Goal: Transaction & Acquisition: Book appointment/travel/reservation

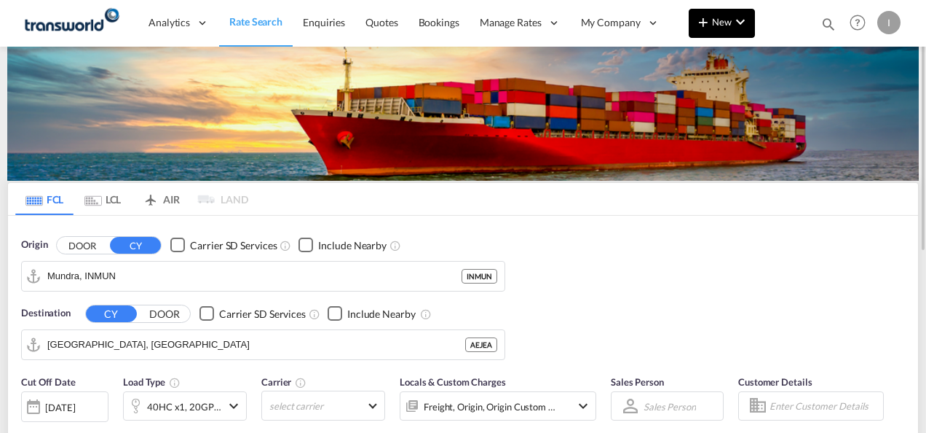
click at [712, 22] on md-icon "icon-plus 400-fg" at bounding box center [703, 21] width 17 height 17
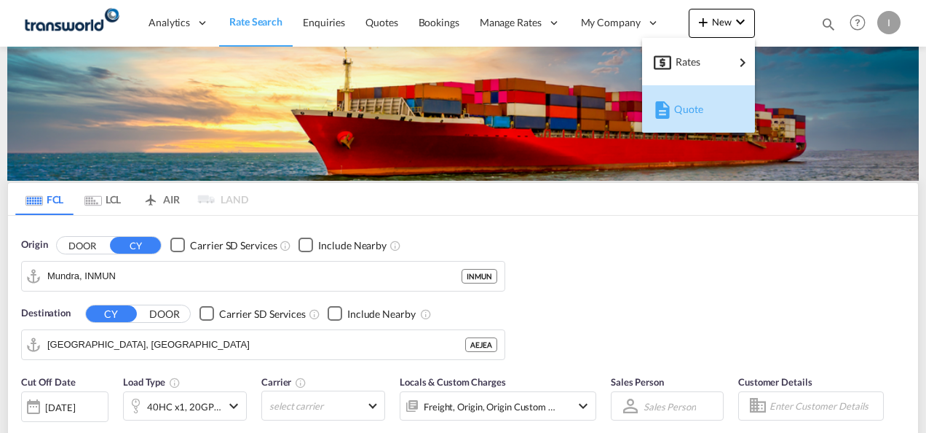
click at [690, 111] on span "Quote" at bounding box center [682, 109] width 16 height 29
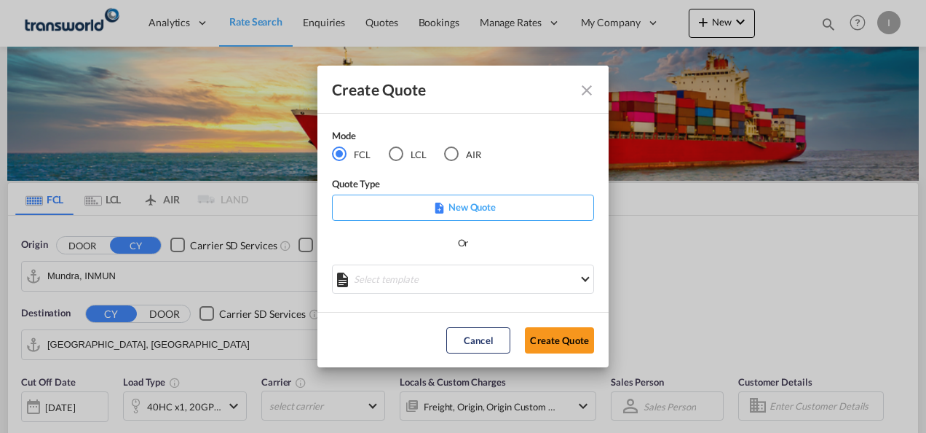
click at [453, 154] on div "AIR" at bounding box center [451, 153] width 15 height 15
click at [582, 335] on button "Create Quote" at bounding box center [559, 340] width 69 height 26
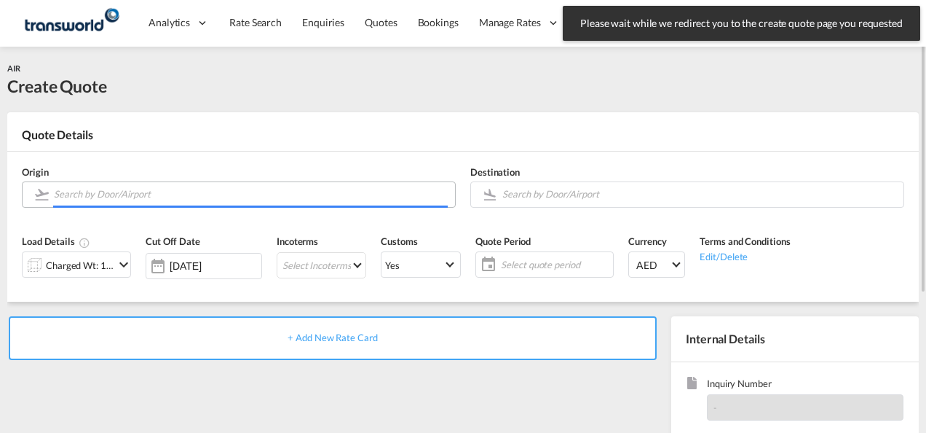
click at [86, 187] on input "Search by Door/Airport" at bounding box center [251, 193] width 394 height 25
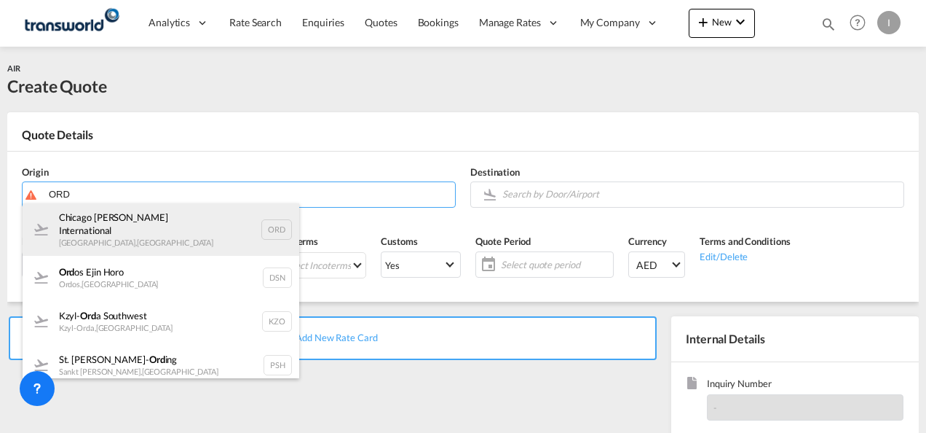
click at [141, 233] on div "Chicago [PERSON_NAME] International [GEOGRAPHIC_DATA] , [GEOGRAPHIC_DATA] ORD" at bounding box center [161, 229] width 277 height 52
type input "Chicago [PERSON_NAME] International, [GEOGRAPHIC_DATA], [GEOGRAPHIC_DATA]"
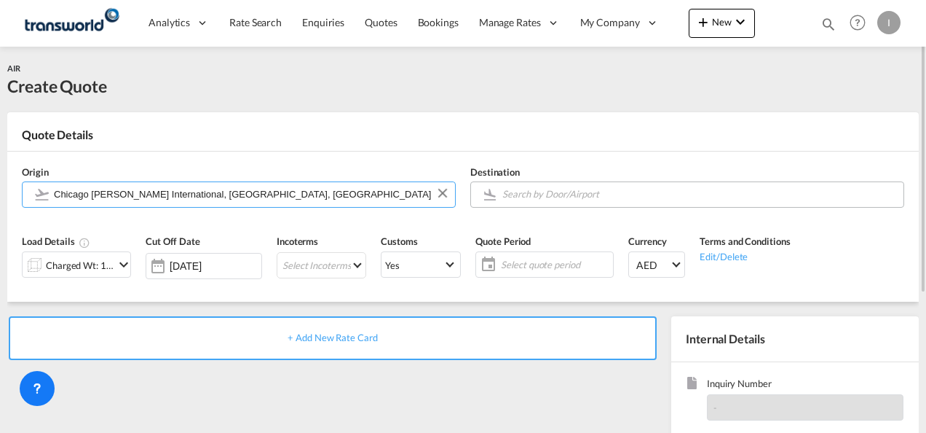
click at [545, 199] on input "Search by Door/Airport" at bounding box center [699, 193] width 394 height 25
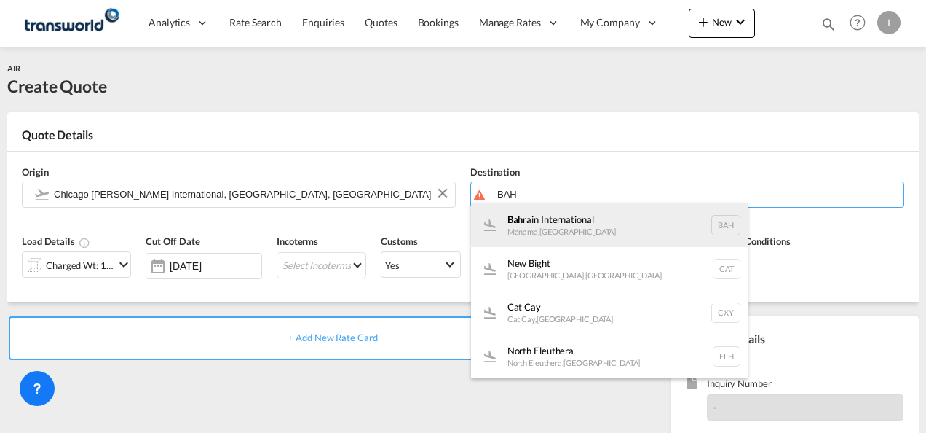
click at [553, 230] on div "Bah rain International Manama , [GEOGRAPHIC_DATA] BAH" at bounding box center [609, 225] width 277 height 44
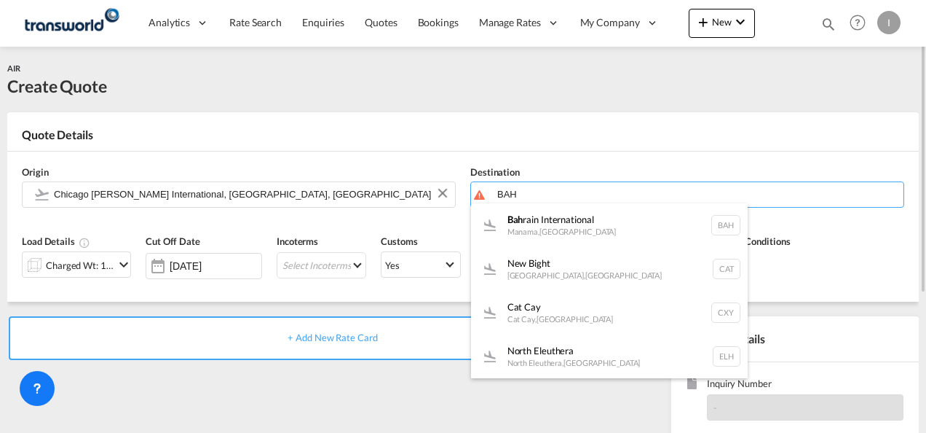
type input "Bahrain International, [GEOGRAPHIC_DATA], BAH"
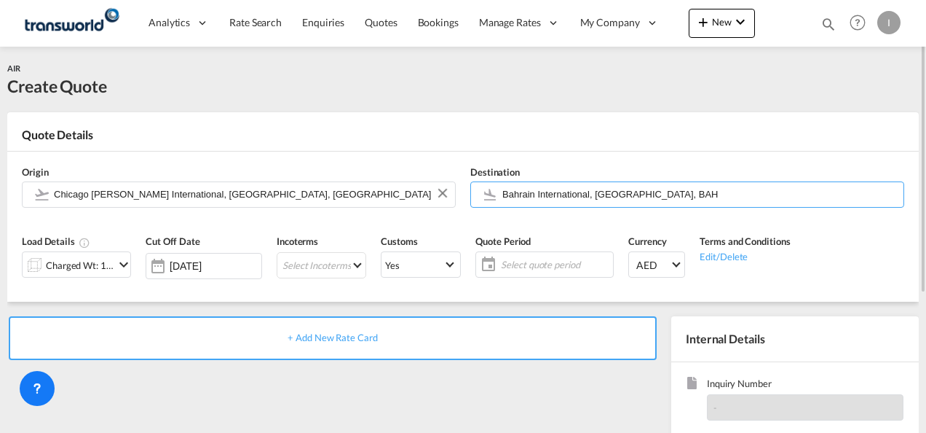
click at [84, 267] on div "Charged Wt: 1.00 KG" at bounding box center [80, 265] width 68 height 20
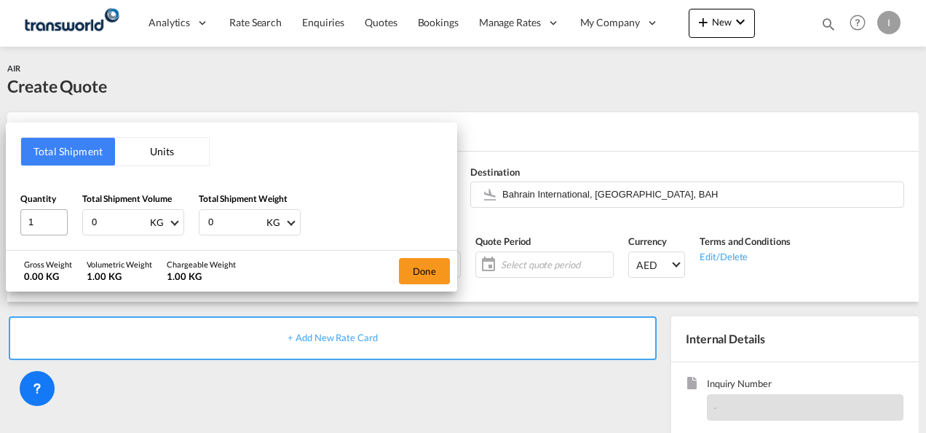
drag, startPoint x: 103, startPoint y: 219, endPoint x: 63, endPoint y: 224, distance: 39.6
click at [63, 224] on div "Quantity 1 Total Shipment Volume 0 KG CBM CFT KG LB Total Shipment Weight 0 KG …" at bounding box center [231, 213] width 422 height 44
type input "483"
drag, startPoint x: 218, startPoint y: 224, endPoint x: 166, endPoint y: 229, distance: 52.6
click at [172, 230] on div "Quantity 1 Total Shipment Volume 483 KG CBM CFT KG LB Total Shipment Weight 0 K…" at bounding box center [231, 213] width 422 height 44
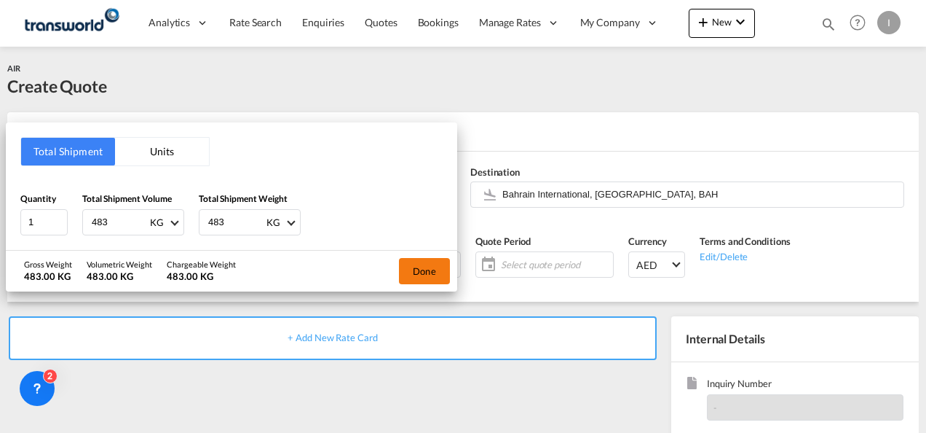
type input "483"
click at [427, 280] on button "Done" at bounding box center [424, 271] width 51 height 26
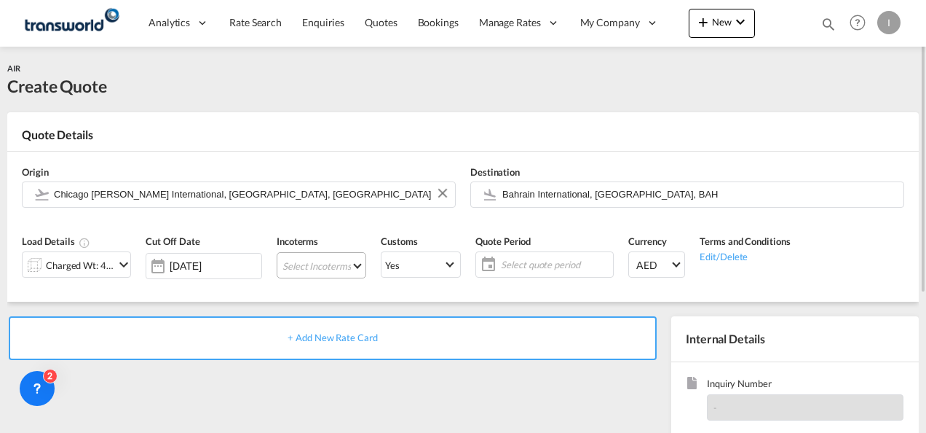
click at [319, 269] on md-select "Select Incoterms FOB - import Free on Board FOB - export Free on Board CIF - ex…" at bounding box center [322, 265] width 90 height 26
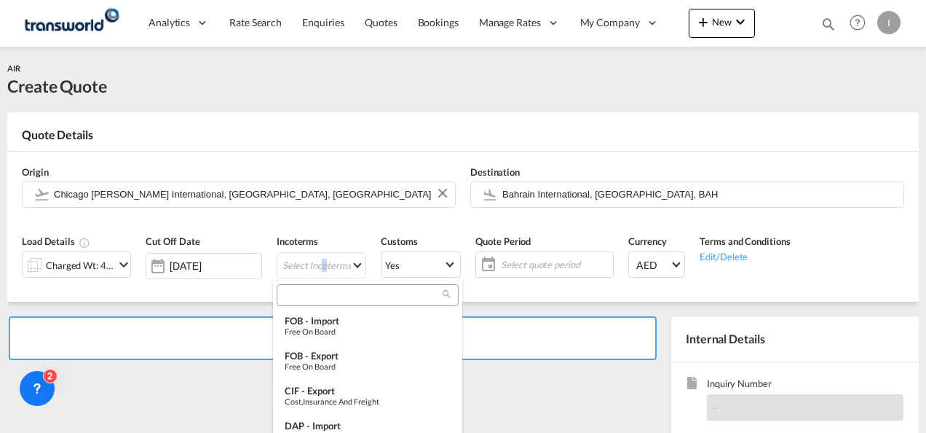
drag, startPoint x: 319, startPoint y: 269, endPoint x: 299, endPoint y: 295, distance: 33.2
click at [299, 296] on input "search" at bounding box center [362, 294] width 162 height 13
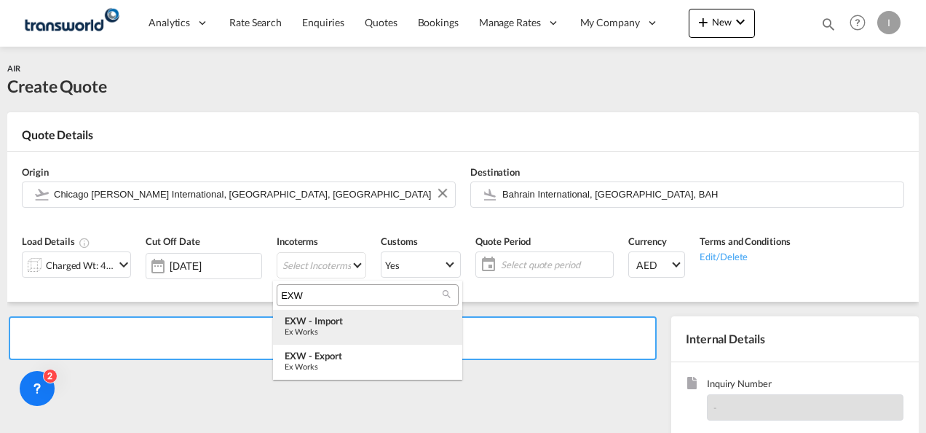
type input "EXW"
click at [329, 324] on div "EXW - import" at bounding box center [368, 321] width 166 height 12
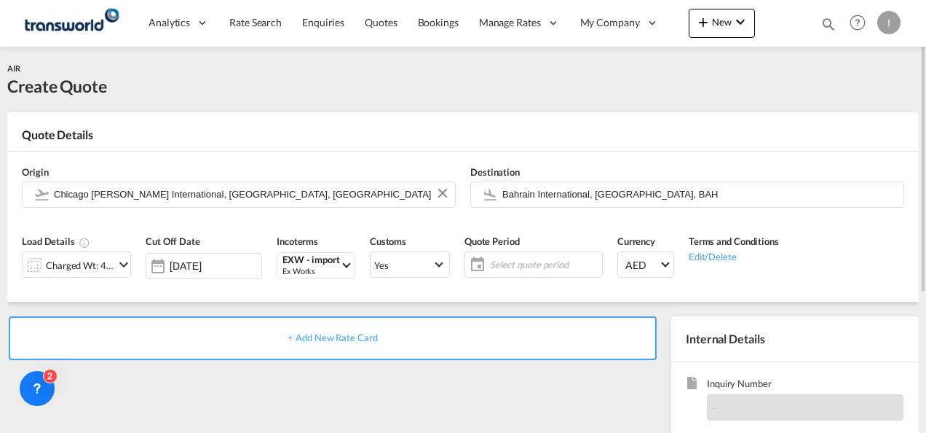
click at [526, 266] on span "Select quote period" at bounding box center [544, 264] width 108 height 13
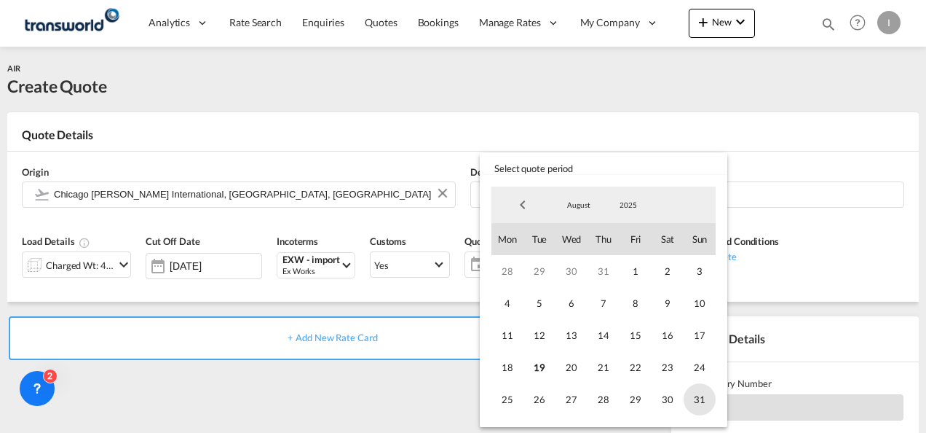
click at [698, 396] on span "31" at bounding box center [700, 399] width 32 height 32
click at [480, 395] on div "August January February March April May June July August September October Nove…" at bounding box center [604, 301] width 248 height 252
click at [444, 395] on md-backdrop at bounding box center [463, 216] width 926 height 433
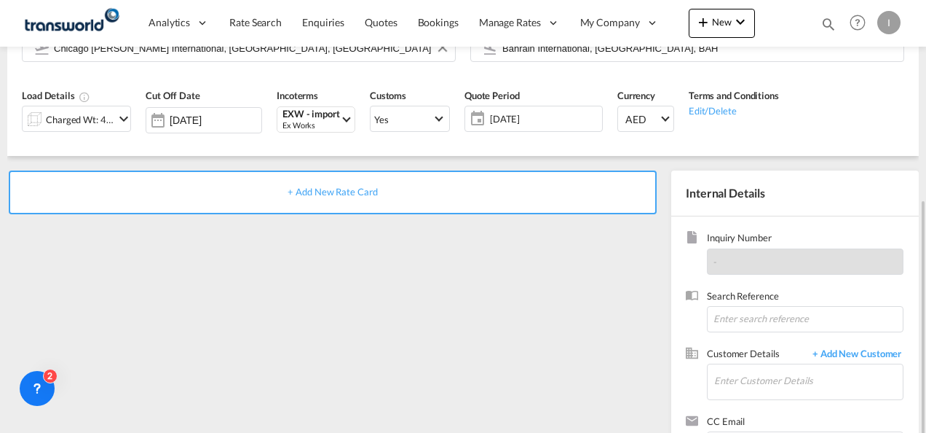
scroll to position [205, 0]
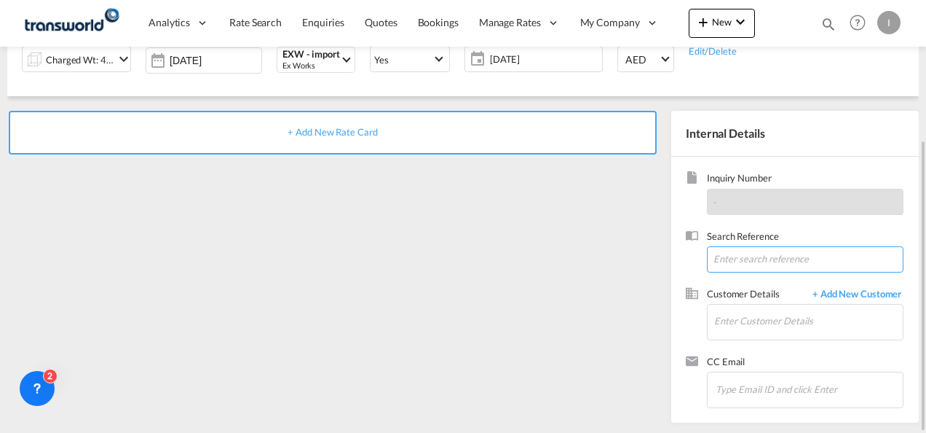
click at [797, 250] on input at bounding box center [805, 259] width 197 height 26
paste input "TWI 21483"
type input "TWI 21483"
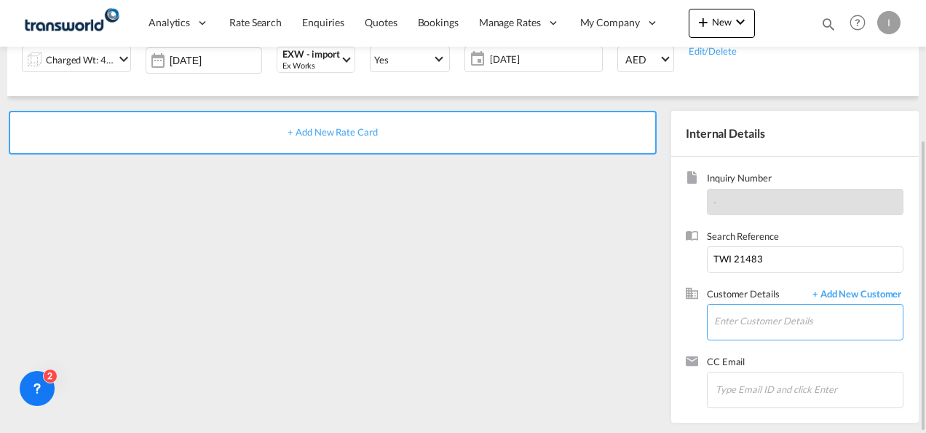
click at [757, 312] on input "Enter Customer Details" at bounding box center [808, 320] width 189 height 33
type input "H"
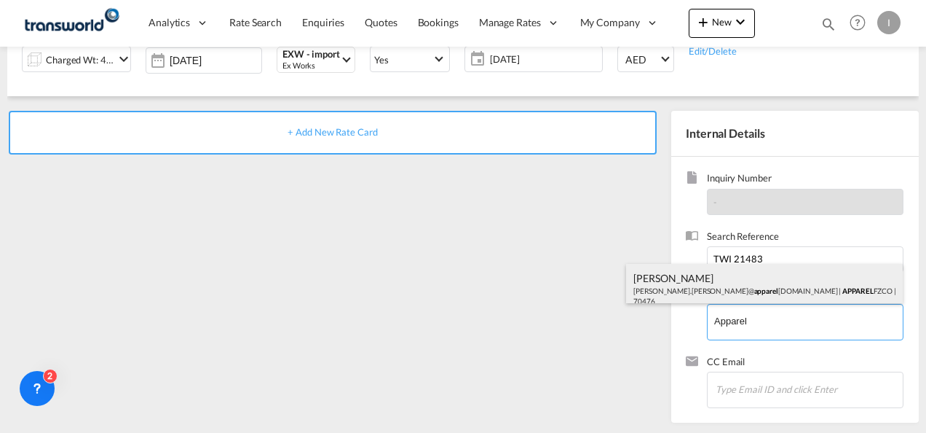
click at [670, 287] on div "[PERSON_NAME] [PERSON_NAME].[PERSON_NAME]@ apparel [DOMAIN_NAME] | APPAREL FZCO…" at bounding box center [764, 289] width 277 height 50
type input "APPAREL FZCO, [PERSON_NAME], [PERSON_NAME][EMAIL_ADDRESS][PERSON_NAME][DOMAIN_N…"
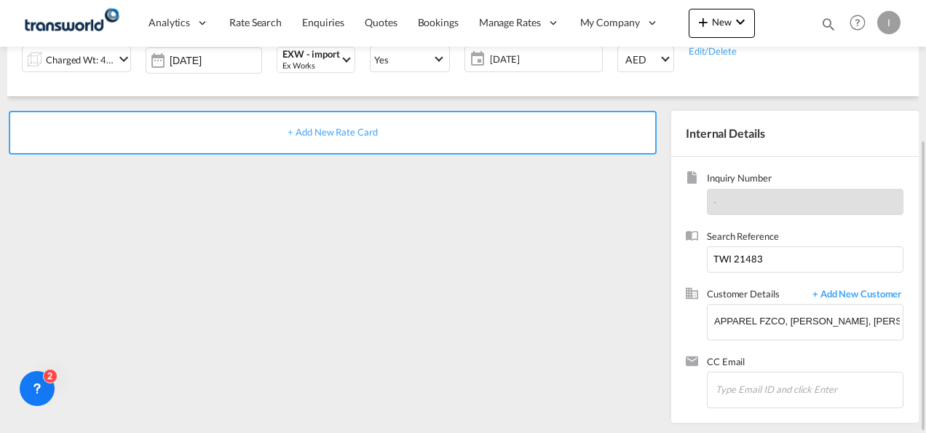
click at [352, 134] on span "+ Add New Rate Card" at bounding box center [333, 132] width 90 height 12
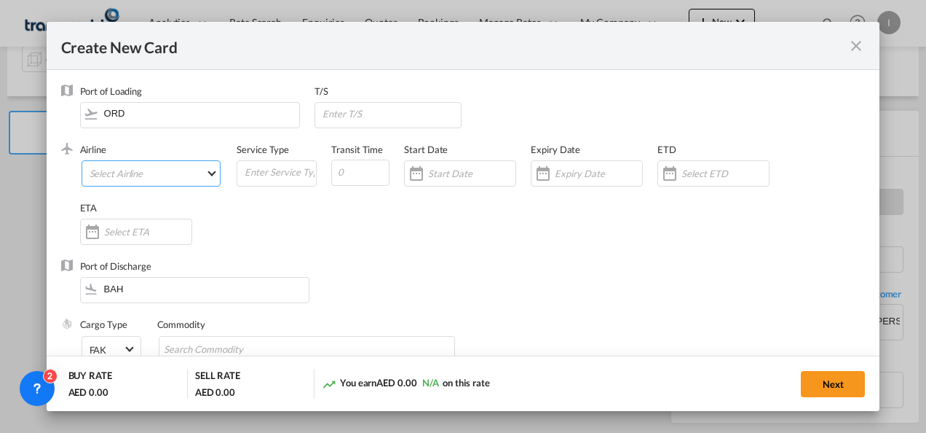
click at [184, 175] on md-select "Select Airline AIR EXPRESS S.A. (1166- / -) CMA CGM Air Cargo (1140-2C / -) DDW…" at bounding box center [152, 173] width 140 height 26
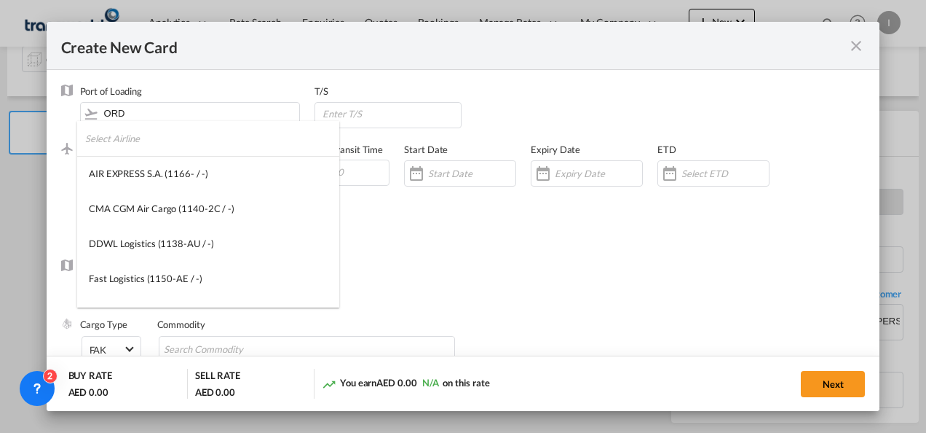
click at [173, 143] on input "search" at bounding box center [212, 138] width 254 height 35
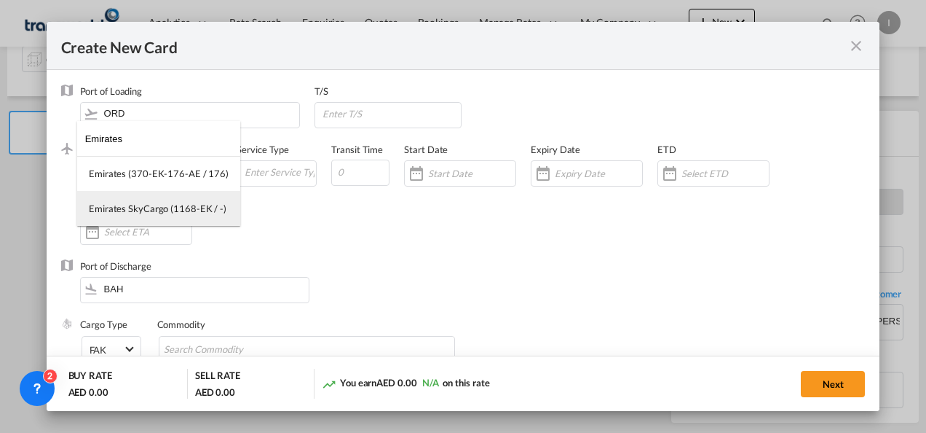
type input "Emirates"
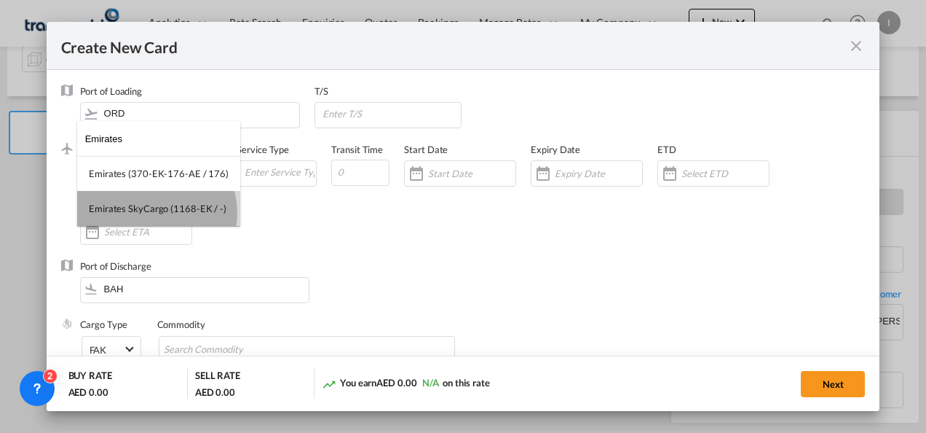
click at [156, 213] on div "Emirates SkyCargo (1168-EK / -)" at bounding box center [158, 208] width 138 height 13
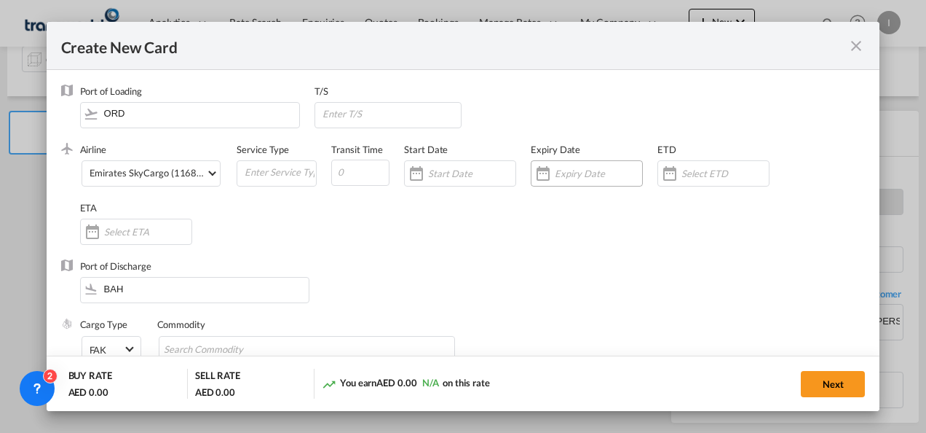
click at [587, 170] on input "Create New CardPort ..." at bounding box center [598, 173] width 87 height 12
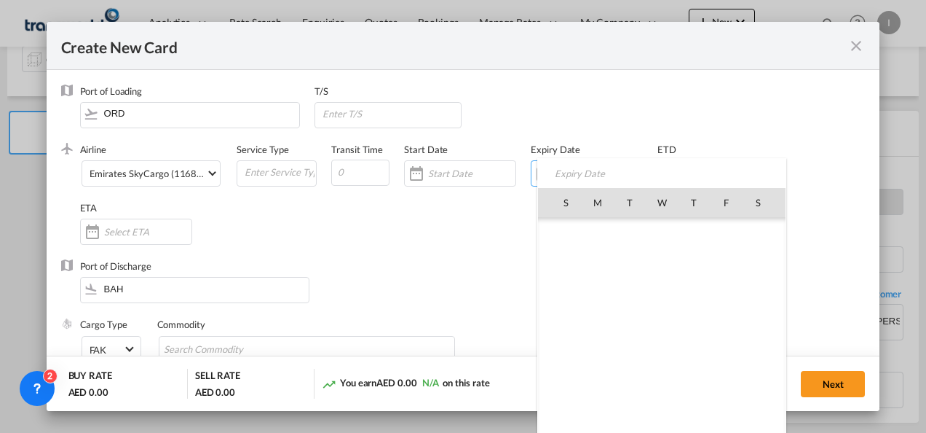
scroll to position [337084, 0]
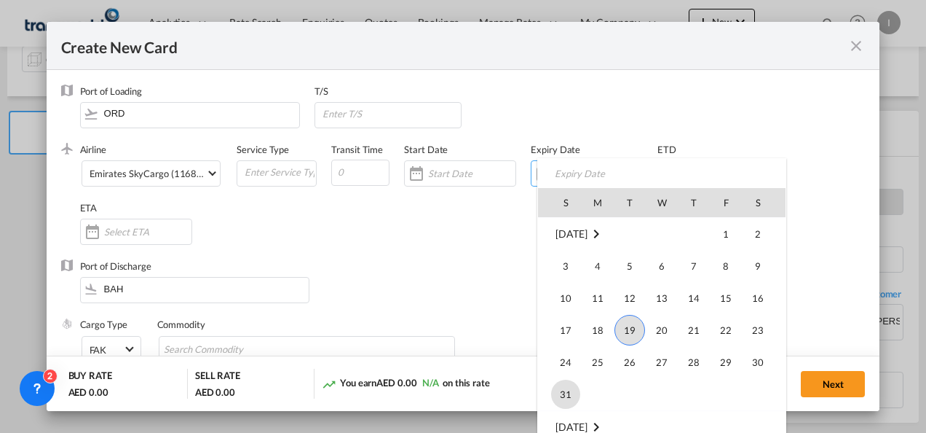
click at [564, 395] on span "31" at bounding box center [565, 393] width 29 height 29
type input "[DATE]"
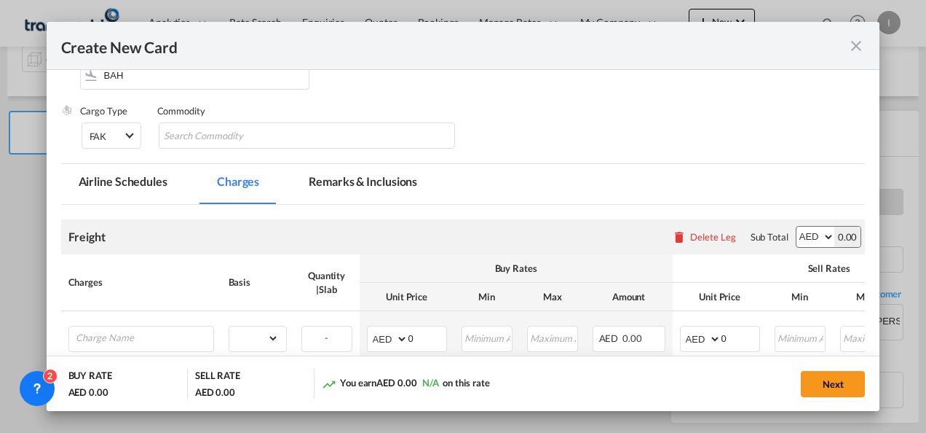
scroll to position [218, 0]
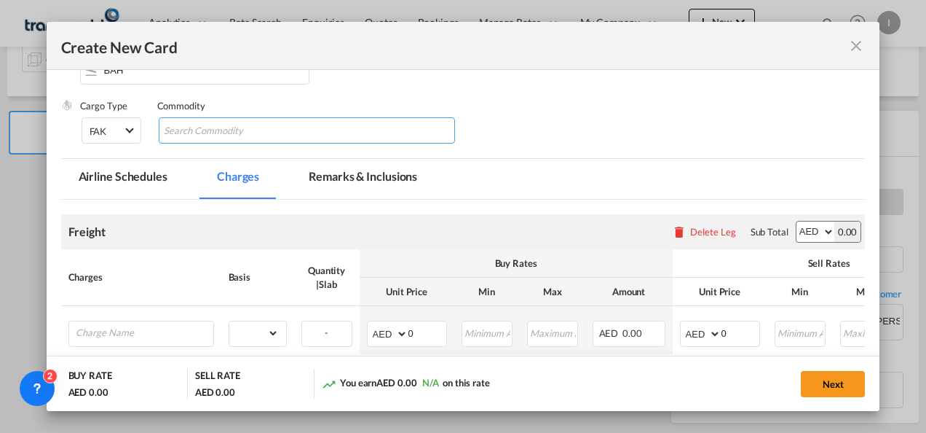
click at [197, 132] on input "Search Commodity" at bounding box center [230, 130] width 133 height 23
click at [214, 125] on input "General [PERSON_NAME]" at bounding box center [230, 130] width 133 height 23
type input "General Cargo"
click at [623, 64] on div "Create New Card" at bounding box center [464, 46] width 834 height 48
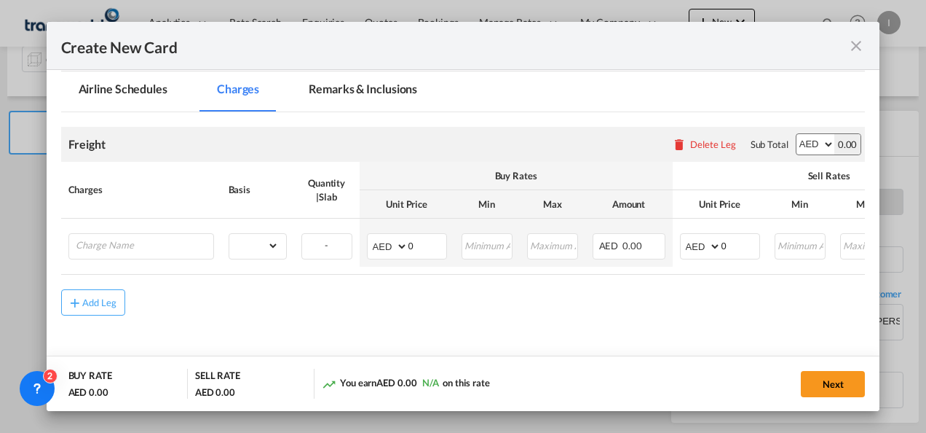
scroll to position [345, 0]
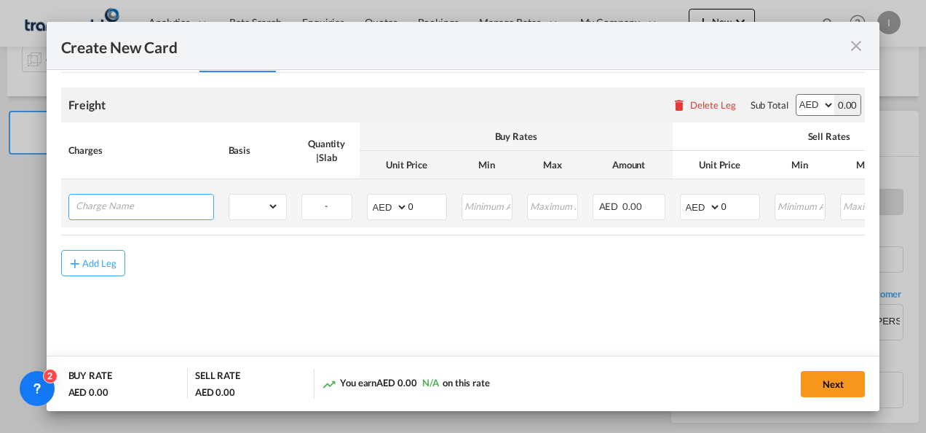
click at [156, 195] on input "Charge Name" at bounding box center [145, 205] width 138 height 22
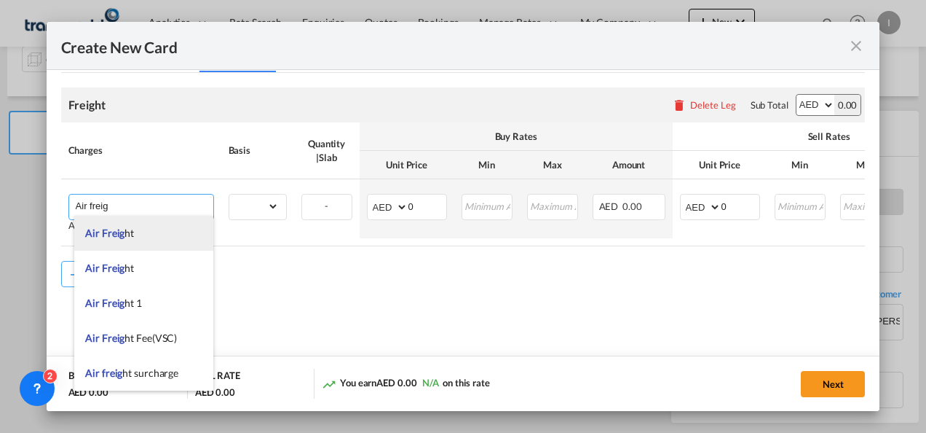
click at [141, 236] on li "Air Freig ht" at bounding box center [143, 233] width 139 height 35
type input "Air Freight"
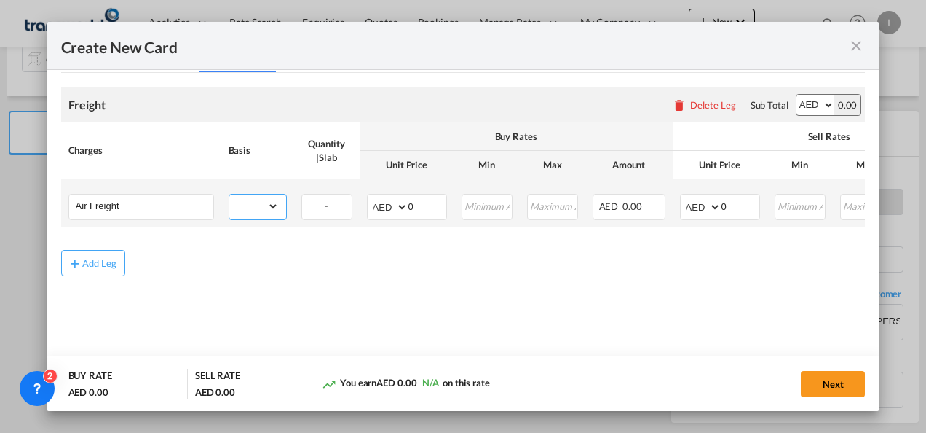
click at [230, 208] on select "gross_weight volumetric_weight per_shipment per_bl per_km % on air freight per_…" at bounding box center [254, 205] width 50 height 23
select select "chargeable_weight"
click at [229, 194] on select "gross_weight volumetric_weight per_shipment per_bl per_km % on air freight per_…" at bounding box center [254, 205] width 50 height 23
click at [382, 204] on select "AED AFN ALL AMD ANG AOA ARS AUD AWG AZN BAM BBD BDT BGN BHD BIF BMD BND [PERSON…" at bounding box center [389, 207] width 38 height 20
select select "string:USD"
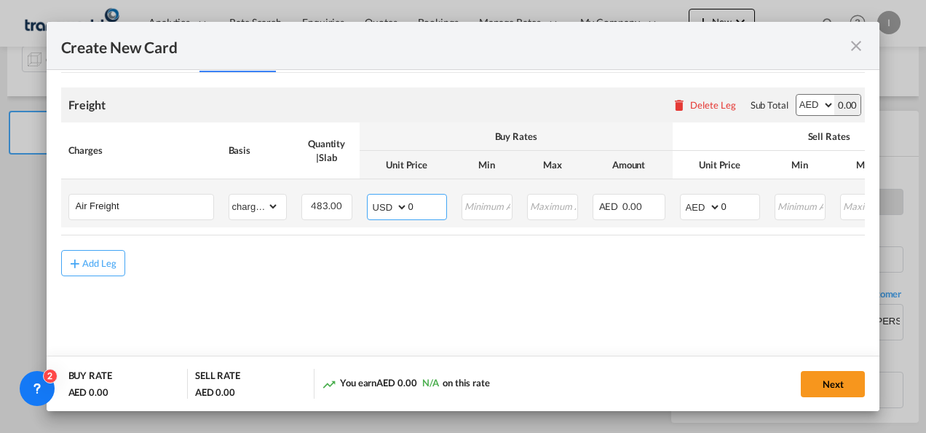
click at [370, 197] on select "AED AFN ALL AMD ANG AOA ARS AUD AWG AZN BAM BBD BDT BGN BHD BIF BMD BND [PERSON…" at bounding box center [389, 207] width 38 height 20
drag, startPoint x: 421, startPoint y: 200, endPoint x: 392, endPoint y: 204, distance: 28.7
click at [392, 204] on md-input-container "AED AFN ALL AMD ANG AOA ARS AUD AWG AZN BAM BBD BDT BGN BHD BIF BMD BND [PERSON…" at bounding box center [407, 207] width 80 height 26
type input "2.50"
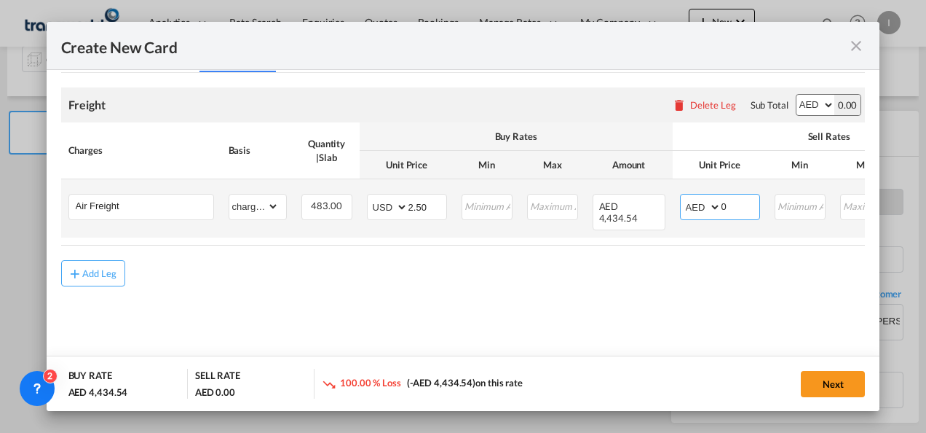
click at [703, 210] on select "AED AFN ALL AMD ANG AOA ARS AUD AWG AZN BAM BBD BDT BGN BHD BIF BMD BND [PERSON…" at bounding box center [702, 207] width 38 height 20
select select "string:USD"
click at [683, 197] on select "AED AFN ALL AMD ANG AOA ARS AUD AWG AZN BAM BBD BDT BGN BHD BIF BMD BND [PERSON…" at bounding box center [702, 207] width 38 height 20
click at [722, 202] on input "0" at bounding box center [741, 205] width 38 height 22
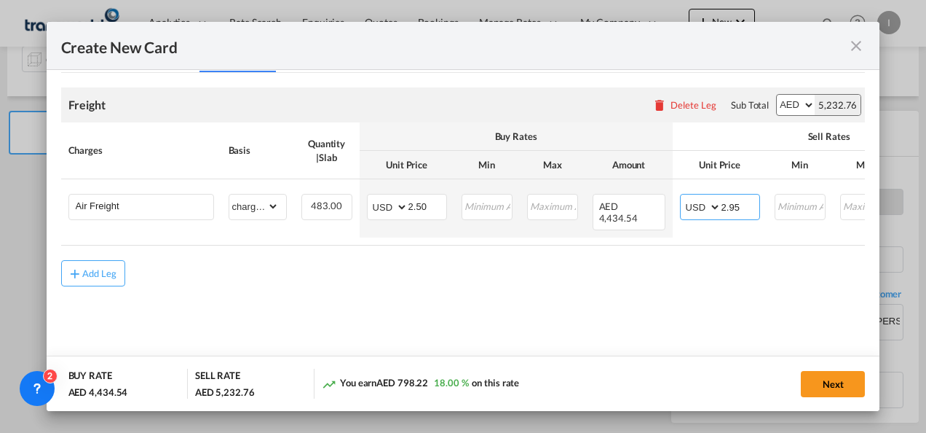
type input "2.95"
click at [553, 322] on md-content "Freight Please enter leg name Leg Name Already Exists Delete Leg Sub Total AED …" at bounding box center [463, 208] width 805 height 270
click at [829, 385] on button "Next" at bounding box center [833, 384] width 64 height 26
type input "2.5"
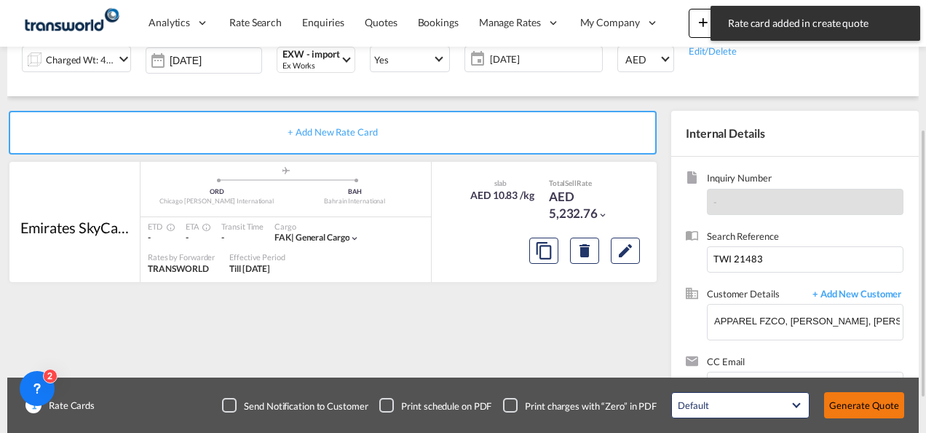
click at [848, 411] on button "Generate Quote" at bounding box center [864, 405] width 80 height 26
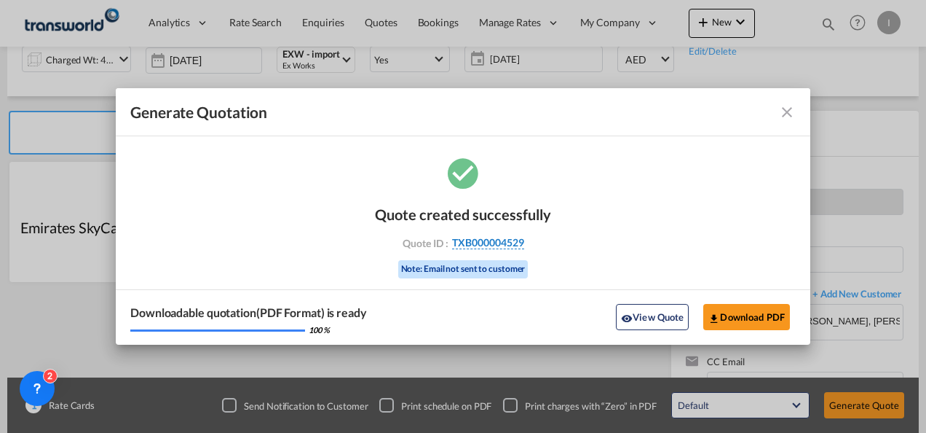
click at [513, 244] on span "TXB000004529" at bounding box center [488, 242] width 72 height 13
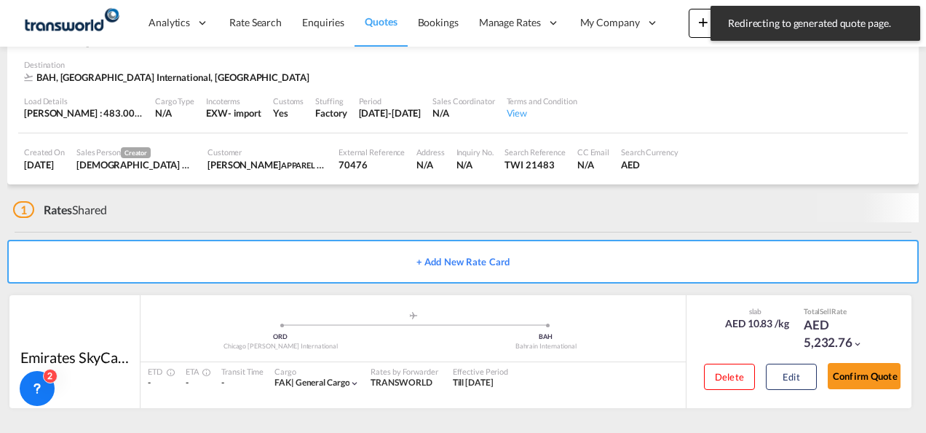
scroll to position [89, 0]
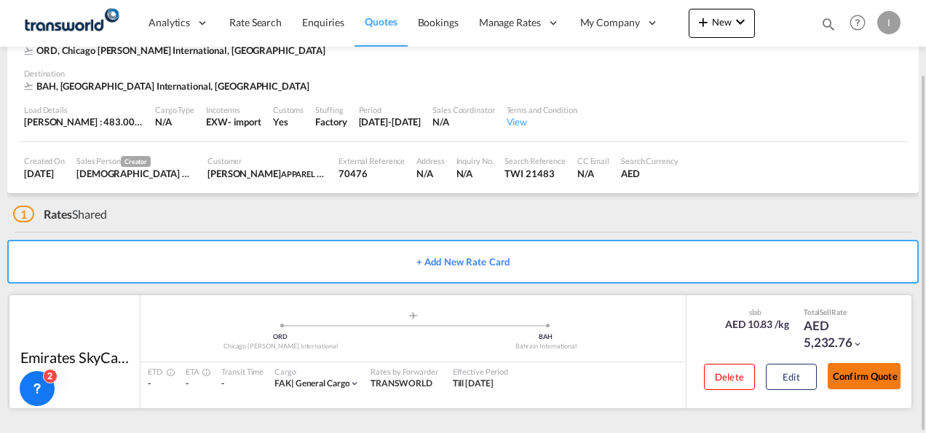
click at [851, 382] on button "Confirm Quote" at bounding box center [864, 376] width 73 height 26
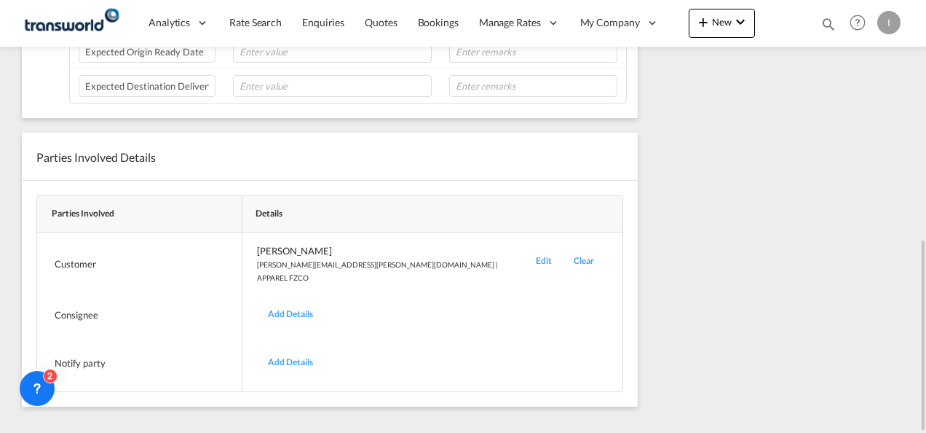
scroll to position [176, 0]
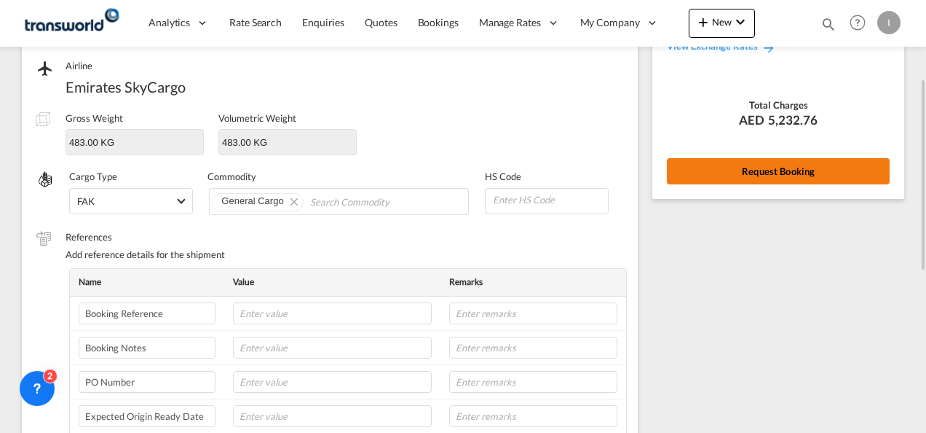
click at [737, 166] on button "Request Booking" at bounding box center [778, 171] width 223 height 26
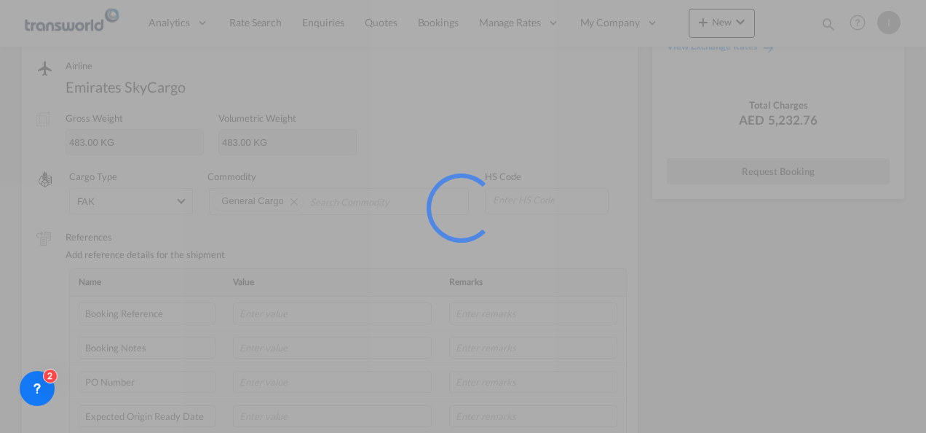
scroll to position [27, 0]
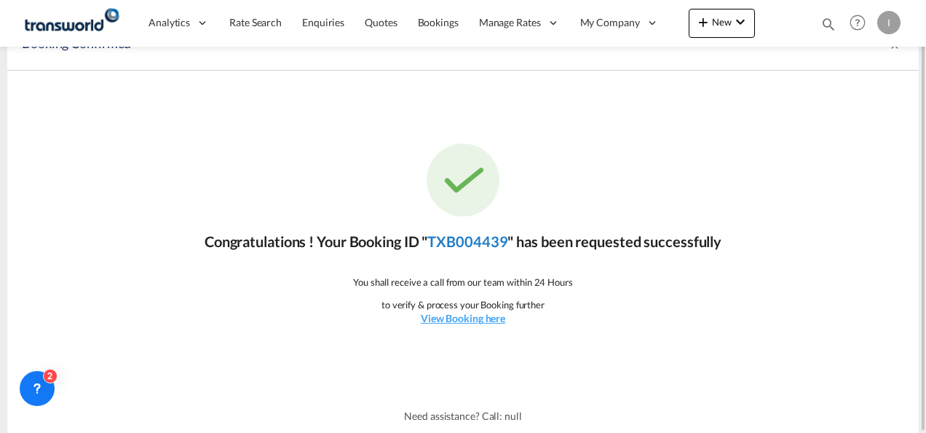
click at [438, 240] on link "TXB004439" at bounding box center [467, 240] width 80 height 17
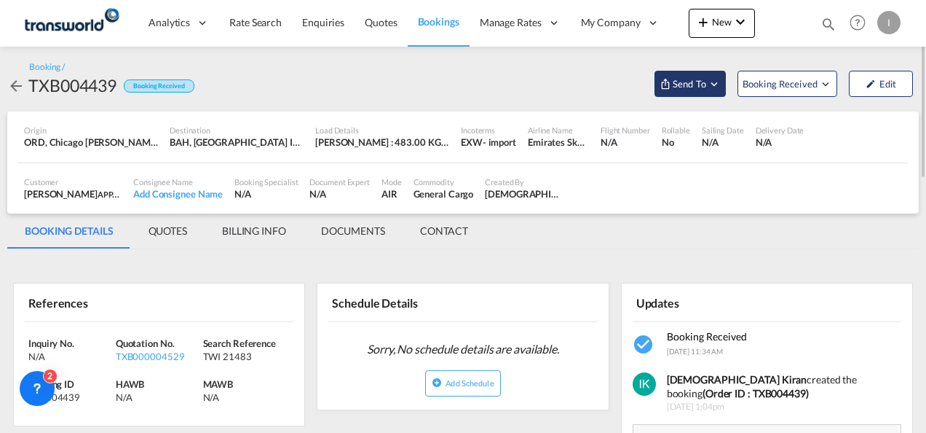
click at [698, 90] on span "Send To" at bounding box center [689, 83] width 36 height 15
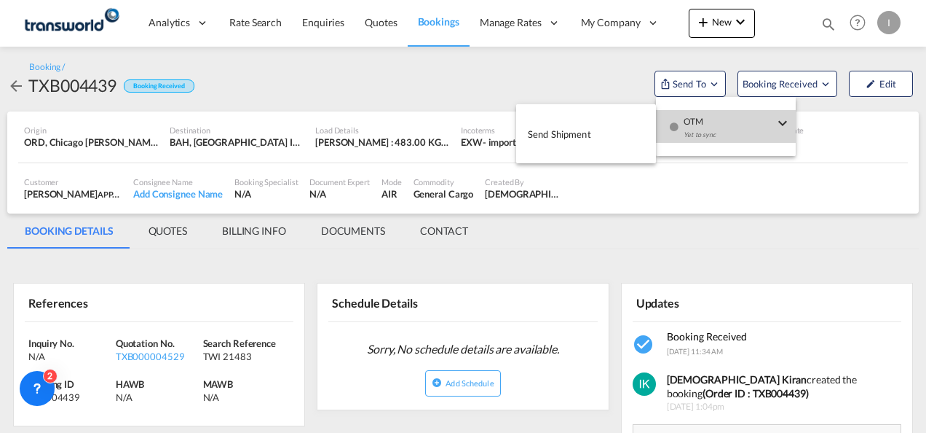
click at [703, 132] on div "Yet to sync" at bounding box center [729, 138] width 90 height 31
click at [558, 137] on span "Send Shipment" at bounding box center [559, 133] width 63 height 23
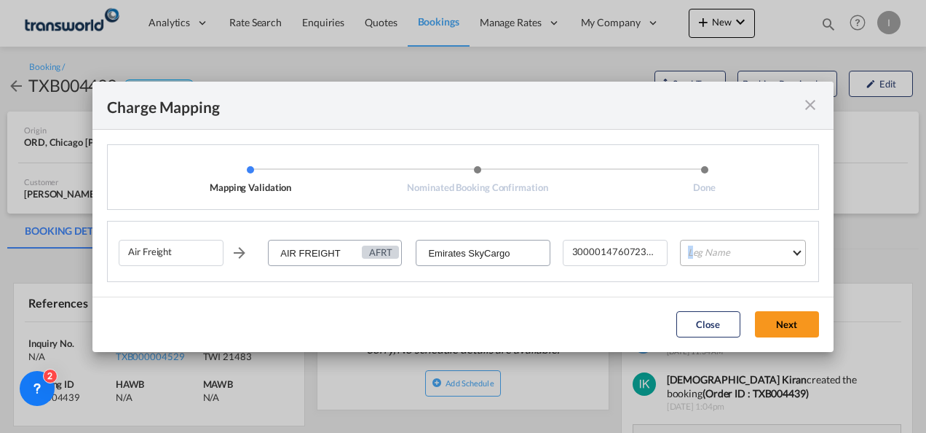
click at [690, 258] on md-select "Leg Name HANDLING ORIGIN HANDLING DESTINATION OTHERS TL PICK UP CUSTOMS ORIGIN …" at bounding box center [743, 253] width 126 height 26
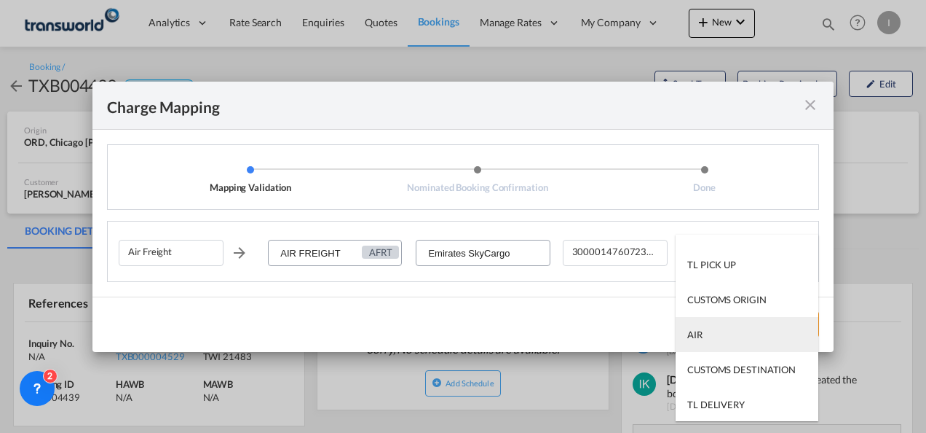
scroll to position [93, 0]
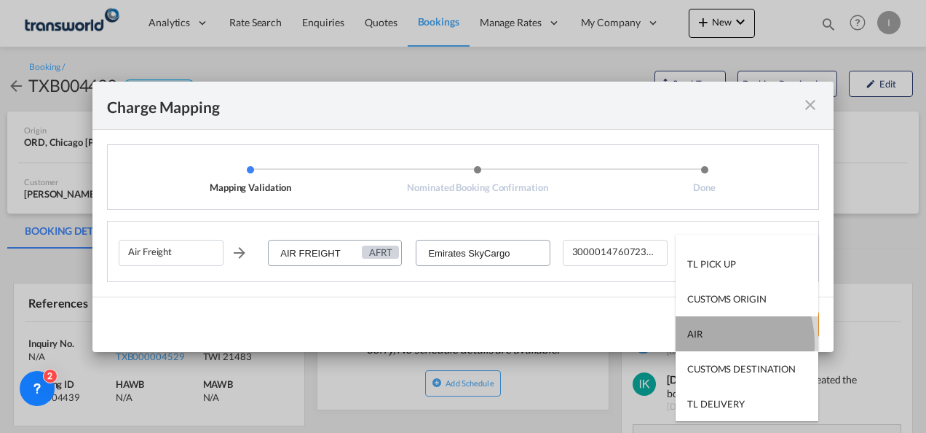
click at [709, 343] on md-option "AIR" at bounding box center [747, 333] width 143 height 35
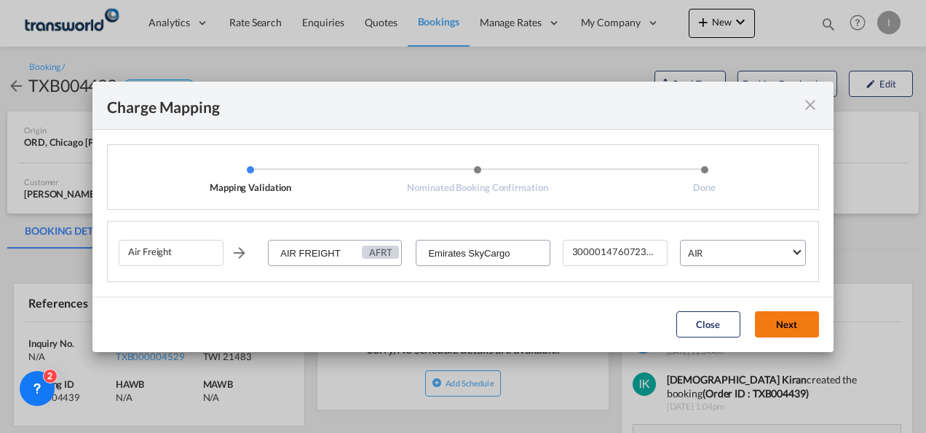
click at [797, 327] on button "Next" at bounding box center [787, 324] width 64 height 26
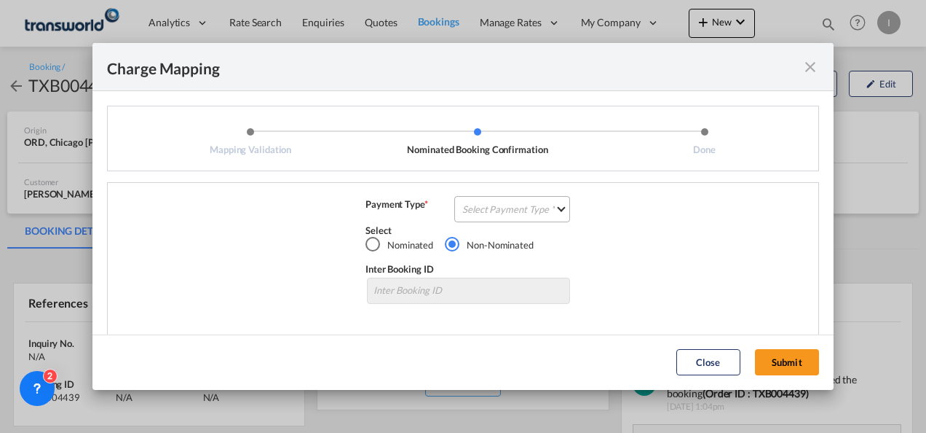
click at [477, 203] on md-select "Select Payment Type COLLECT PREPAID" at bounding box center [512, 209] width 116 height 26
click at [0, 0] on div "COLLECT" at bounding box center [0, 0] width 0 height 0
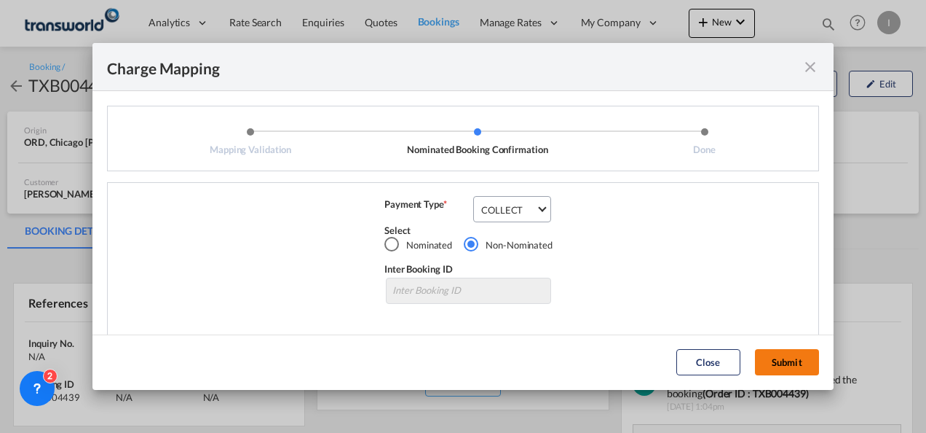
click at [785, 355] on button "Submit" at bounding box center [787, 362] width 64 height 26
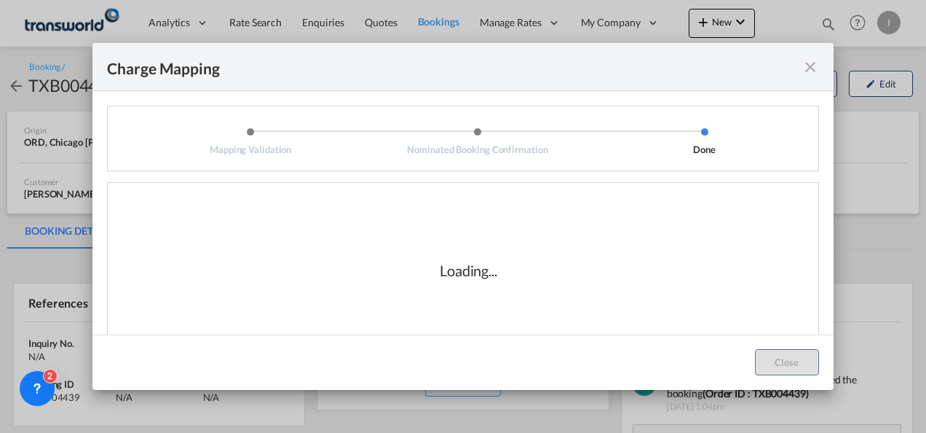
click at [648, 285] on div "Loading..." at bounding box center [469, 270] width 700 height 146
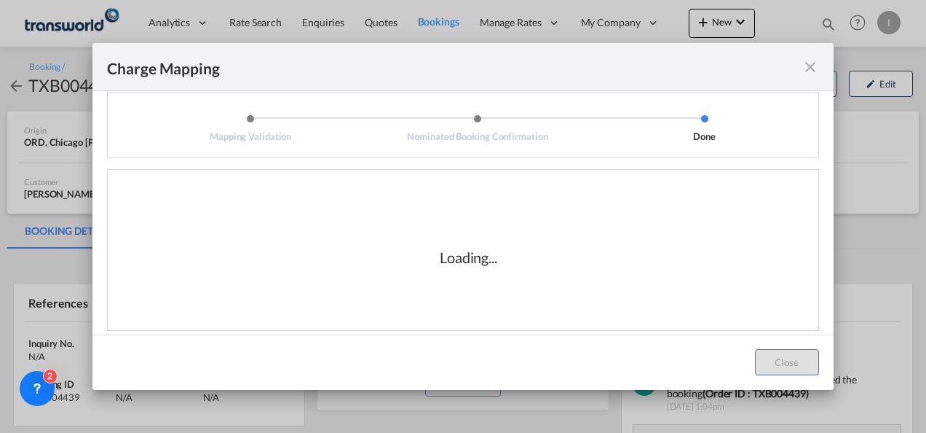
scroll to position [24, 0]
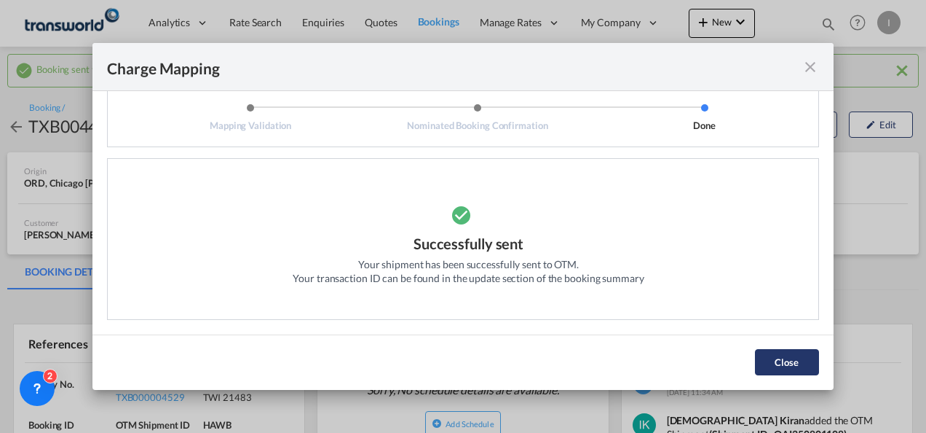
click at [770, 357] on button "Close" at bounding box center [787, 362] width 64 height 26
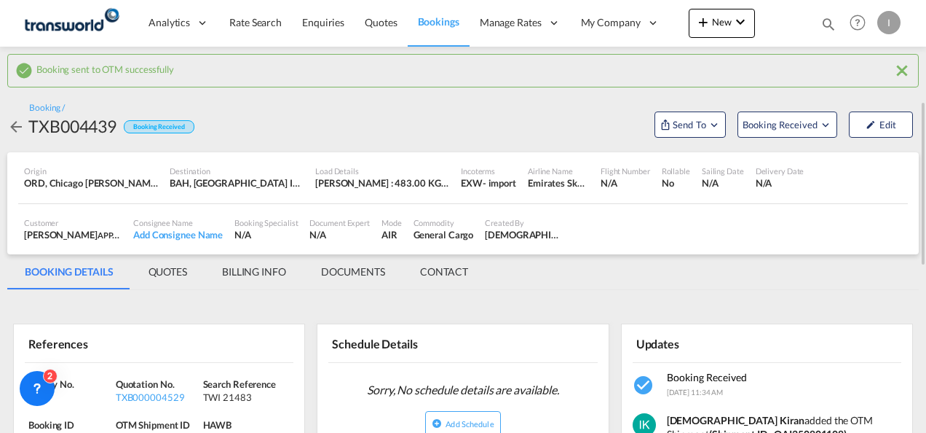
scroll to position [73, 0]
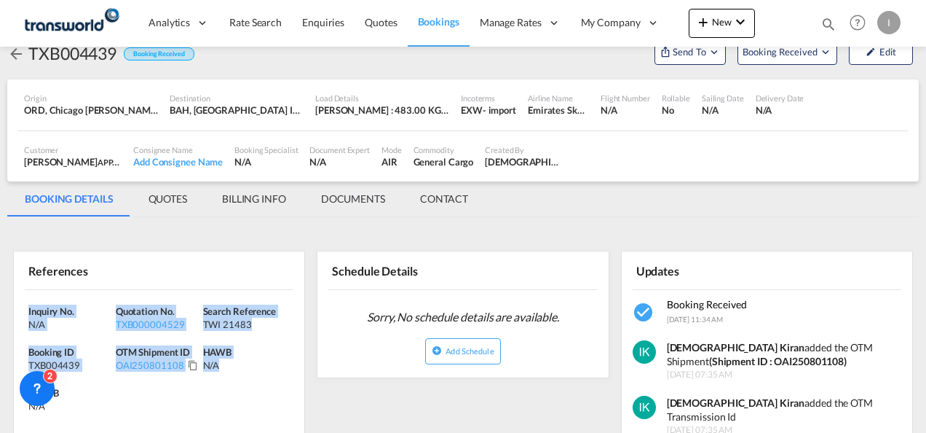
drag, startPoint x: 245, startPoint y: 365, endPoint x: -3, endPoint y: 310, distance: 254.2
click at [0, 310] on html "Analytics Reports Dashboard Rate Search Enquiries Quotes" at bounding box center [463, 216] width 926 height 433
drag, startPoint x: -3, startPoint y: 310, endPoint x: 28, endPoint y: 316, distance: 31.1
copy div "Inquiry No. N/A Quotation No. TXB000004529 Search Reference TWI 21483 Booking I…"
click at [380, 32] on link "Quotes" at bounding box center [381, 22] width 52 height 47
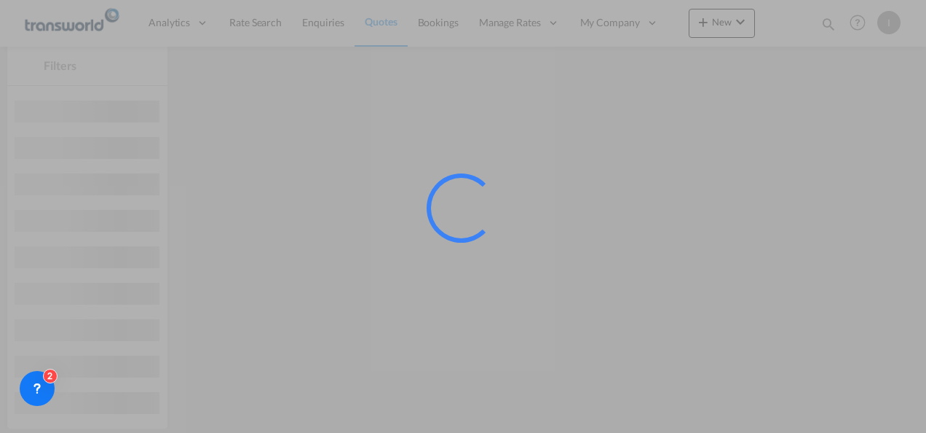
scroll to position [68, 0]
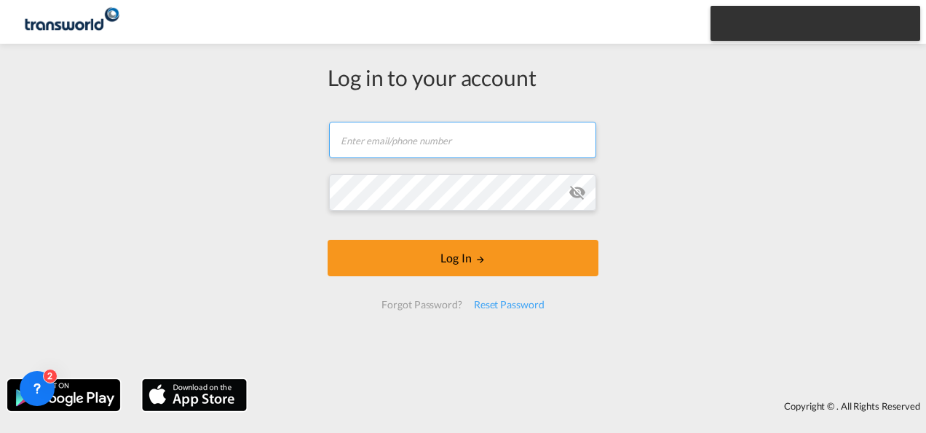
type input "[EMAIL_ADDRESS][DOMAIN_NAME]"
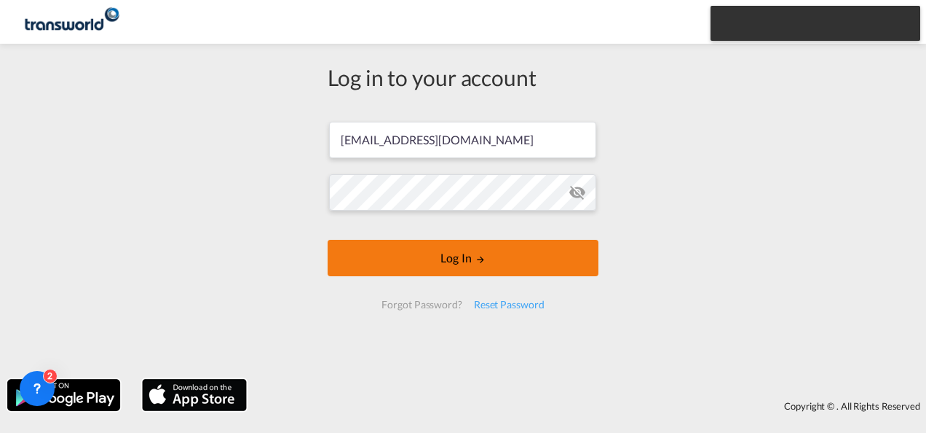
click at [428, 252] on button "Log In" at bounding box center [463, 258] width 271 height 36
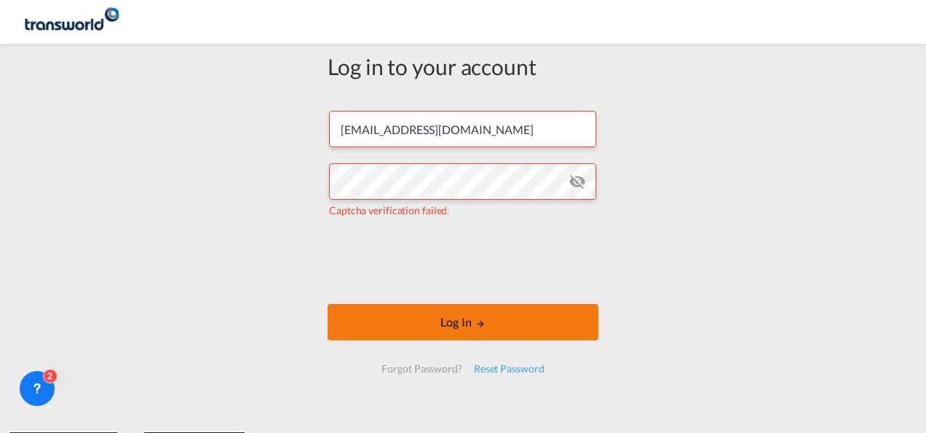
click at [482, 323] on button "Log In" at bounding box center [463, 322] width 271 height 36
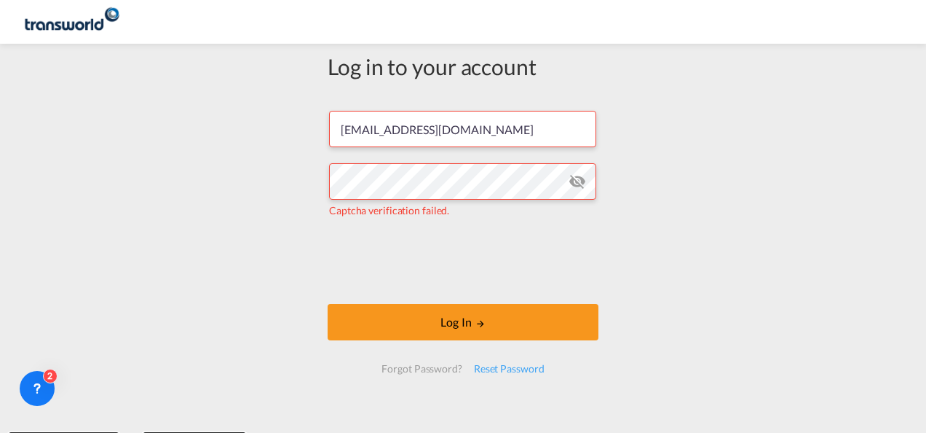
click at [469, 220] on form "[EMAIL_ADDRESS][DOMAIN_NAME] Captcha verification failed. Log In Forgot Passwor…" at bounding box center [463, 241] width 271 height 291
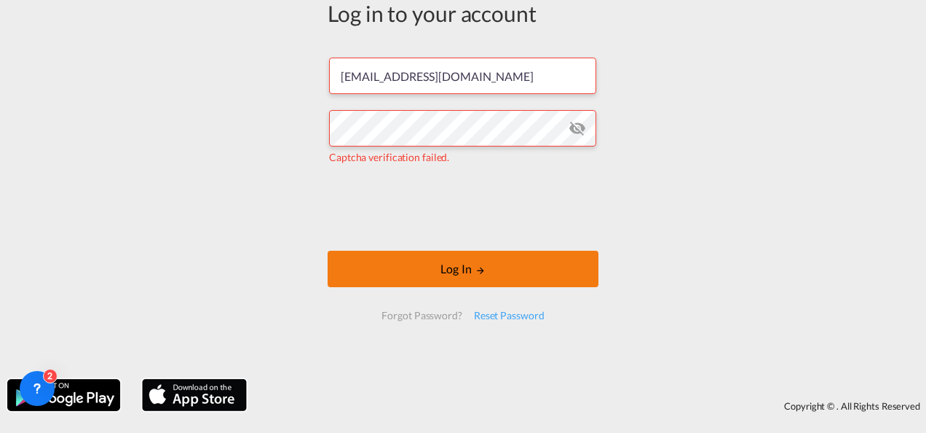
click at [438, 279] on button "Log In" at bounding box center [463, 268] width 271 height 36
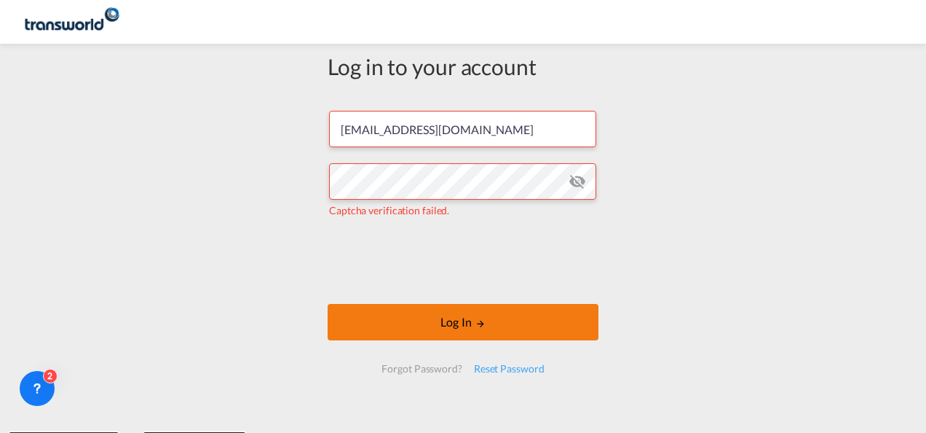
click at [453, 323] on button "Log In" at bounding box center [463, 322] width 271 height 36
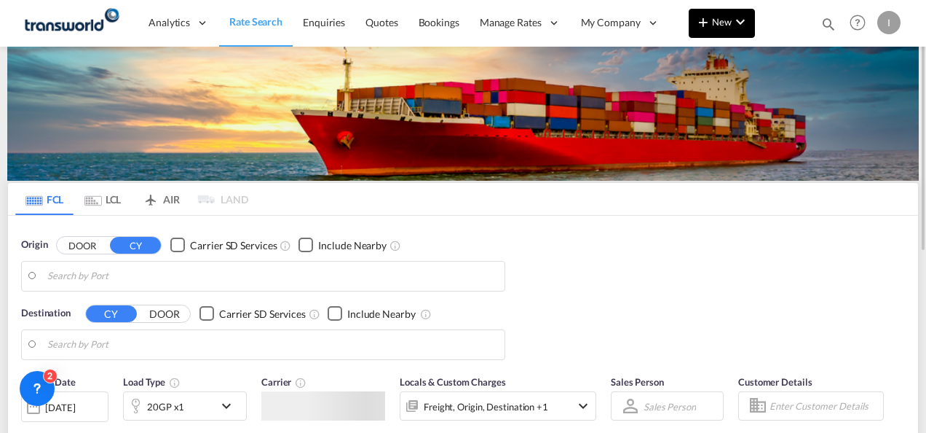
click at [714, 18] on span "New" at bounding box center [722, 22] width 55 height 12
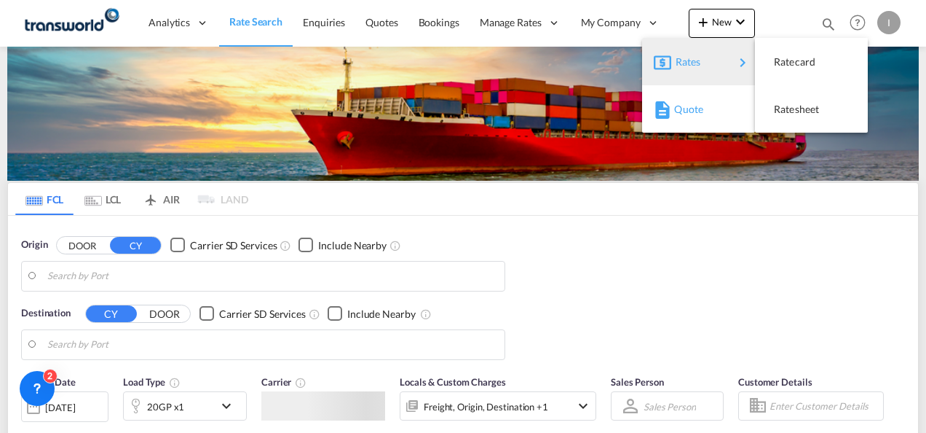
click at [690, 114] on span "Quote" at bounding box center [682, 109] width 16 height 29
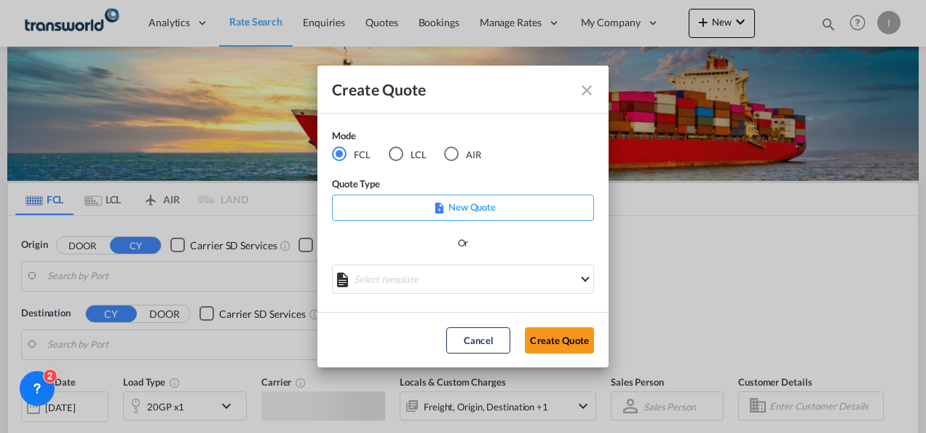
click at [459, 150] on md-radio-button "AIR" at bounding box center [462, 154] width 37 height 16
click at [545, 336] on button "Create Quote" at bounding box center [559, 340] width 69 height 26
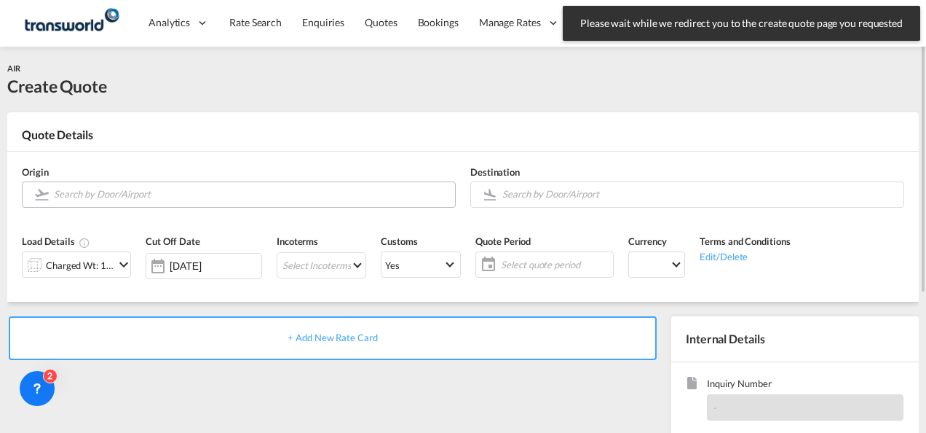
click at [194, 198] on input "Search by Door/Airport" at bounding box center [251, 193] width 394 height 25
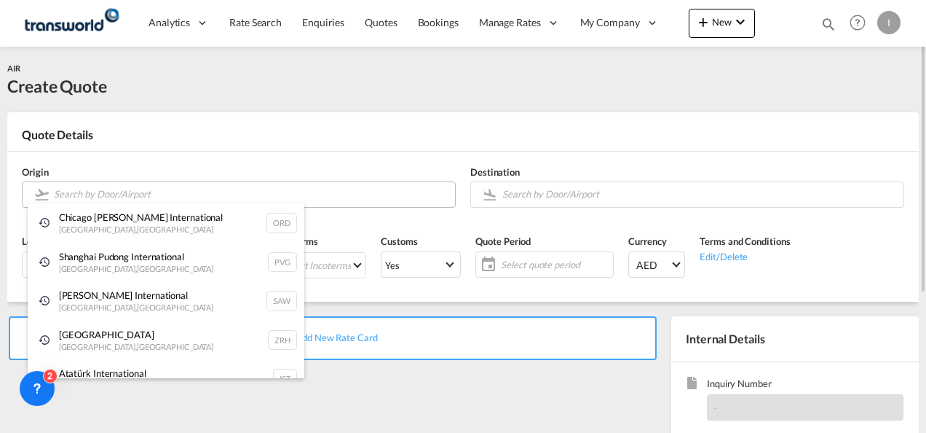
type input "T"
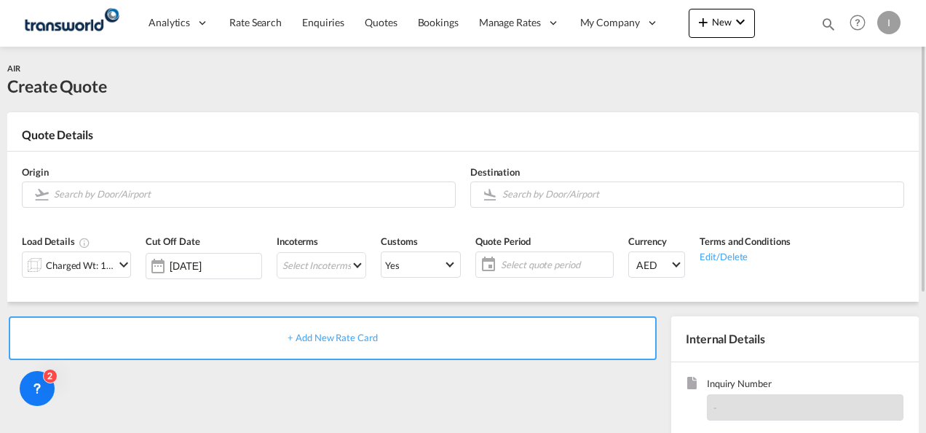
scroll to position [73, 0]
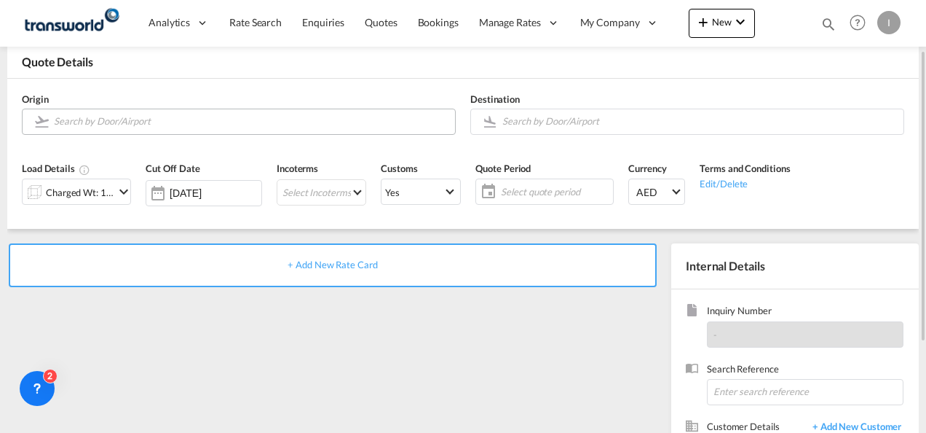
click at [108, 122] on body "Analytics Reports Dashboard Rate Search Enquiries Quotes Bookings" at bounding box center [463, 216] width 926 height 433
click at [376, 29] on span "Quotes" at bounding box center [381, 22] width 32 height 15
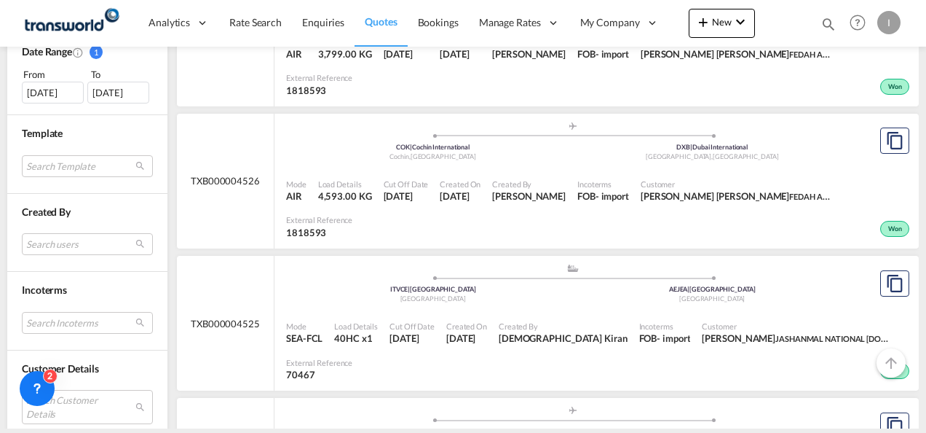
scroll to position [510, 0]
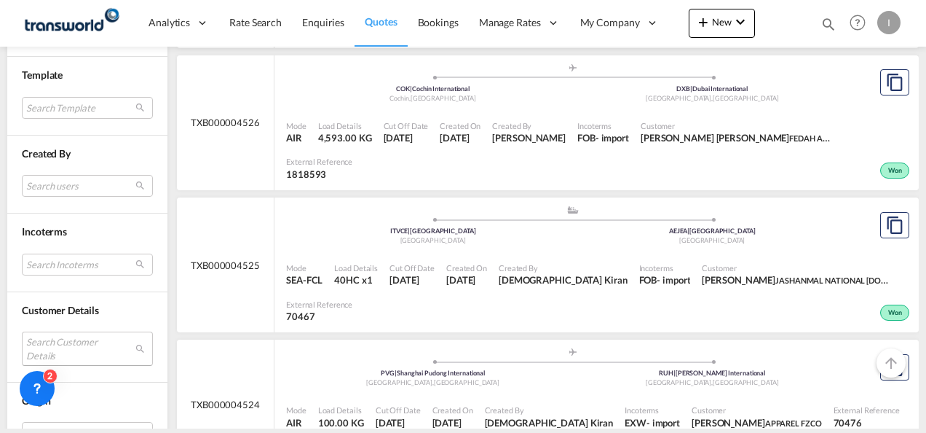
click at [58, 339] on md-select "Search Customer Details user name user [PERSON_NAME] [EMAIL_ADDRESS][DOMAIN_NAM…" at bounding box center [87, 347] width 131 height 33
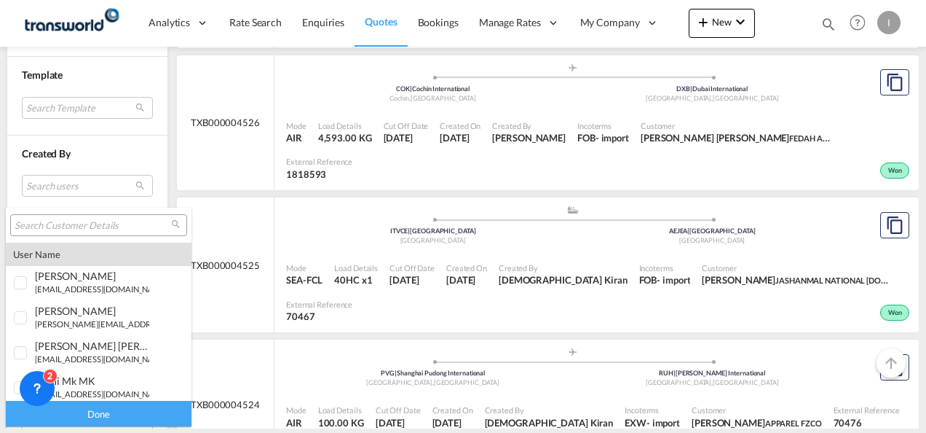
click at [58, 227] on input "search" at bounding box center [93, 225] width 157 height 13
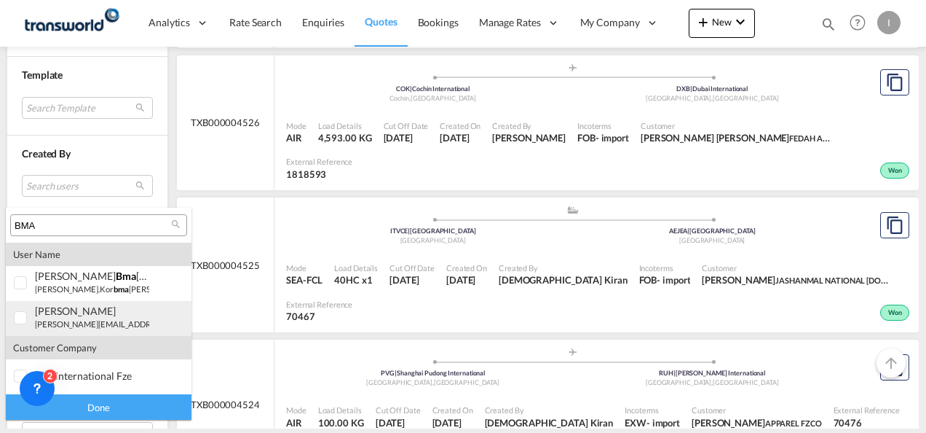
type input "BMA"
click at [63, 313] on div "[PERSON_NAME]" at bounding box center [92, 310] width 114 height 12
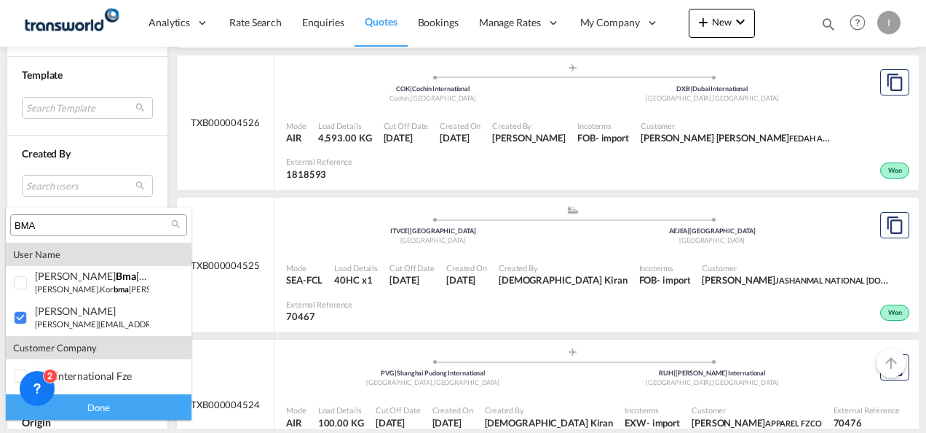
click at [95, 402] on div "Done" at bounding box center [99, 406] width 186 height 25
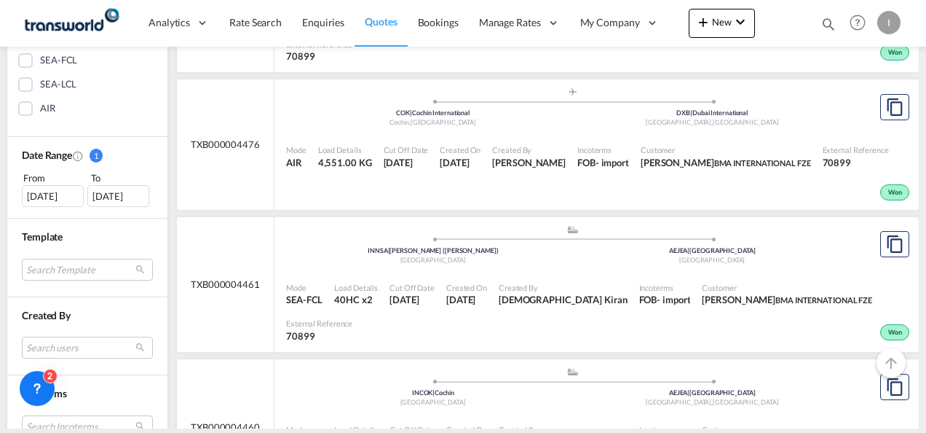
scroll to position [364, 0]
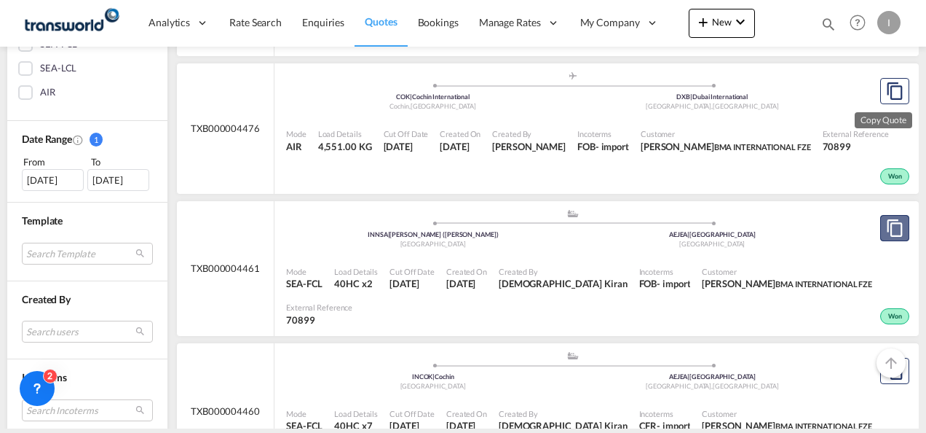
click at [886, 232] on md-icon "assets/icons/custom/copyQuote.svg" at bounding box center [894, 227] width 17 height 17
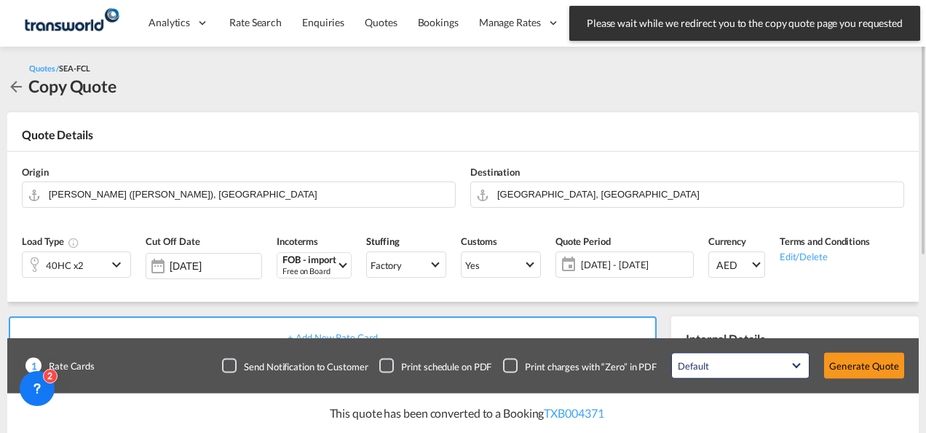
click at [85, 268] on div "40HC x2" at bounding box center [65, 264] width 84 height 25
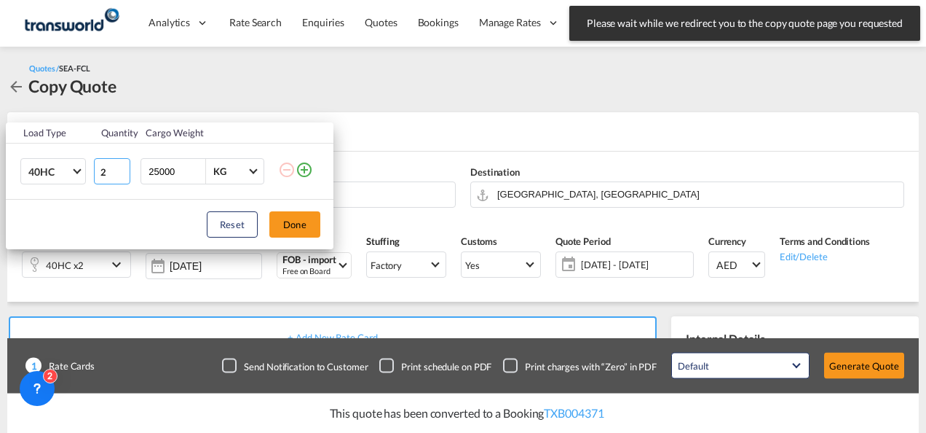
click at [123, 177] on input "2" at bounding box center [112, 171] width 36 height 26
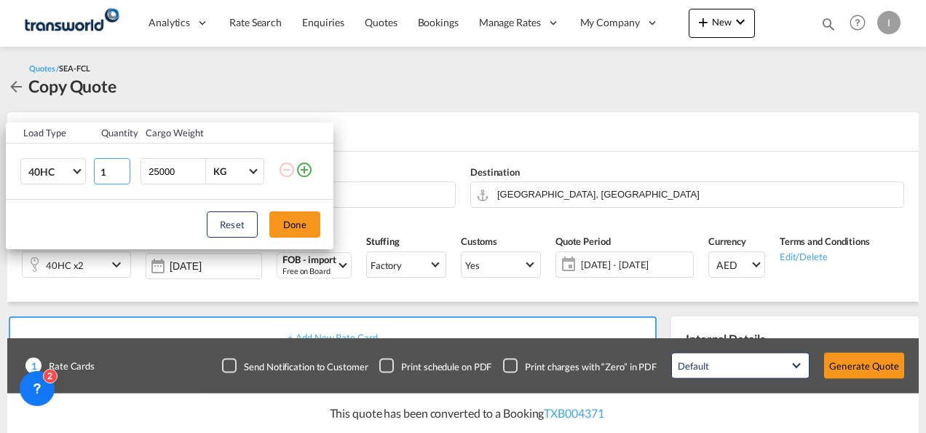
type input "1"
click at [122, 175] on input "1" at bounding box center [112, 171] width 36 height 26
click at [299, 226] on button "Done" at bounding box center [294, 224] width 51 height 26
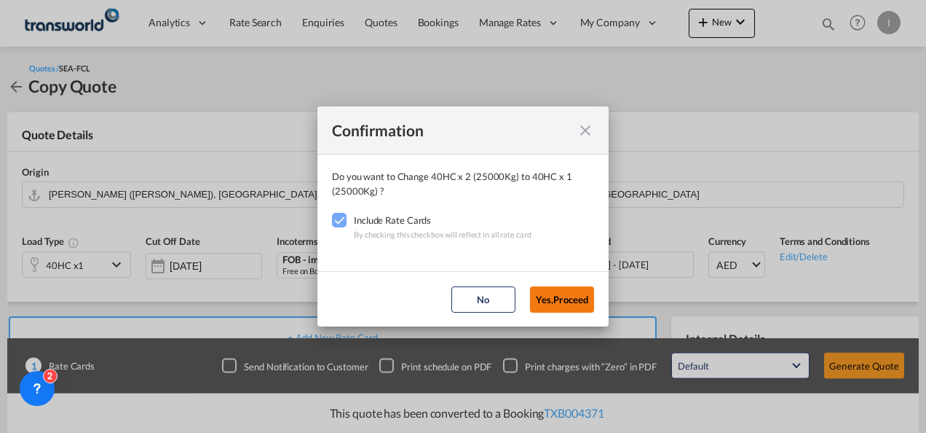
click at [553, 295] on button "Yes,Proceed" at bounding box center [562, 299] width 64 height 26
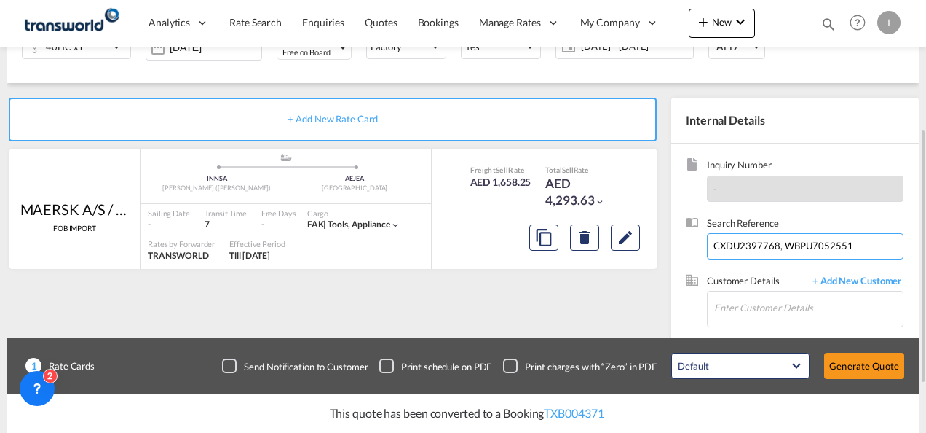
click at [733, 244] on input "CXDU2397768, WBPU7052551" at bounding box center [805, 246] width 197 height 26
paste input "TCLU5896937"
type input "TCLU5896937"
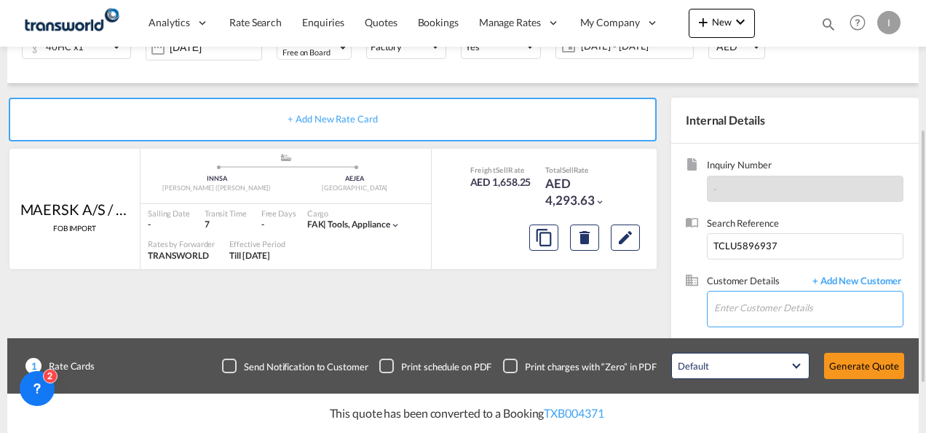
click at [745, 301] on input "Enter Customer Details" at bounding box center [808, 307] width 189 height 33
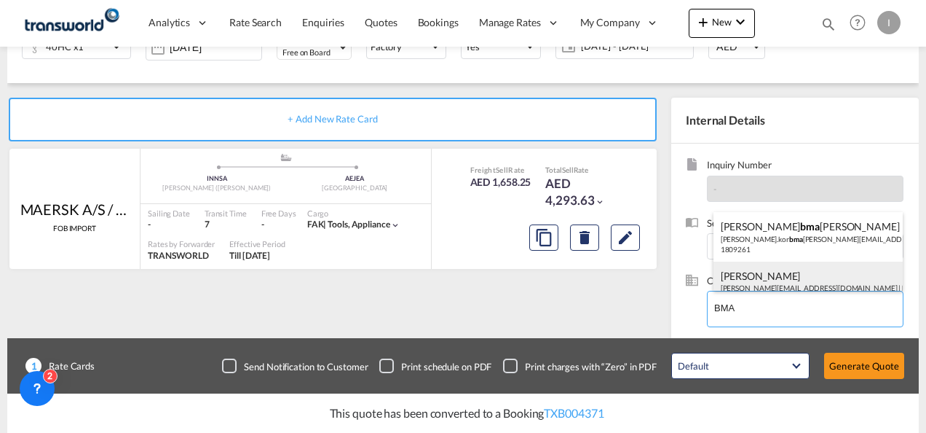
click at [740, 272] on div "[PERSON_NAME] [EMAIL_ADDRESS][DOMAIN_NAME] | BMA INTERNATIONAL FZE | 70899" at bounding box center [809, 286] width 190 height 50
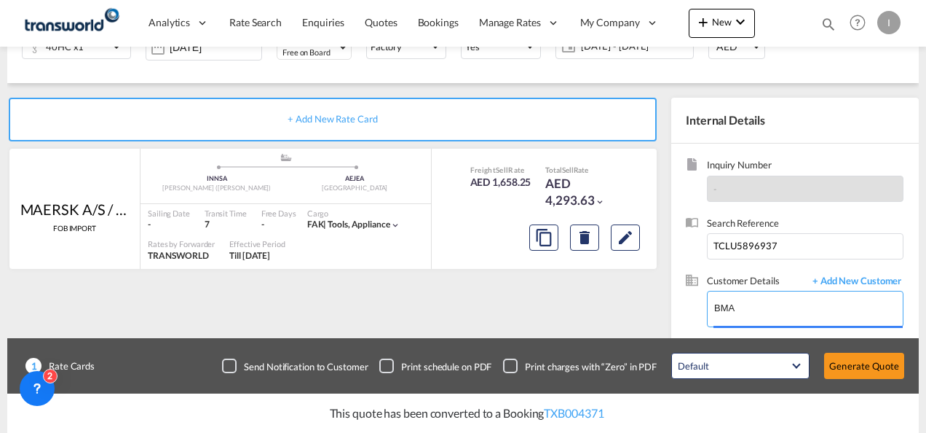
type input "BMA INTERNATIONAL FZE, [PERSON_NAME], [PERSON_NAME][EMAIL_ADDRESS][DOMAIN_NAME]"
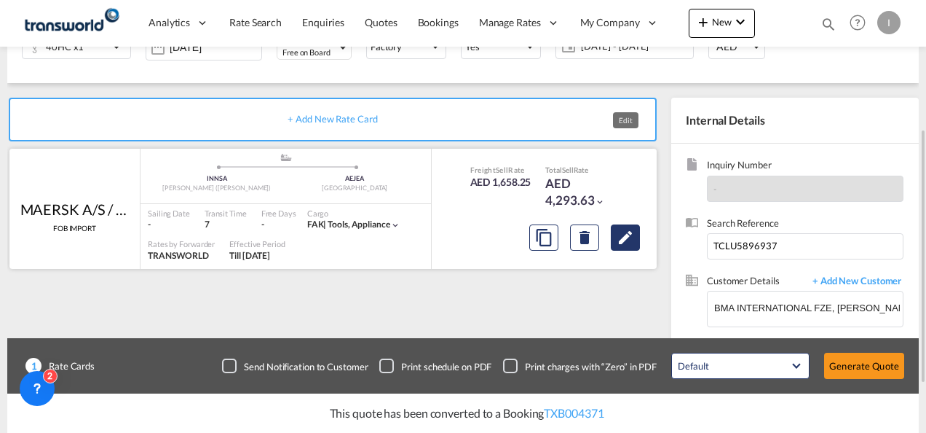
click at [628, 240] on md-icon "Edit" at bounding box center [625, 237] width 17 height 17
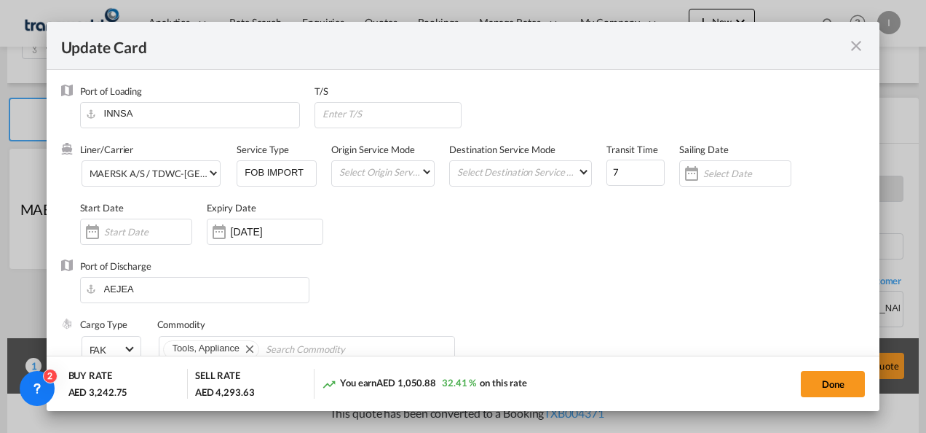
scroll to position [291, 0]
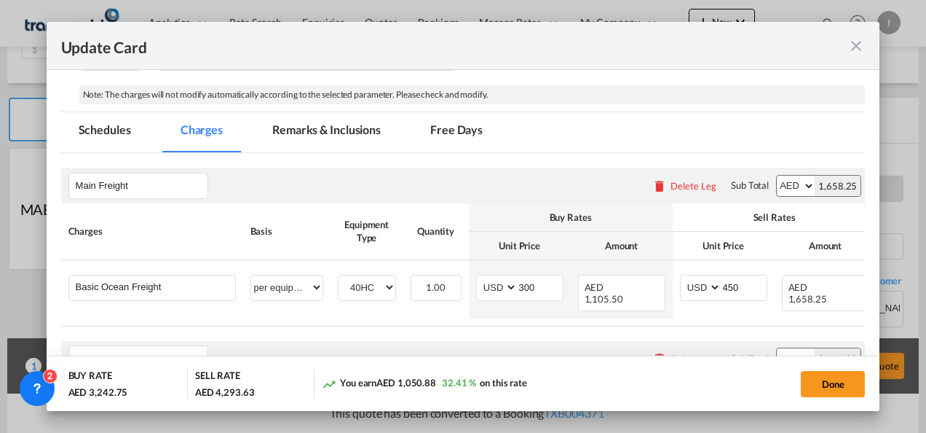
select select "per equipment"
select select "per container"
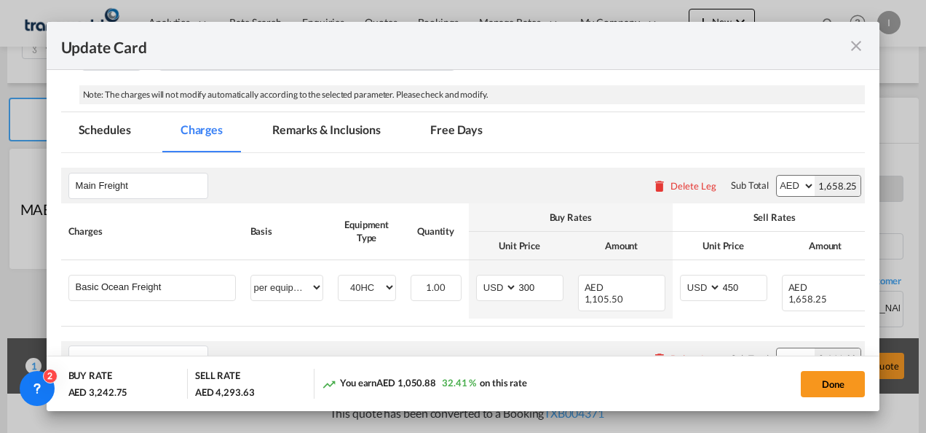
select select "per container"
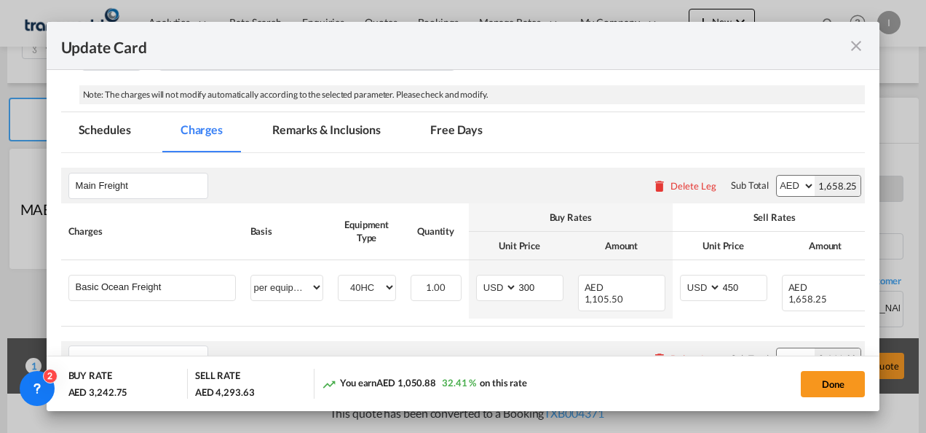
select select "per container"
click at [806, 379] on button "Done" at bounding box center [833, 384] width 64 height 26
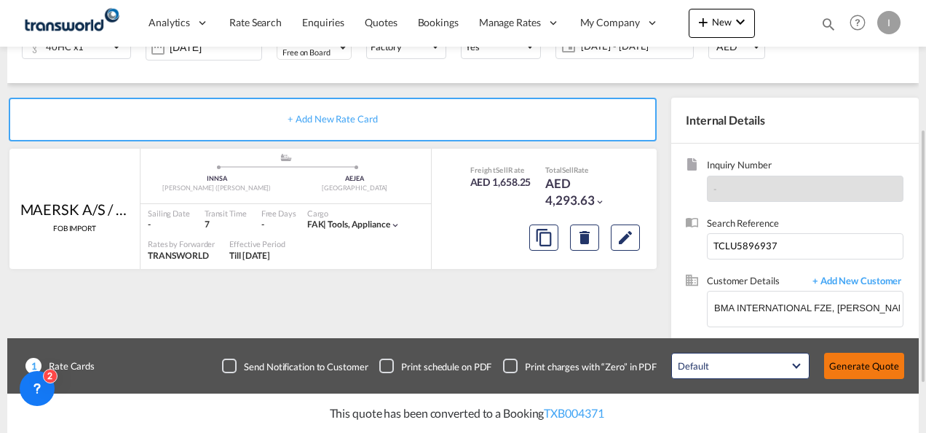
click at [862, 363] on button "Generate Quote" at bounding box center [864, 365] width 80 height 26
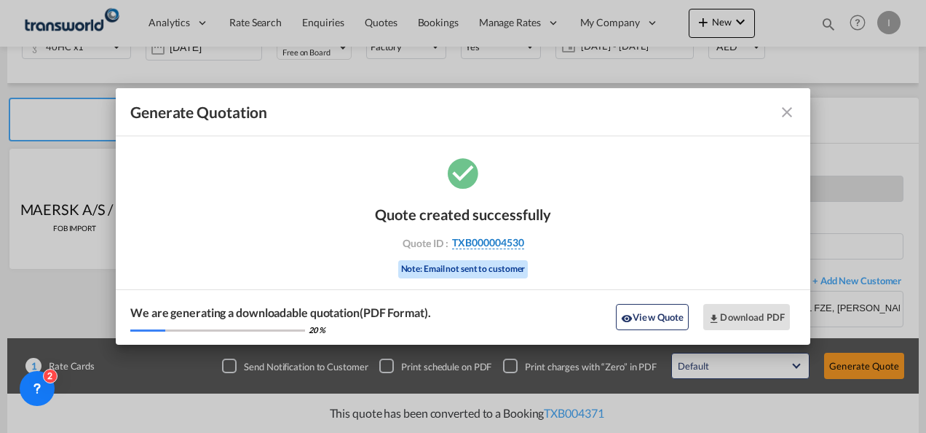
click at [480, 243] on span "TXB000004530" at bounding box center [488, 242] width 72 height 13
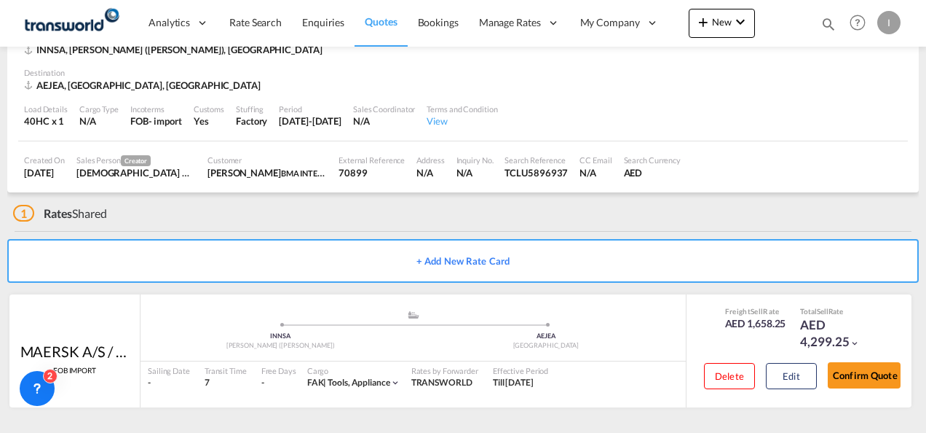
scroll to position [89, 0]
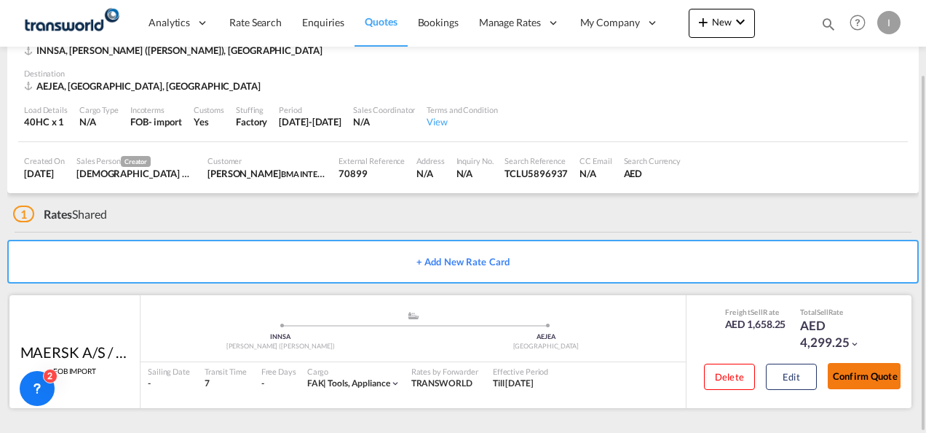
click at [860, 367] on button "Confirm Quote" at bounding box center [864, 376] width 73 height 26
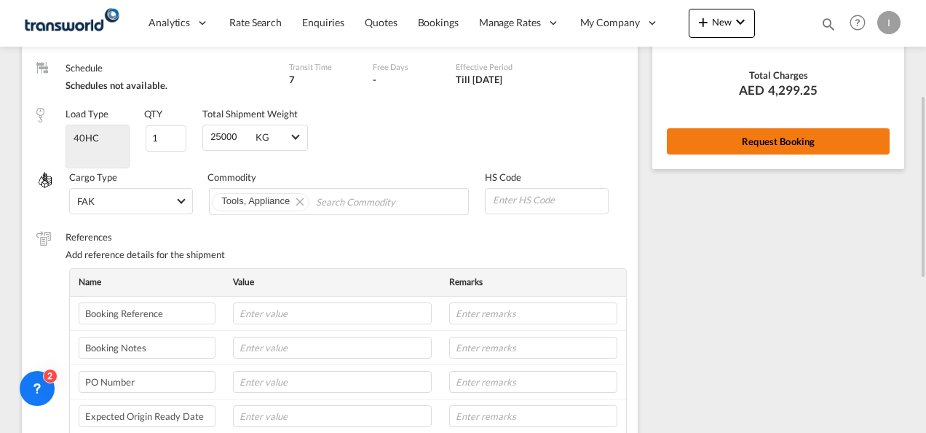
scroll to position [154, 0]
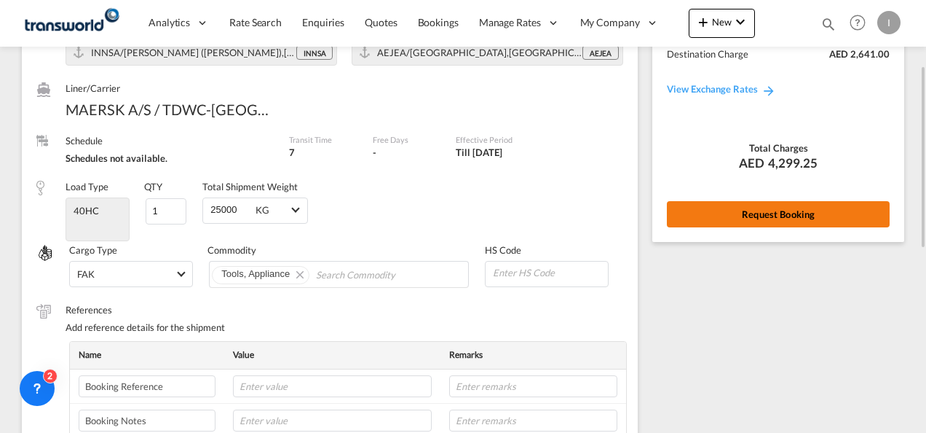
click at [770, 200] on div "Rate Summary Freight AED 1,658.25 Destination Charge AED 2,641.00 View Exchange…" at bounding box center [778, 99] width 252 height 283
click at [734, 219] on button "Request Booking" at bounding box center [778, 214] width 223 height 26
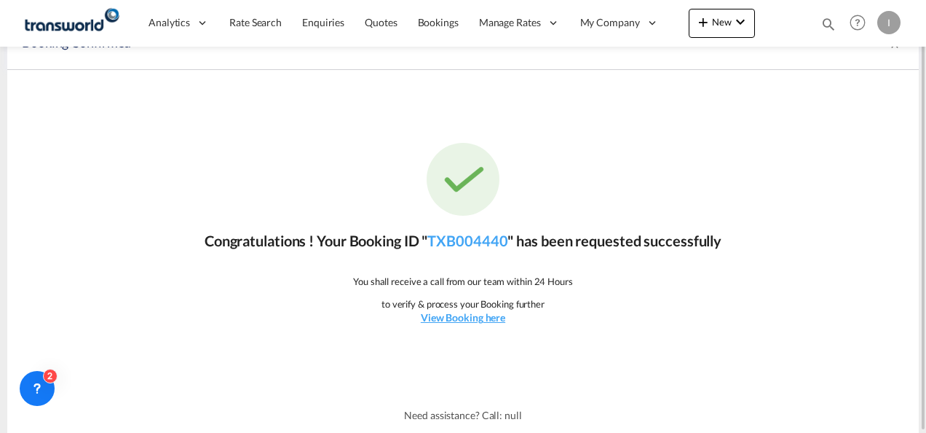
scroll to position [27, 0]
click at [451, 249] on link "TXB004440" at bounding box center [467, 240] width 80 height 17
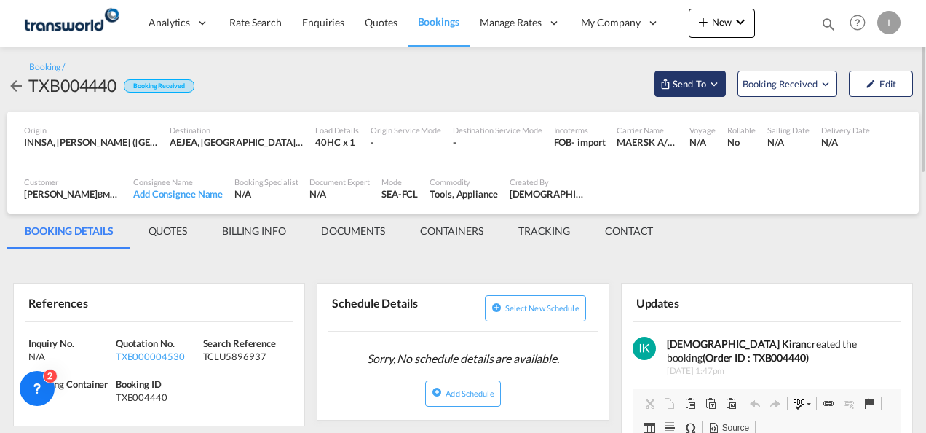
click at [687, 93] on button "Send To" at bounding box center [690, 84] width 71 height 26
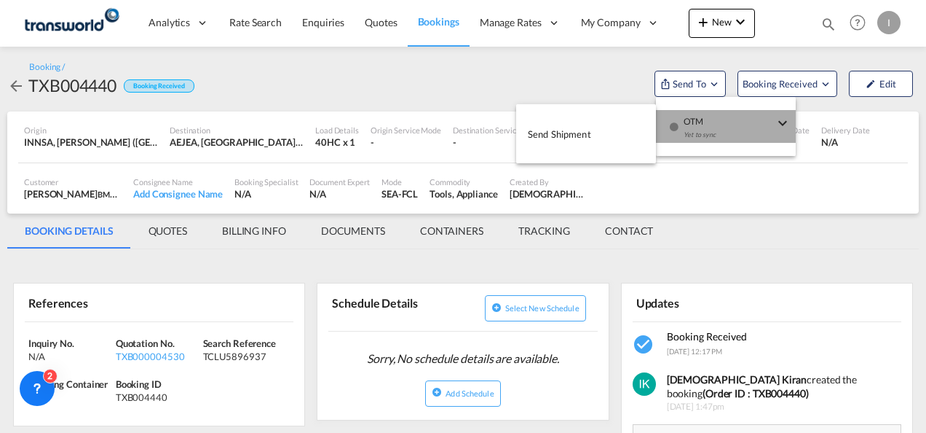
click at [712, 132] on div "Yet to sync" at bounding box center [729, 138] width 90 height 31
click at [606, 130] on button "Send Shipment" at bounding box center [586, 133] width 140 height 33
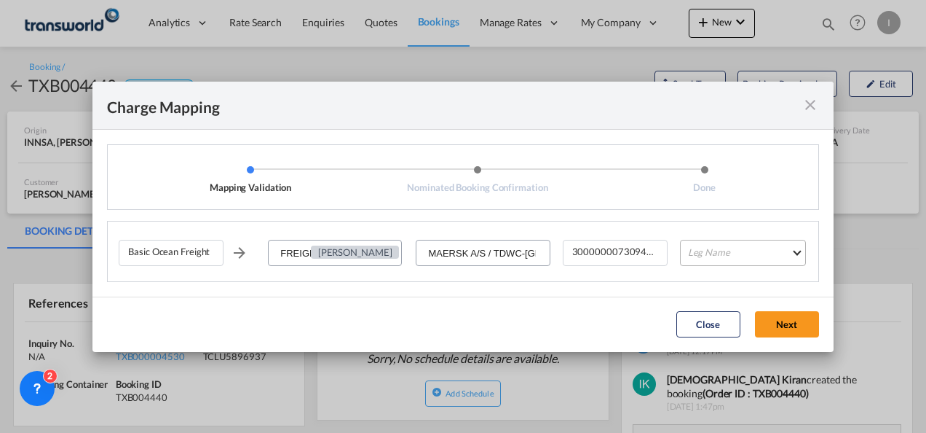
click at [735, 259] on md-select "Leg Name HANDLING ORIGIN VESSEL HANDLING DESTINATION OTHERS TL PICK UP CUSTOMS …" at bounding box center [743, 253] width 126 height 26
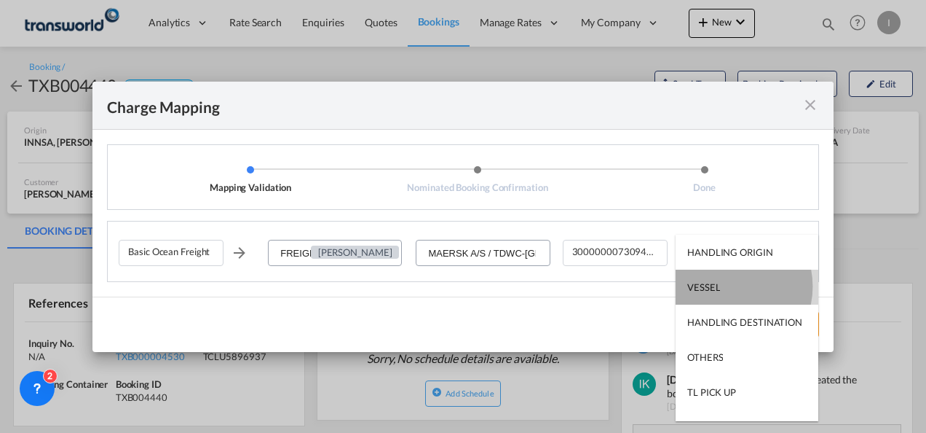
click at [724, 285] on md-option "VESSEL" at bounding box center [747, 286] width 143 height 35
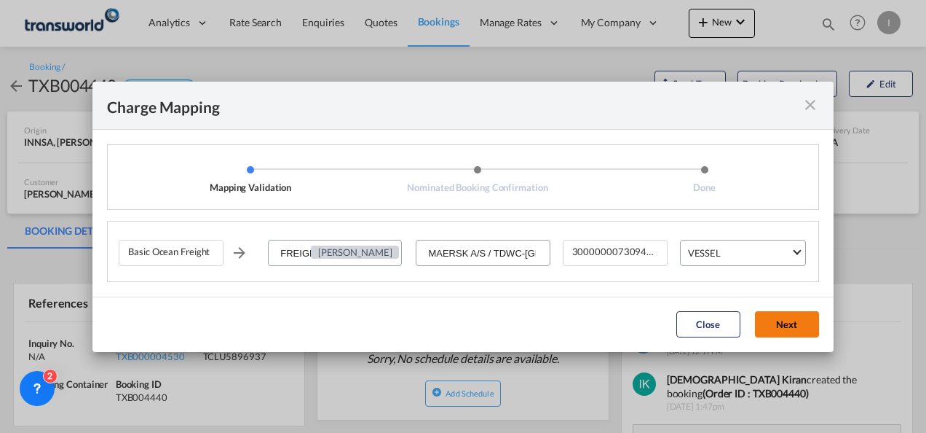
click at [785, 319] on button "Next" at bounding box center [787, 324] width 64 height 26
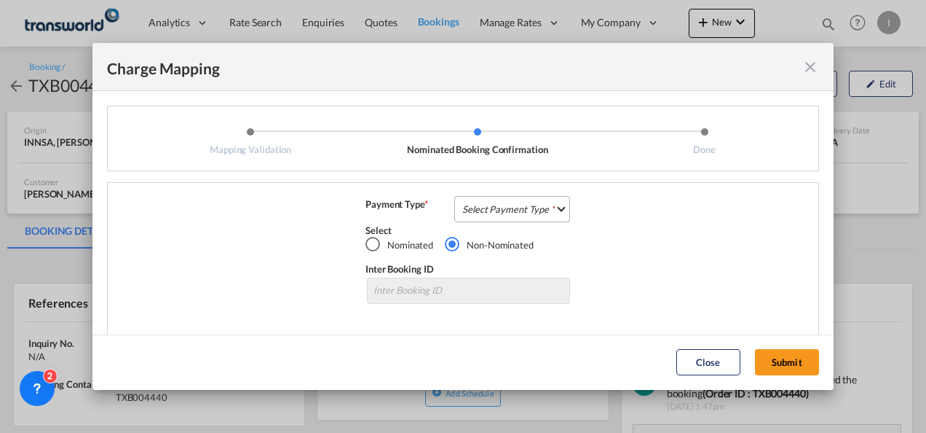
click at [491, 213] on md-select "Select Payment Type COLLECT PREPAID" at bounding box center [512, 209] width 116 height 26
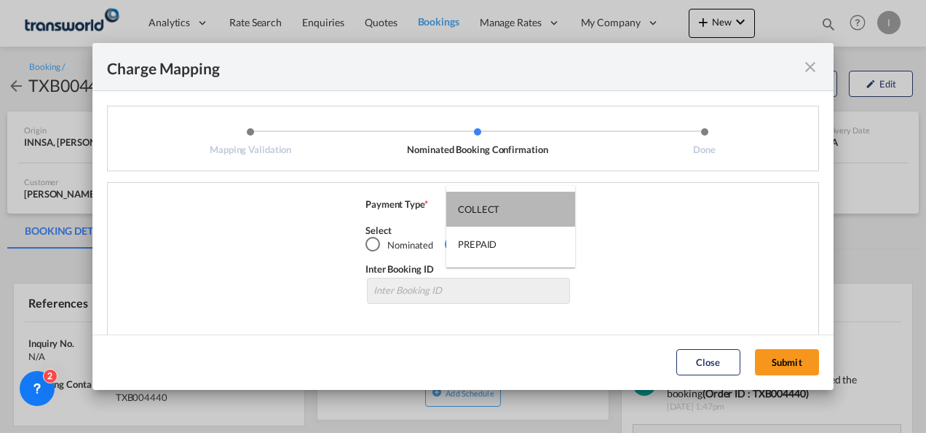
click at [491, 213] on div "COLLECT" at bounding box center [479, 208] width 42 height 13
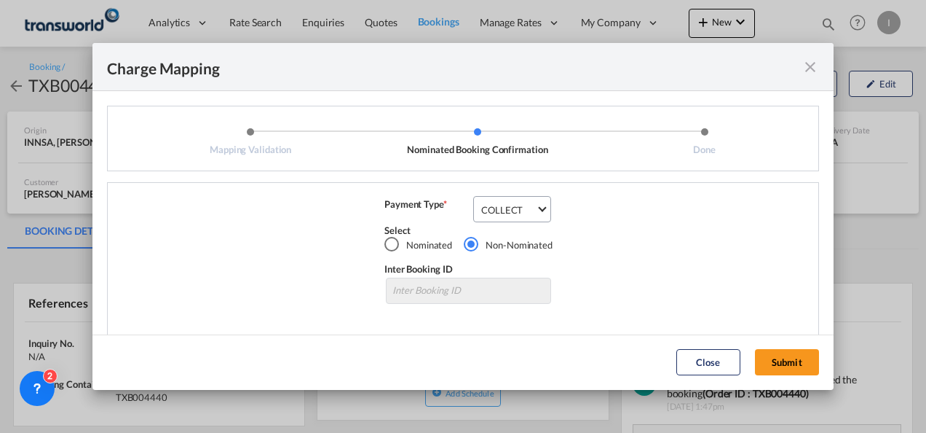
click at [768, 342] on md-dialog-actions "Close Submit" at bounding box center [462, 361] width 741 height 55
click at [765, 363] on button "Submit" at bounding box center [787, 362] width 64 height 26
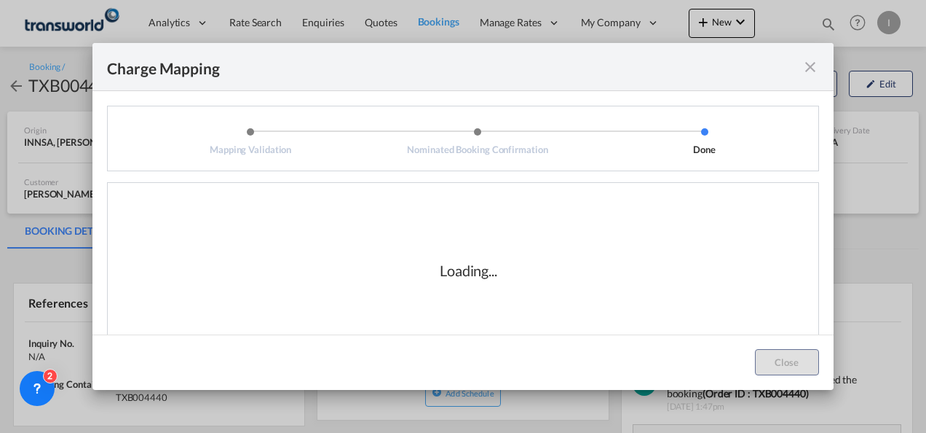
scroll to position [24, 0]
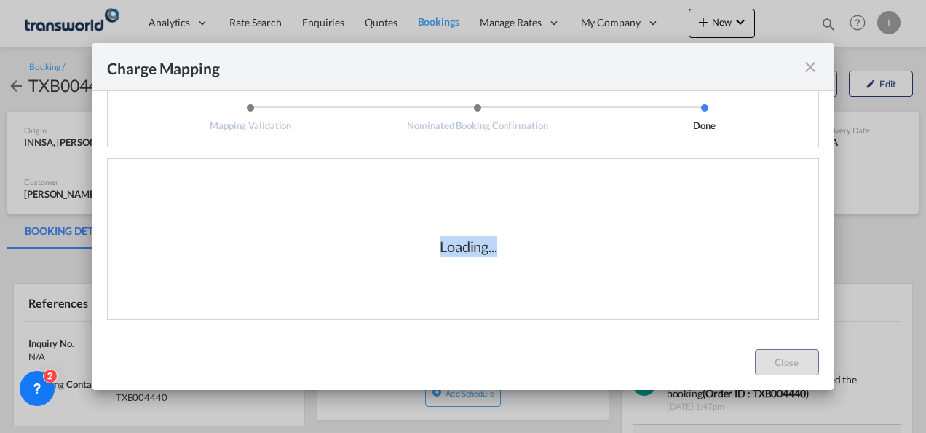
drag, startPoint x: 514, startPoint y: 250, endPoint x: 388, endPoint y: 253, distance: 126.0
click at [388, 253] on div "Loading..." at bounding box center [469, 246] width 700 height 146
drag, startPoint x: 388, startPoint y: 253, endPoint x: 504, endPoint y: 270, distance: 117.0
click at [505, 272] on div "Loading..." at bounding box center [469, 246] width 700 height 146
click at [454, 258] on div "Loading..." at bounding box center [469, 246] width 700 height 146
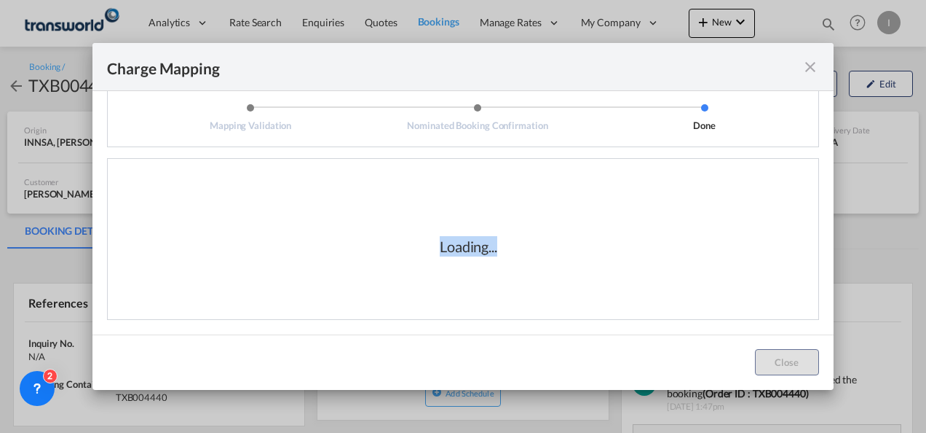
click at [453, 256] on div "Loading..." at bounding box center [469, 246] width 700 height 146
drag, startPoint x: 435, startPoint y: 243, endPoint x: 513, endPoint y: 250, distance: 79.0
click at [513, 250] on div "Loading..." at bounding box center [469, 246] width 146 height 20
drag, startPoint x: 513, startPoint y: 250, endPoint x: 499, endPoint y: 250, distance: 13.8
click at [499, 250] on div "Loading..." at bounding box center [469, 246] width 146 height 20
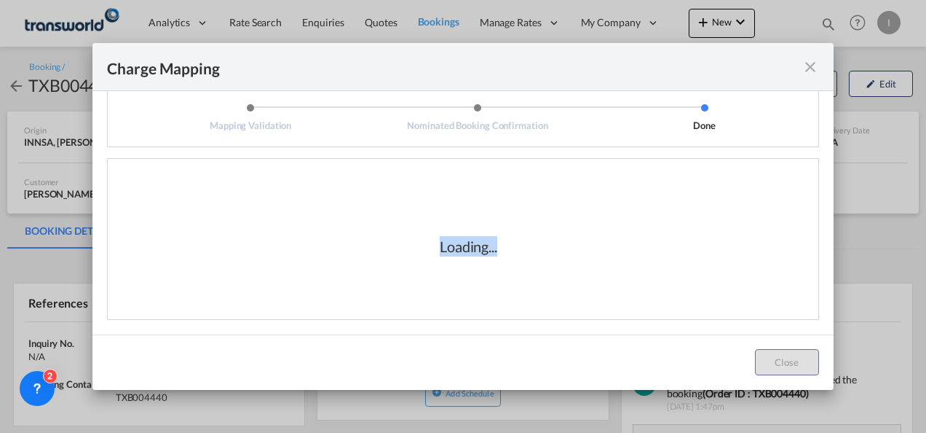
click at [457, 251] on div "Loading..." at bounding box center [469, 246] width 58 height 20
drag, startPoint x: 435, startPoint y: 250, endPoint x: 510, endPoint y: 250, distance: 74.3
click at [510, 250] on div "Loading..." at bounding box center [469, 246] width 146 height 20
click at [508, 250] on div "Loading..." at bounding box center [469, 246] width 146 height 20
click at [501, 249] on div "Loading..." at bounding box center [469, 246] width 146 height 20
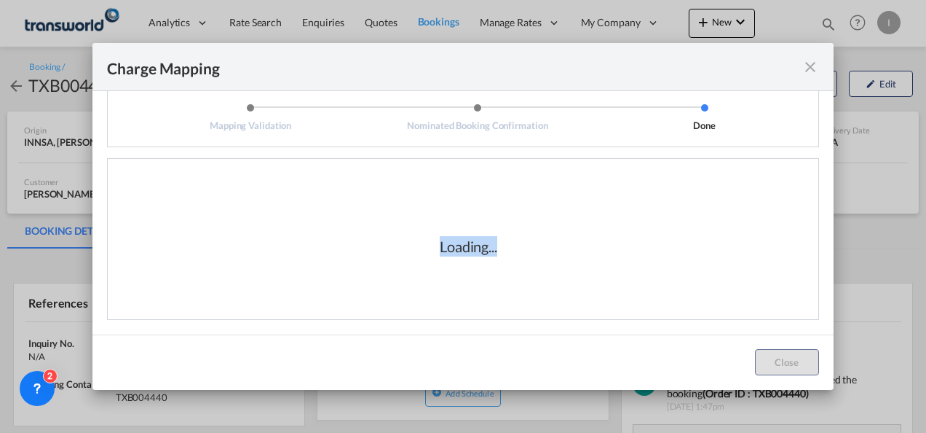
click at [489, 250] on div "Loading..." at bounding box center [469, 246] width 58 height 20
drag, startPoint x: 489, startPoint y: 250, endPoint x: 497, endPoint y: 258, distance: 10.3
click at [497, 258] on div "Loading..." at bounding box center [469, 246] width 700 height 146
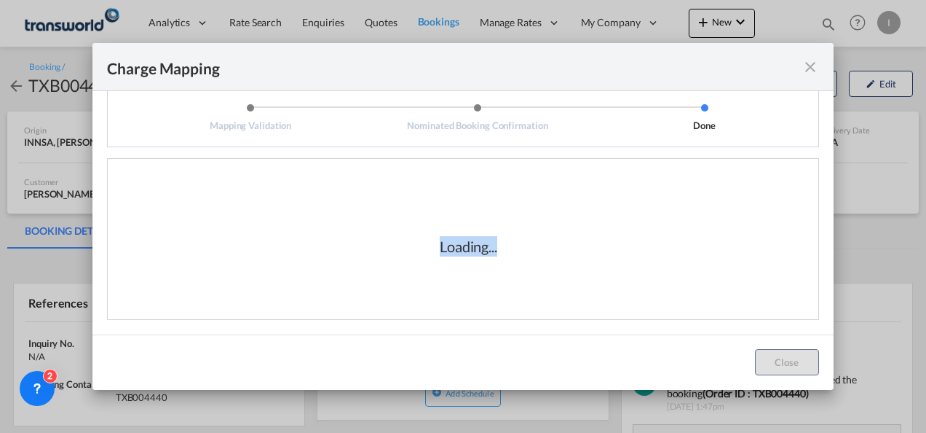
click at [494, 253] on div "Loading..." at bounding box center [469, 246] width 146 height 20
drag, startPoint x: 491, startPoint y: 250, endPoint x: 434, endPoint y: 248, distance: 57.6
click at [440, 248] on div "Loading..." at bounding box center [469, 246] width 58 height 20
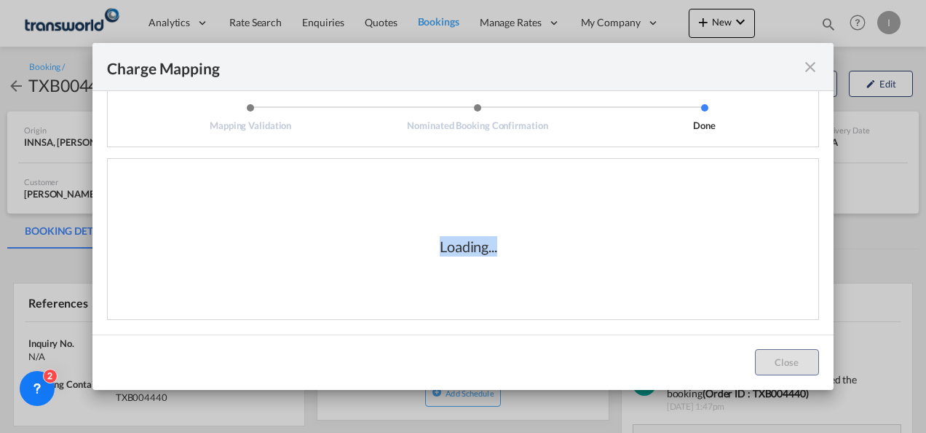
click at [440, 248] on div "Loading..." at bounding box center [469, 246] width 58 height 20
click at [431, 244] on div "Loading..." at bounding box center [469, 246] width 146 height 20
click at [440, 251] on div "Loading..." at bounding box center [469, 246] width 58 height 20
click at [440, 248] on div "Loading..." at bounding box center [469, 246] width 58 height 20
drag, startPoint x: 435, startPoint y: 247, endPoint x: 497, endPoint y: 249, distance: 61.9
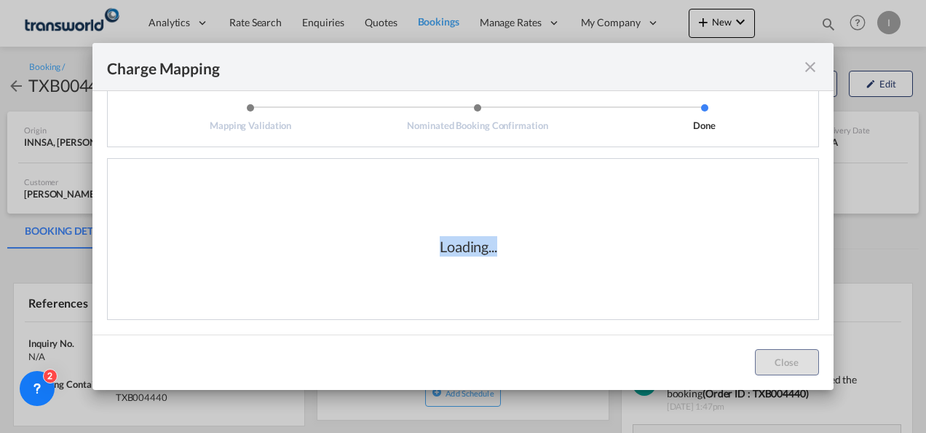
click at [497, 249] on div "Loading..." at bounding box center [469, 246] width 146 height 20
click at [497, 250] on div "Loading..." at bounding box center [469, 246] width 146 height 20
drag, startPoint x: 498, startPoint y: 251, endPoint x: 430, endPoint y: 252, distance: 68.4
click at [430, 252] on div "Loading..." at bounding box center [469, 246] width 146 height 20
drag, startPoint x: 430, startPoint y: 252, endPoint x: 467, endPoint y: 266, distance: 40.3
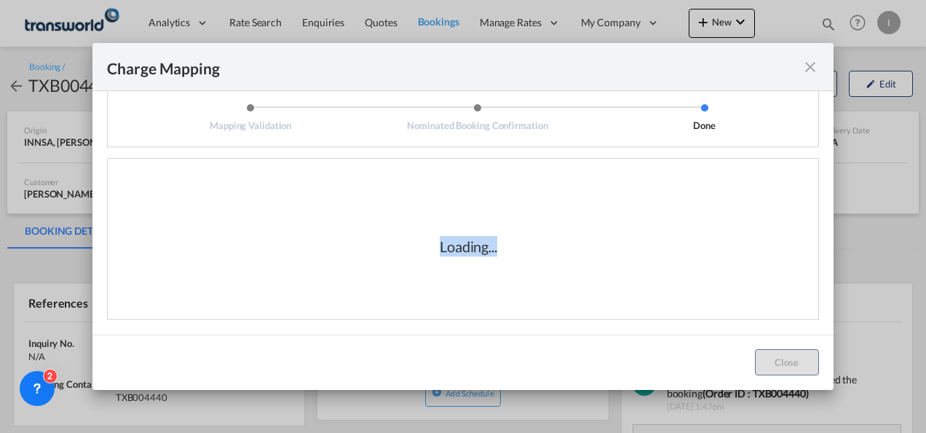
click at [466, 265] on div "Loading..." at bounding box center [469, 246] width 700 height 146
click at [483, 276] on div "Loading..." at bounding box center [469, 246] width 700 height 146
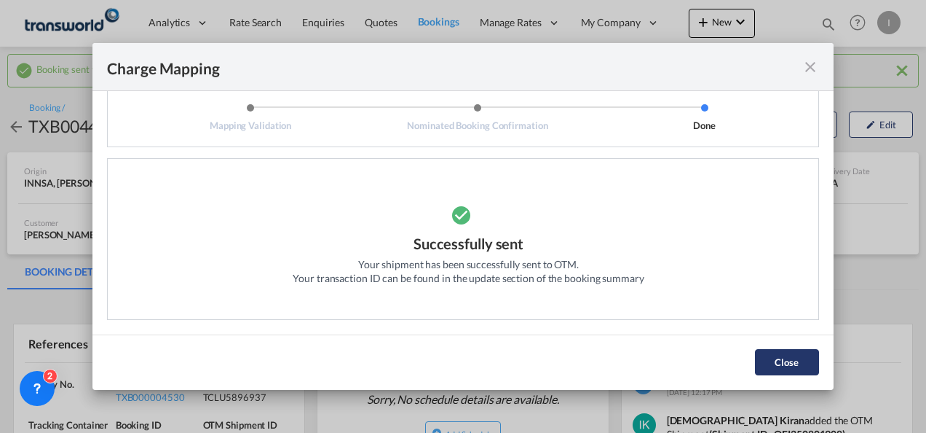
click at [791, 363] on button "Close" at bounding box center [787, 362] width 64 height 26
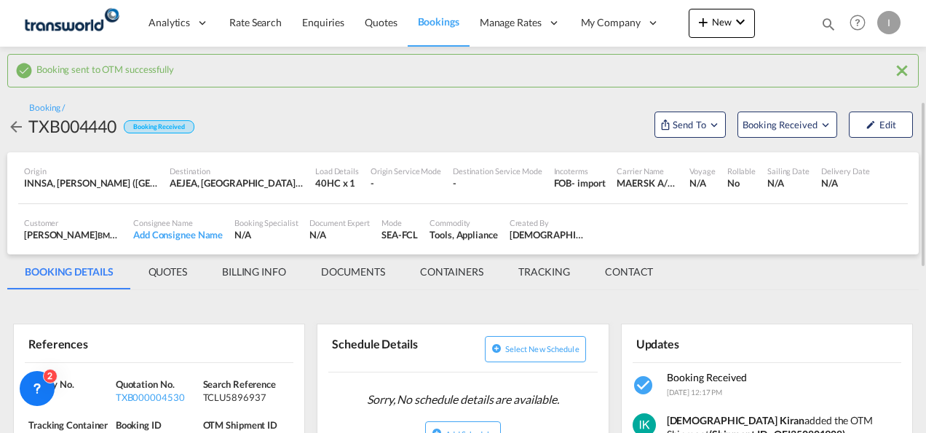
scroll to position [73, 0]
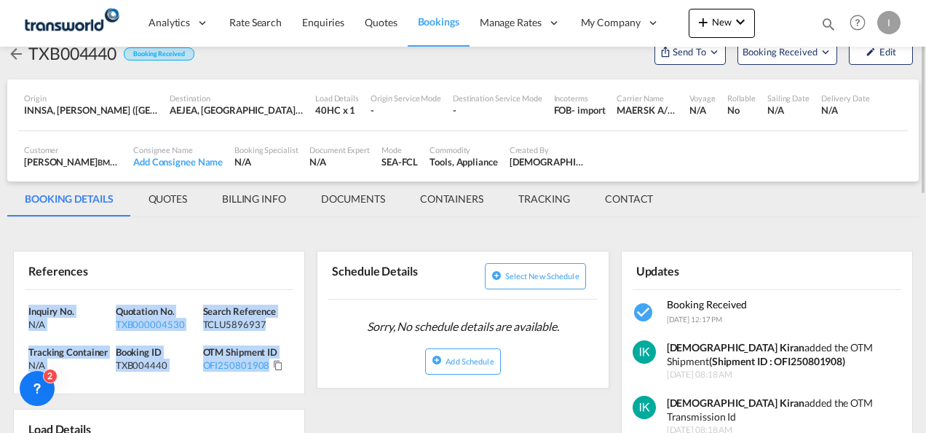
drag, startPoint x: 290, startPoint y: 374, endPoint x: 3, endPoint y: 304, distance: 295.4
drag, startPoint x: 3, startPoint y: 304, endPoint x: 42, endPoint y: 305, distance: 39.3
copy div "Inquiry No. N/A Quotation No. TXB000004530 Search Reference TCLU5896937 Trackin…"
click at [371, 25] on span "Quotes" at bounding box center [381, 22] width 32 height 12
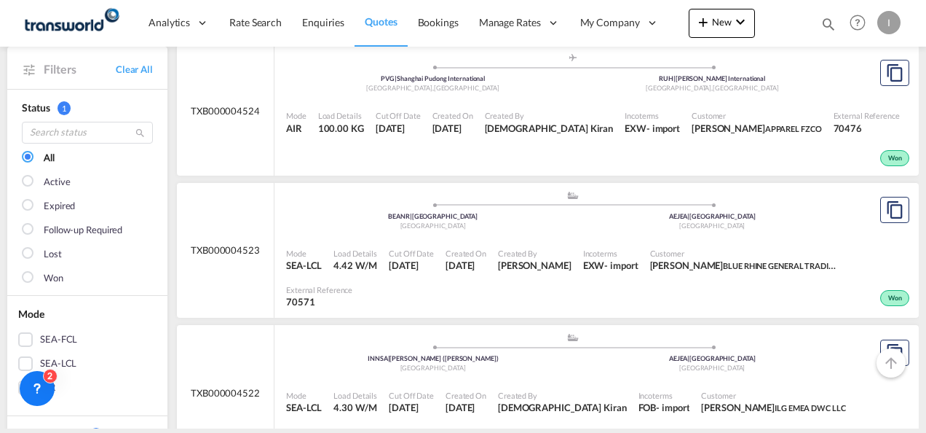
scroll to position [947, 0]
click at [398, 22] on link "Quotes" at bounding box center [381, 22] width 52 height 47
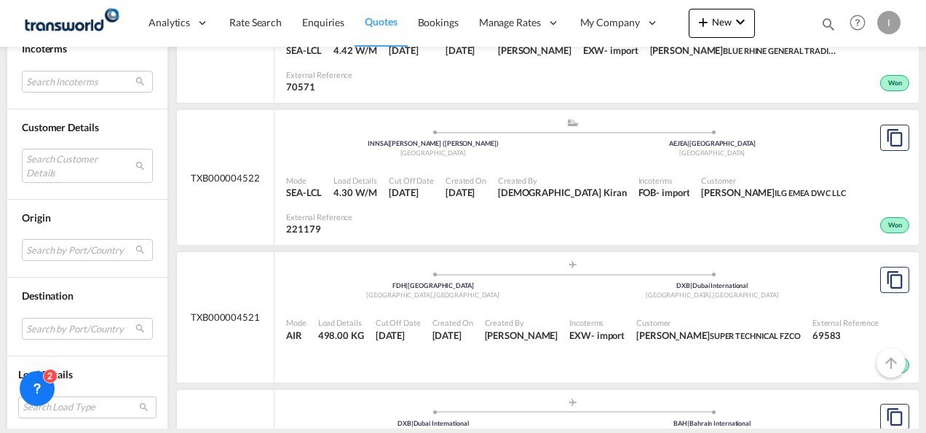
scroll to position [1165, 0]
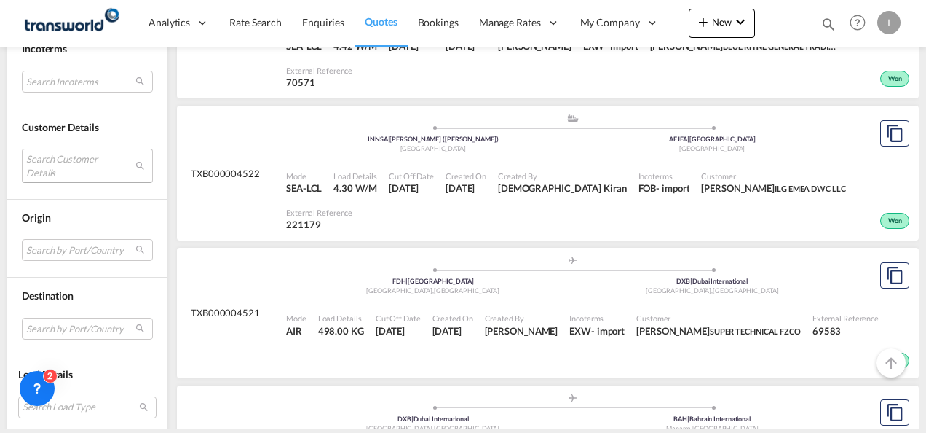
click at [65, 162] on md-select "Search Customer Details user name user [PERSON_NAME] [EMAIL_ADDRESS][DOMAIN_NAM…" at bounding box center [87, 165] width 131 height 33
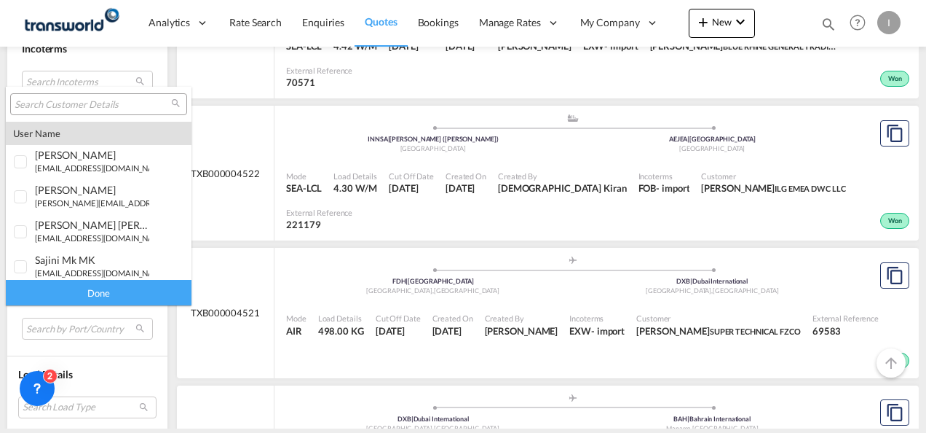
click at [55, 108] on input "search" at bounding box center [93, 104] width 157 height 13
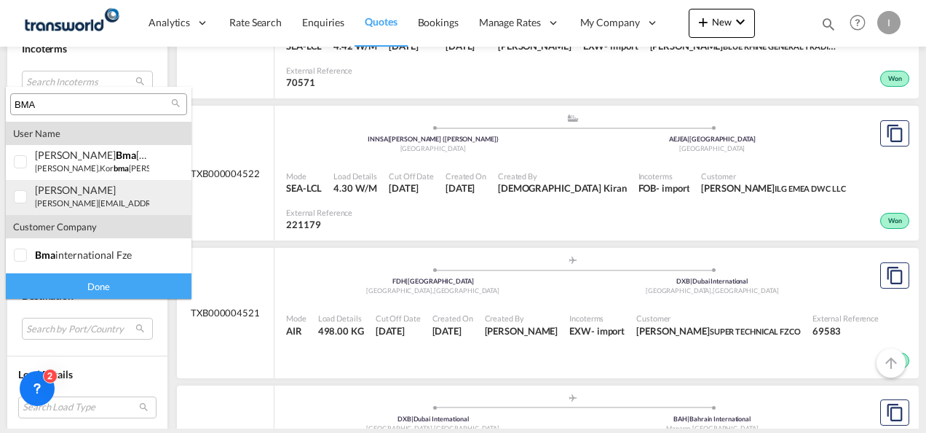
type input "BMA"
click at [50, 202] on small "[PERSON_NAME][EMAIL_ADDRESS][DOMAIN_NAME]" at bounding box center [133, 202] width 197 height 9
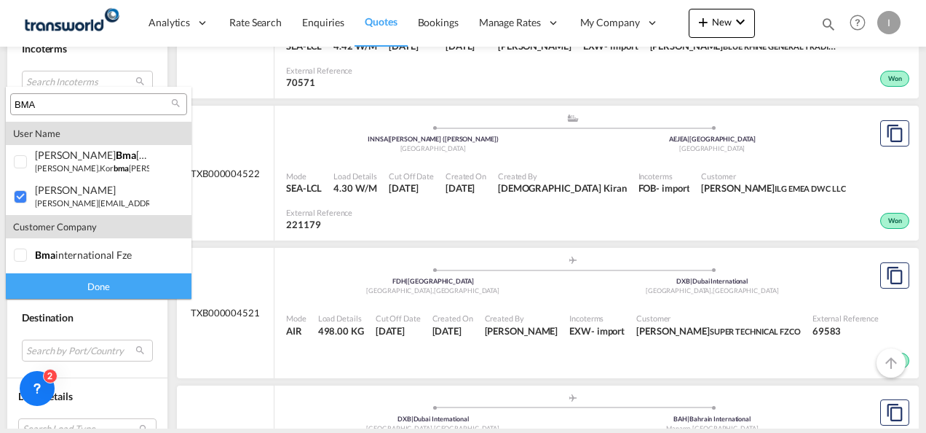
click at [82, 285] on div "Done" at bounding box center [99, 285] width 186 height 25
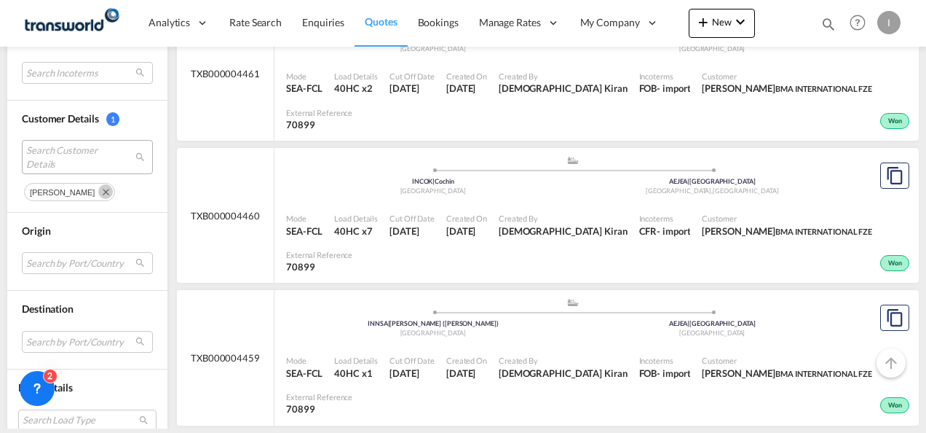
scroll to position [728, 0]
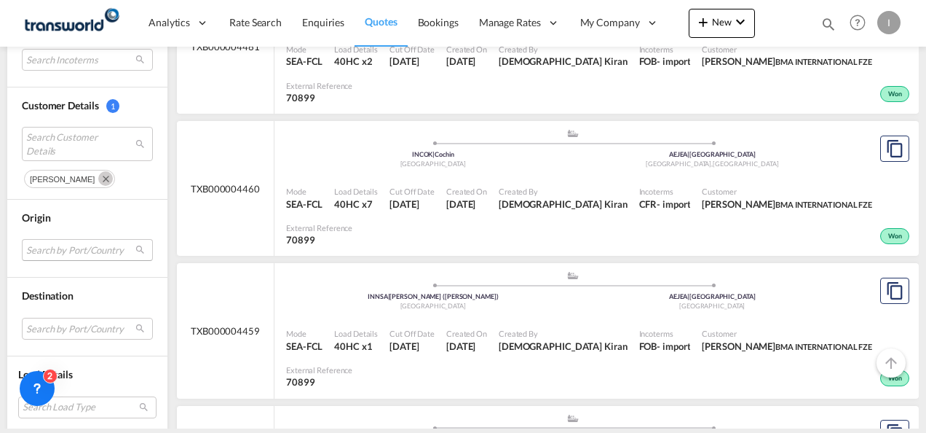
click at [52, 252] on md-select "Search by Port/Country JPNIC nichinan [GEOGRAPHIC_DATA] AEAMF mussafah [GEOGRAP…" at bounding box center [87, 250] width 131 height 22
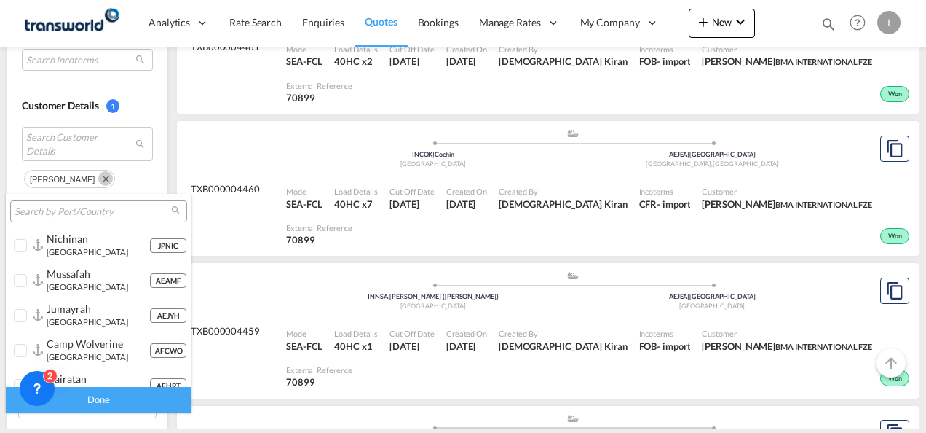
click at [50, 208] on input "search" at bounding box center [93, 211] width 157 height 13
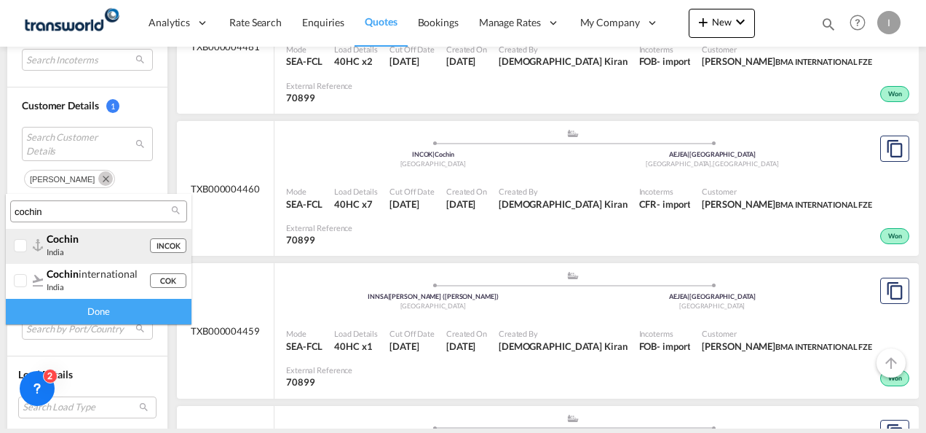
type input "cochin"
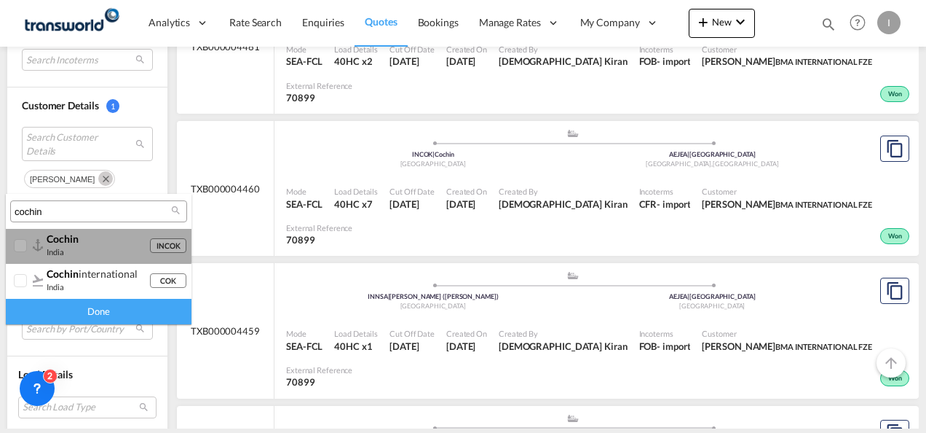
click at [72, 244] on span "cochin" at bounding box center [63, 238] width 32 height 12
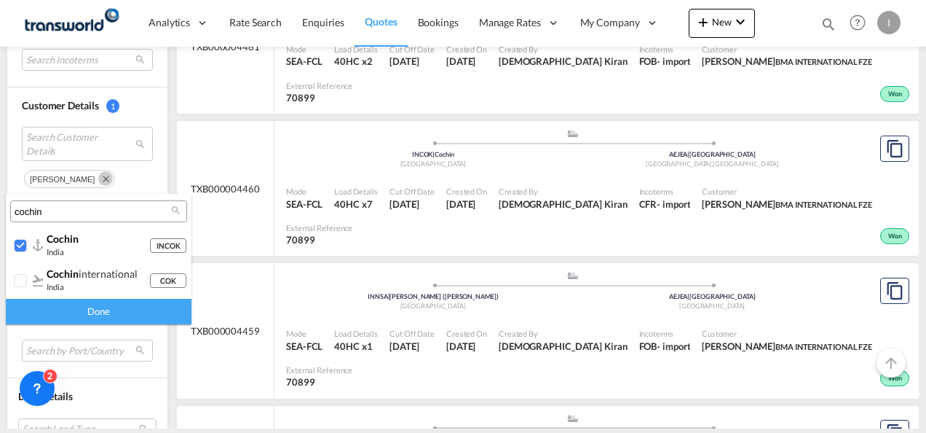
click at [78, 304] on div "Done" at bounding box center [99, 311] width 186 height 25
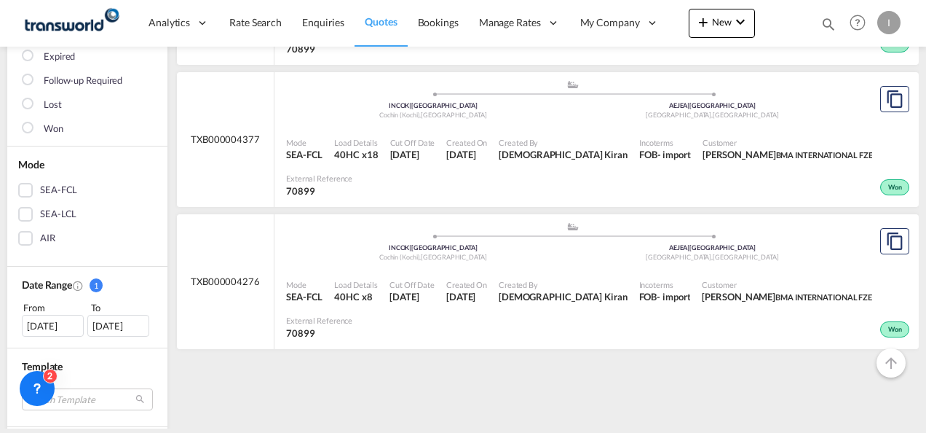
scroll to position [291, 0]
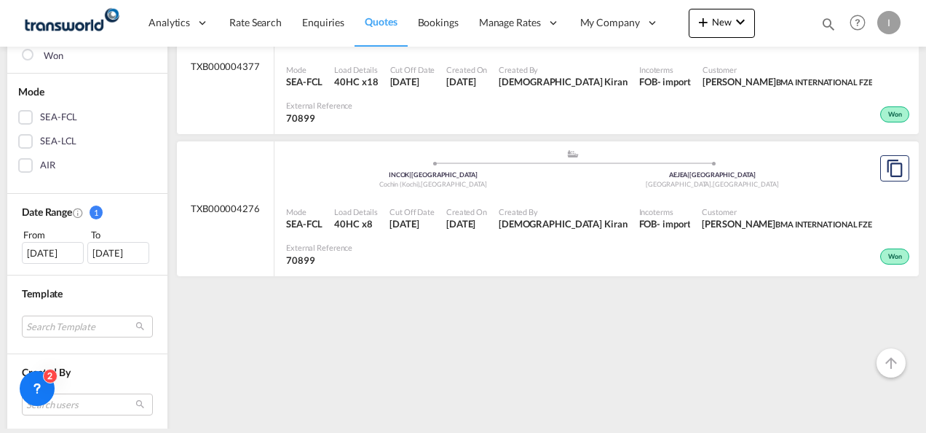
click at [47, 249] on div "[DATE]" at bounding box center [53, 253] width 62 height 22
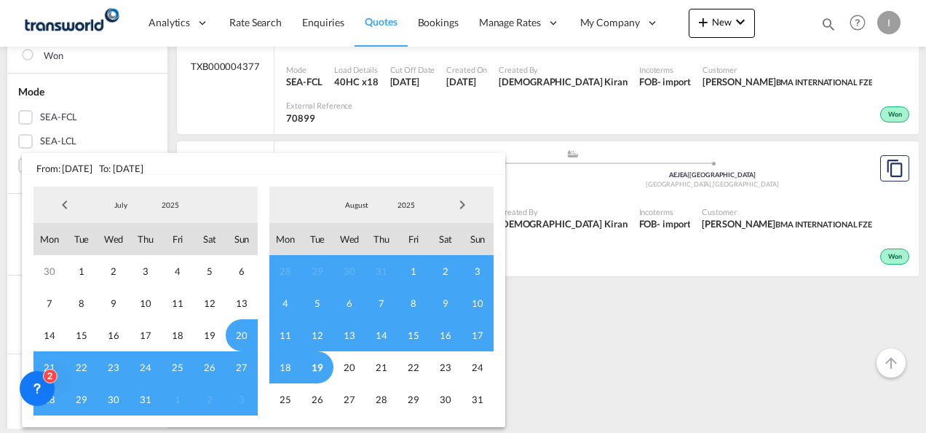
click at [71, 207] on span "Previous Month" at bounding box center [64, 204] width 29 height 29
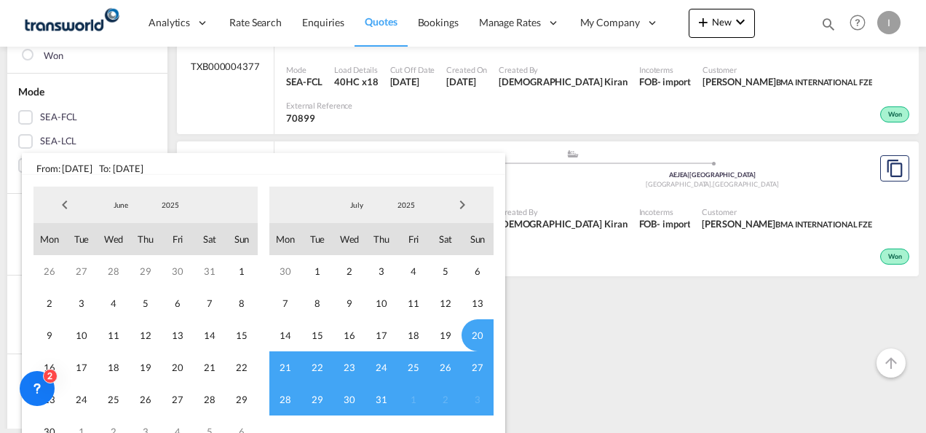
click at [71, 207] on span "Previous Month" at bounding box center [64, 204] width 29 height 29
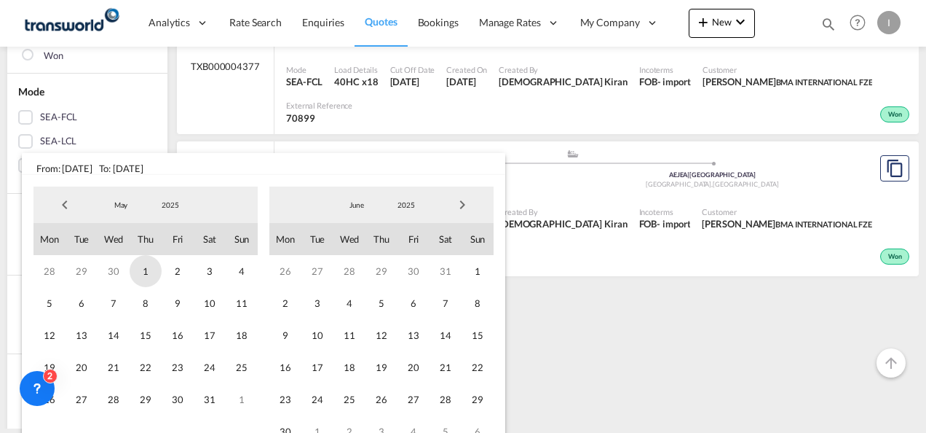
click at [144, 271] on span "1" at bounding box center [146, 271] width 32 height 32
click at [216, 398] on span "31" at bounding box center [210, 399] width 32 height 32
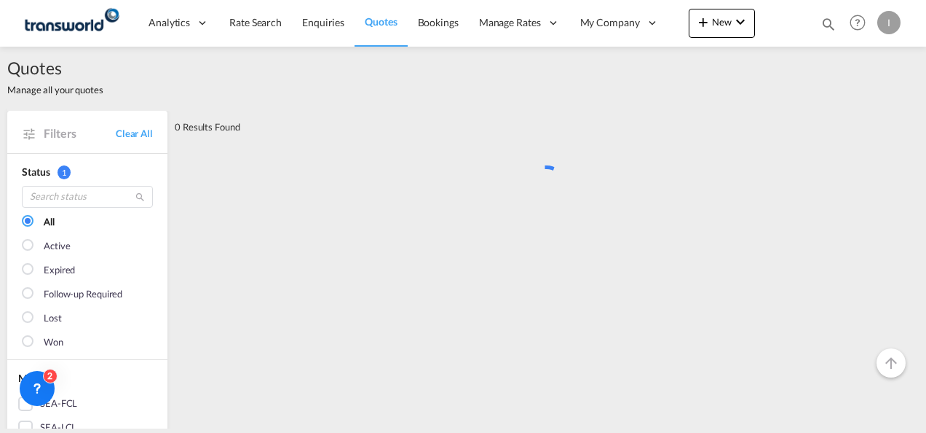
scroll to position [0, 0]
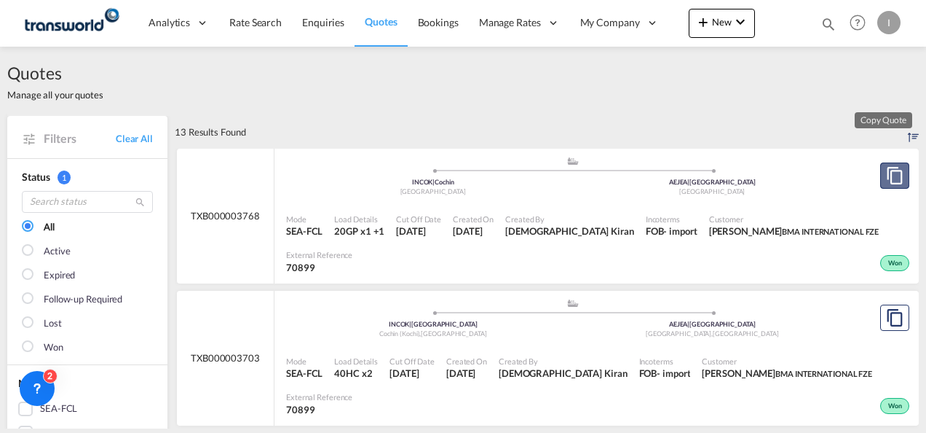
click at [886, 178] on md-icon "assets/icons/custom/copyQuote.svg" at bounding box center [894, 175] width 17 height 17
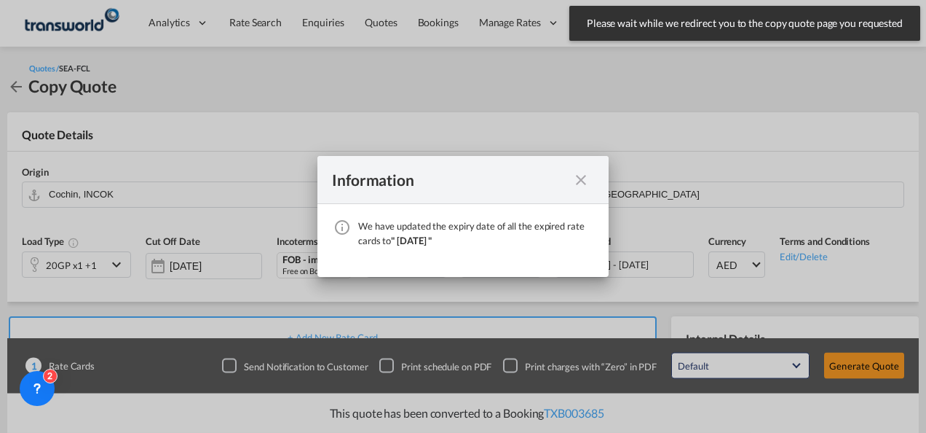
click at [581, 175] on md-icon "icon-close fg-AAA8AD cursor" at bounding box center [580, 179] width 17 height 17
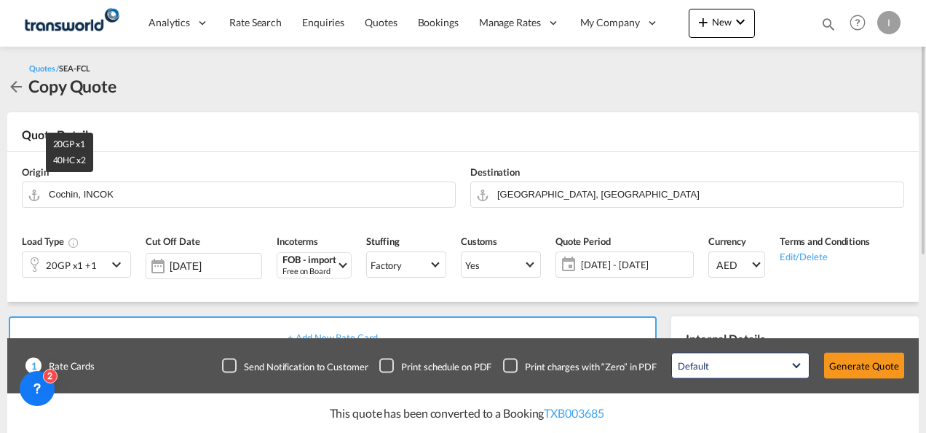
click at [92, 264] on div "20GP x1 +1" at bounding box center [71, 265] width 51 height 20
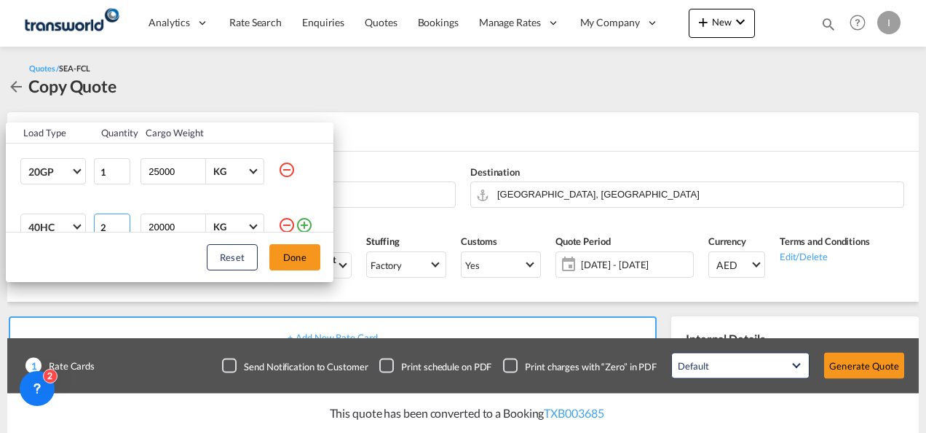
scroll to position [22, 0]
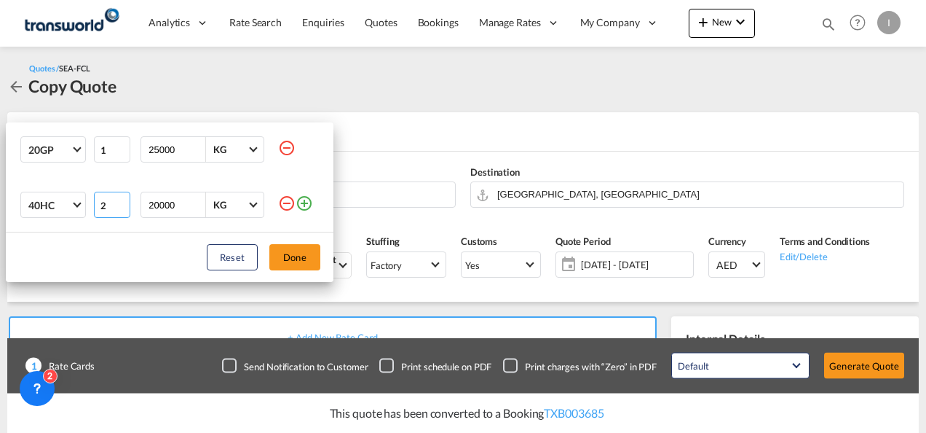
drag, startPoint x: 110, startPoint y: 227, endPoint x: 82, endPoint y: 226, distance: 27.7
click at [82, 226] on tr "40HC 20GP 40GP 40HC 45HC 20RE 40RE 40HR 20OT 40OT 20FR 40FR 40NR 20NR 45S 20TK …" at bounding box center [170, 204] width 328 height 55
type input "7"
click at [309, 258] on button "Done" at bounding box center [294, 257] width 51 height 26
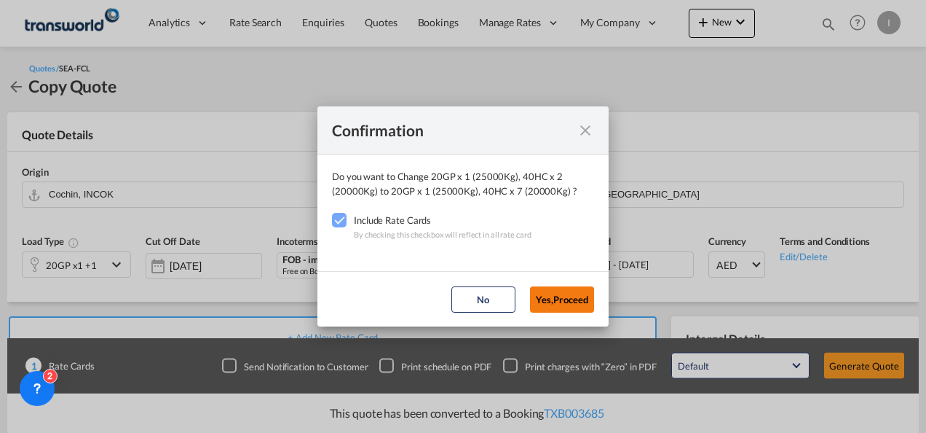
click at [555, 296] on button "Yes,Proceed" at bounding box center [562, 299] width 64 height 26
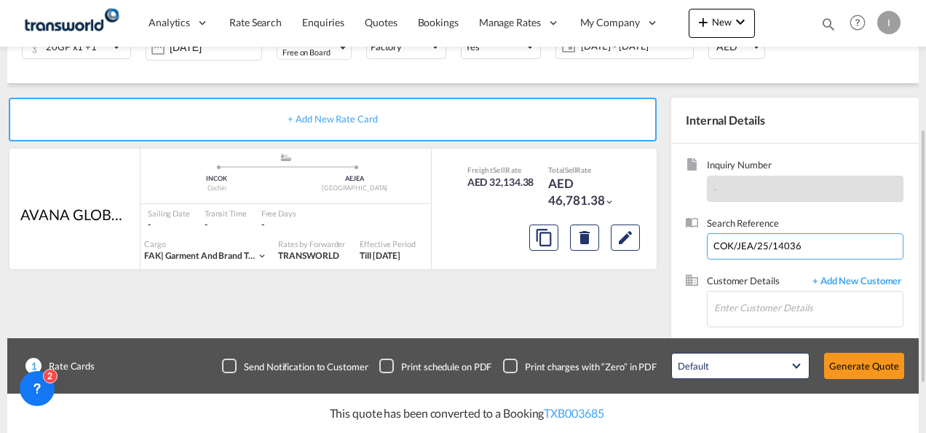
paste input "BOMS25080281"
type input "BOMS25080281"
click at [738, 300] on input "Enter Customer Details" at bounding box center [808, 307] width 189 height 33
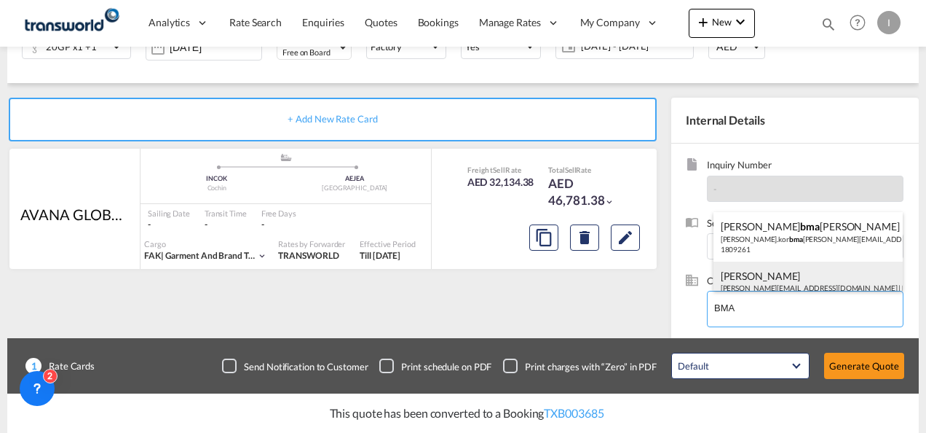
click at [740, 280] on div "[PERSON_NAME] [EMAIL_ADDRESS][DOMAIN_NAME] | BMA INTERNATIONAL FZE | 70899" at bounding box center [809, 286] width 190 height 50
type input "BMA INTERNATIONAL FZE, [PERSON_NAME], [PERSON_NAME][EMAIL_ADDRESS][DOMAIN_NAME]"
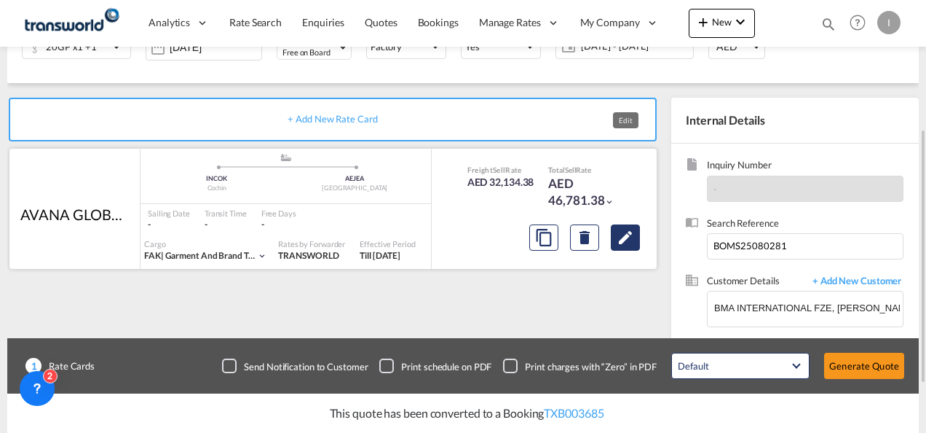
click at [623, 241] on md-icon "Edit" at bounding box center [625, 237] width 17 height 17
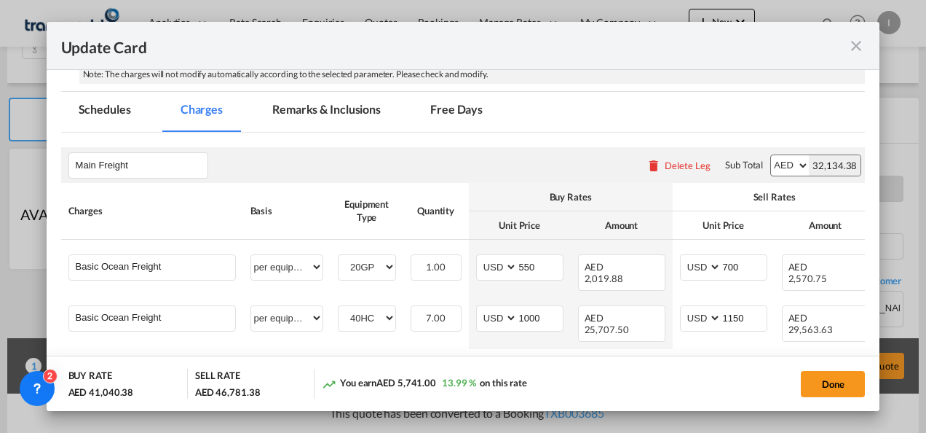
scroll to position [364, 0]
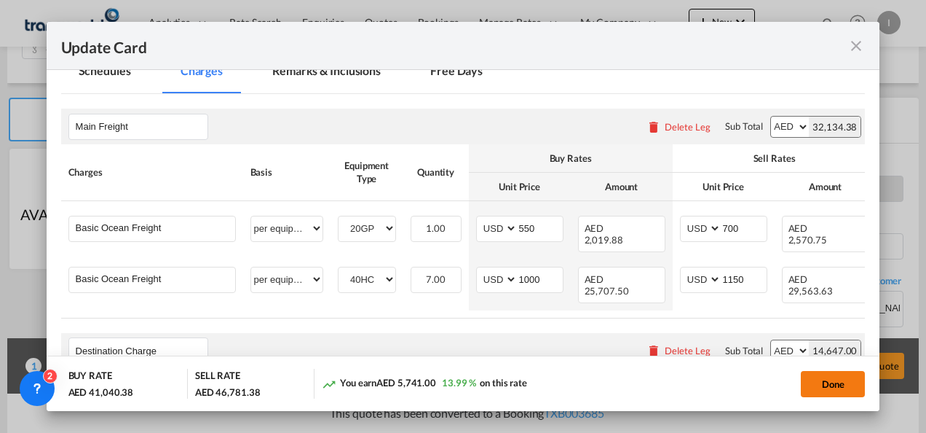
click at [829, 382] on button "Done" at bounding box center [833, 384] width 64 height 26
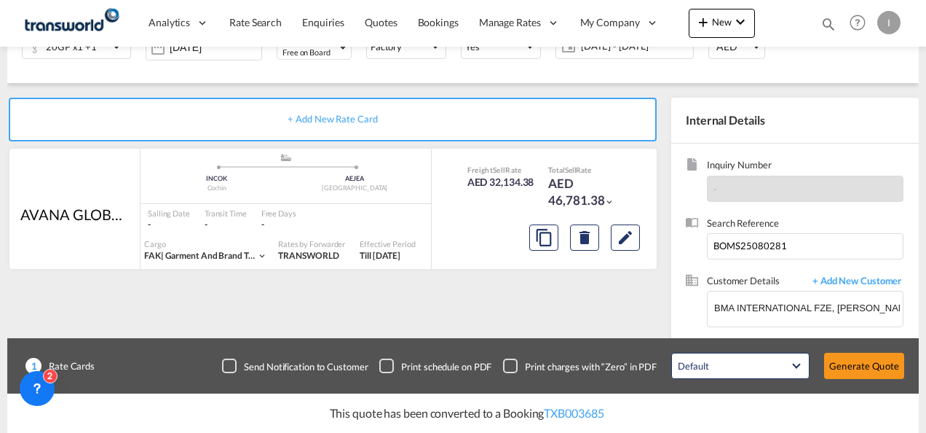
click at [844, 368] on div "Update Card Port of [GEOGRAPHIC_DATA] INCOK T/S Liner/Carrier AVANA GLOBAL FZCO…" at bounding box center [463, 216] width 926 height 433
click at [844, 367] on button "Generate Quote" at bounding box center [864, 365] width 80 height 26
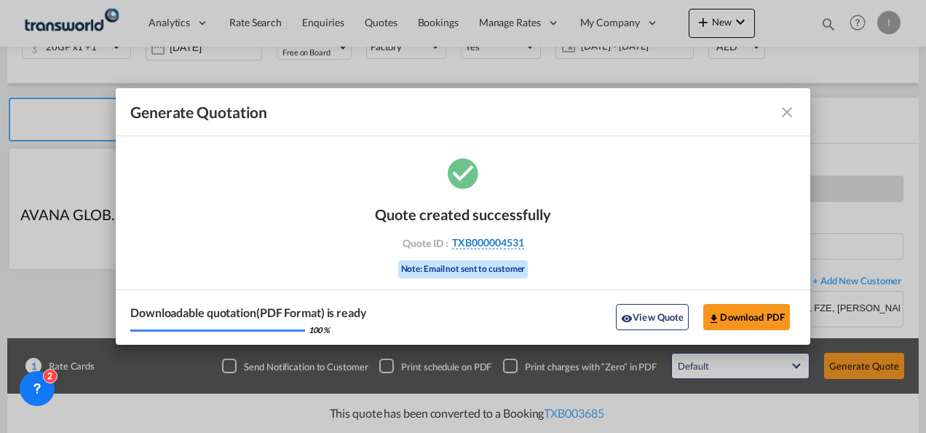
click at [502, 240] on span "TXB000004531" at bounding box center [488, 242] width 72 height 13
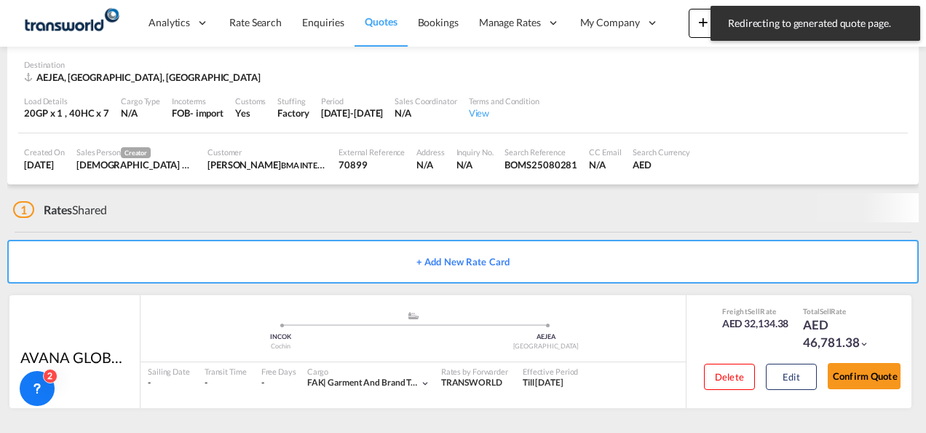
scroll to position [89, 0]
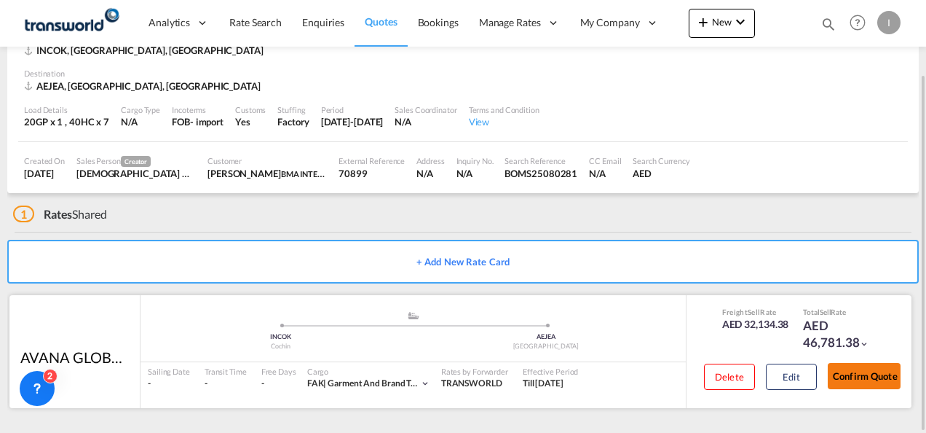
drag, startPoint x: 852, startPoint y: 376, endPoint x: 845, endPoint y: 369, distance: 10.3
click at [853, 376] on button "Confirm Quote" at bounding box center [864, 376] width 73 height 26
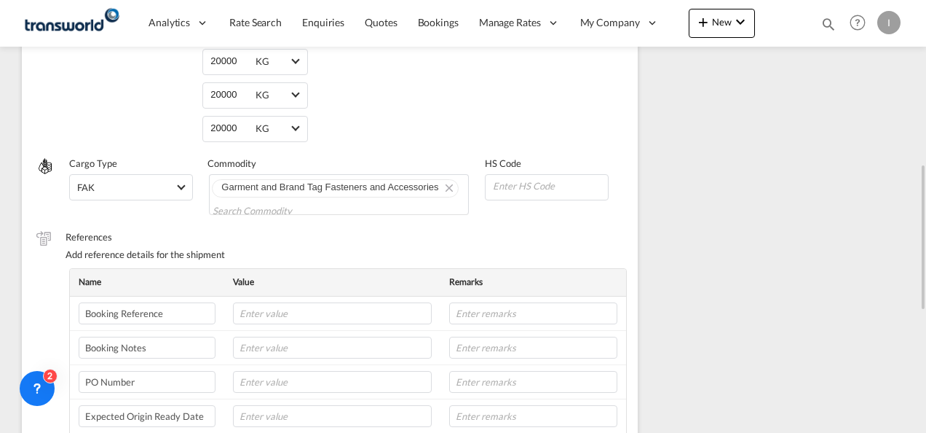
scroll to position [195, 0]
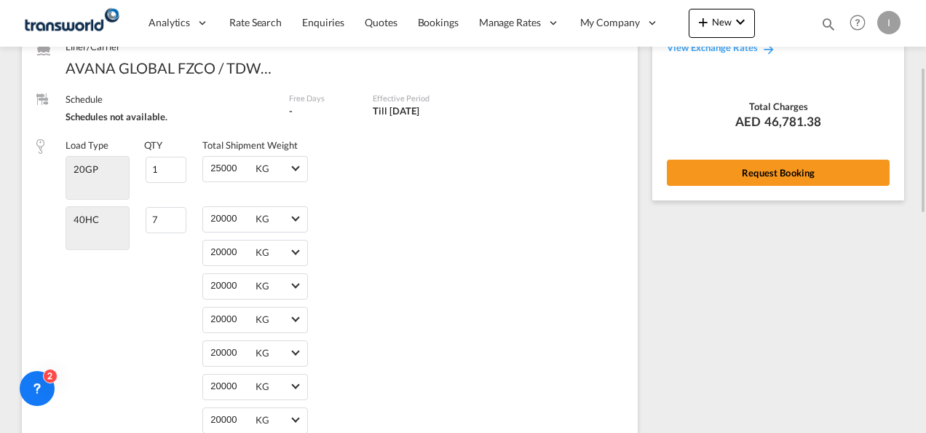
click at [727, 187] on div "Rate Summary Freight AED 32,134.38 Destination Charge AED 14,647.00 View Exchan…" at bounding box center [778, 58] width 252 height 283
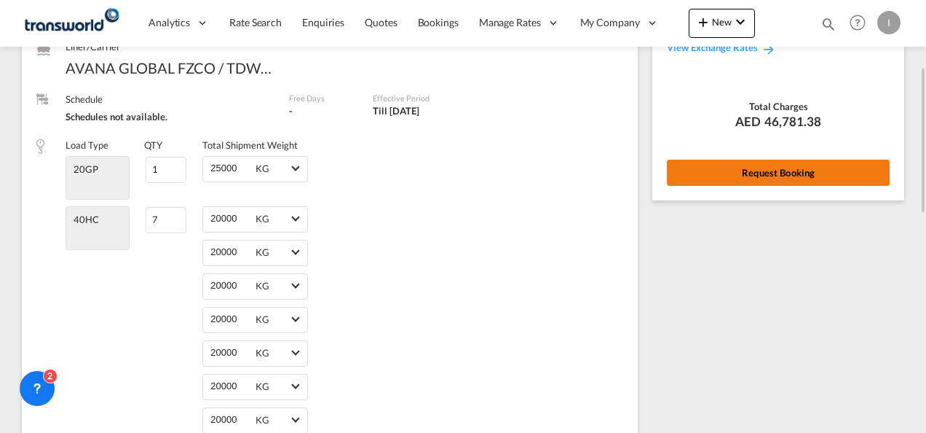
click at [727, 178] on button "Request Booking" at bounding box center [778, 172] width 223 height 26
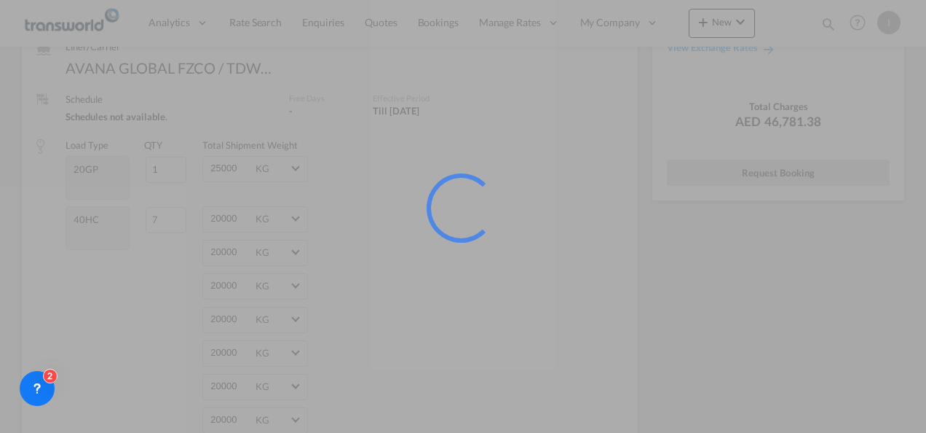
scroll to position [27, 0]
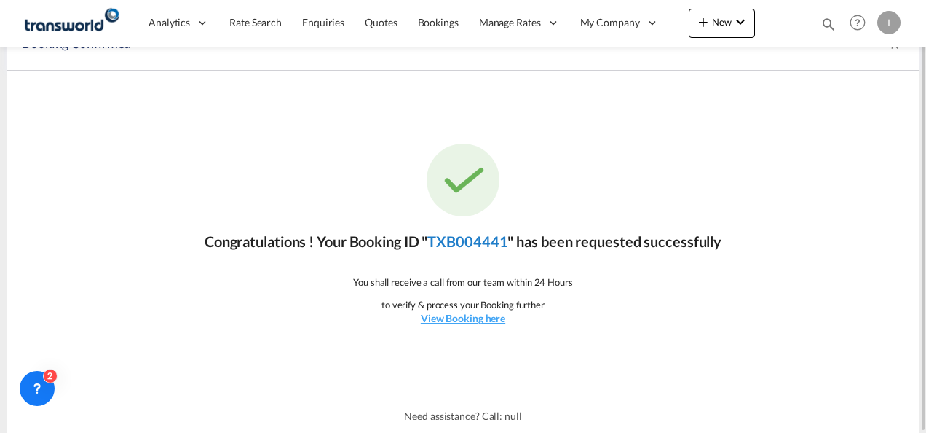
click at [475, 232] on link "TXB004441" at bounding box center [467, 240] width 80 height 17
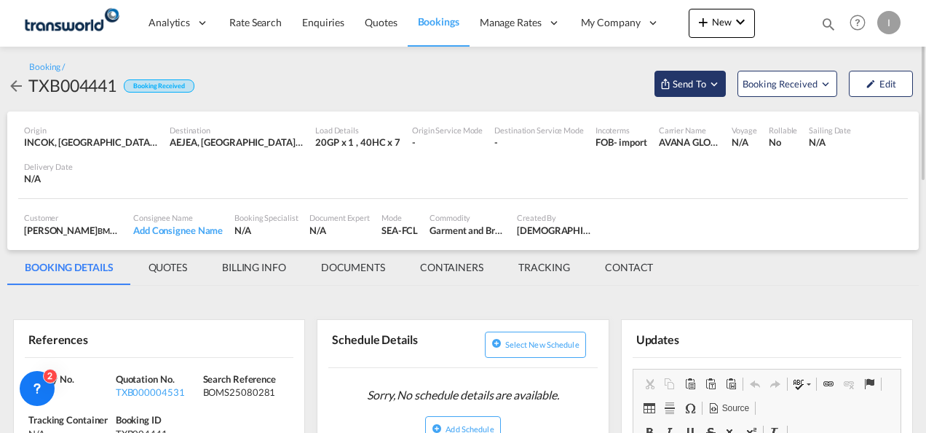
click at [679, 82] on span "Send To" at bounding box center [689, 83] width 36 height 15
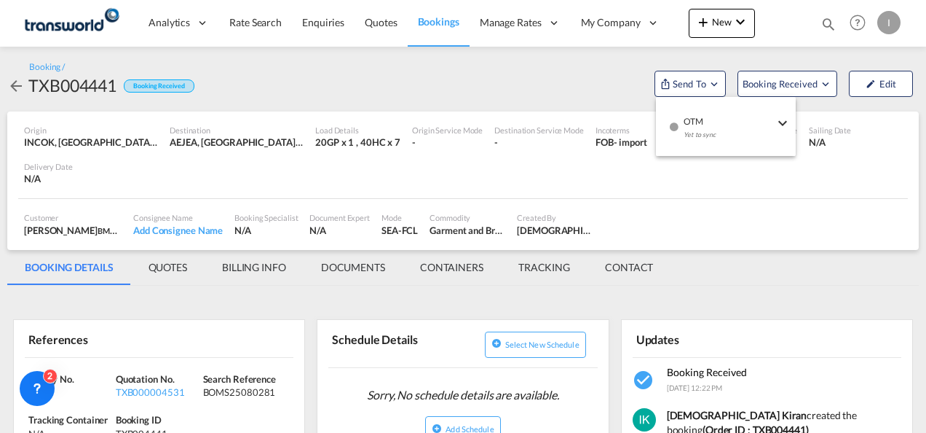
click at [694, 127] on div "Yet to sync" at bounding box center [729, 138] width 90 height 31
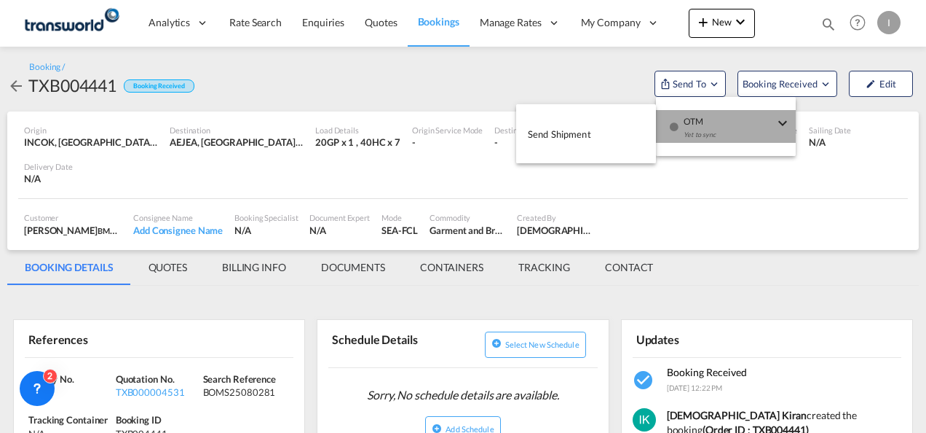
click at [596, 138] on button "Send Shipment" at bounding box center [586, 133] width 140 height 33
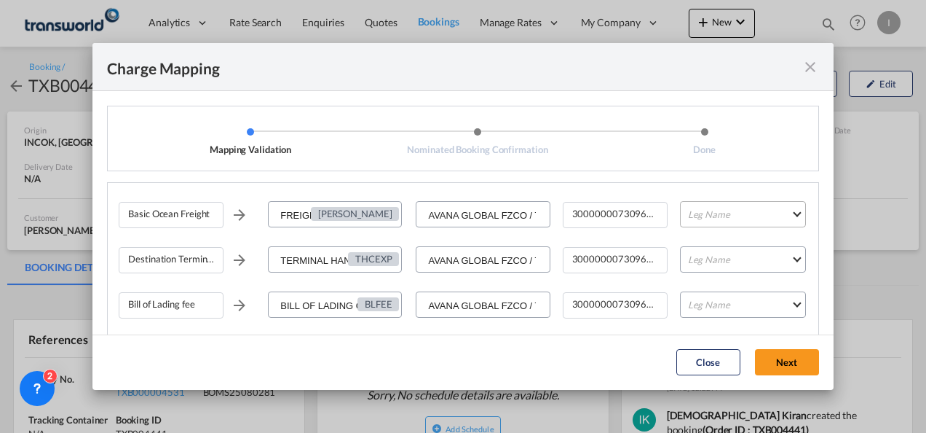
click at [703, 210] on md-select "Leg Name HANDLING ORIGIN VESSEL HANDLING DESTINATION OTHERS TL PICK UP CUSTOMS …" at bounding box center [743, 214] width 126 height 26
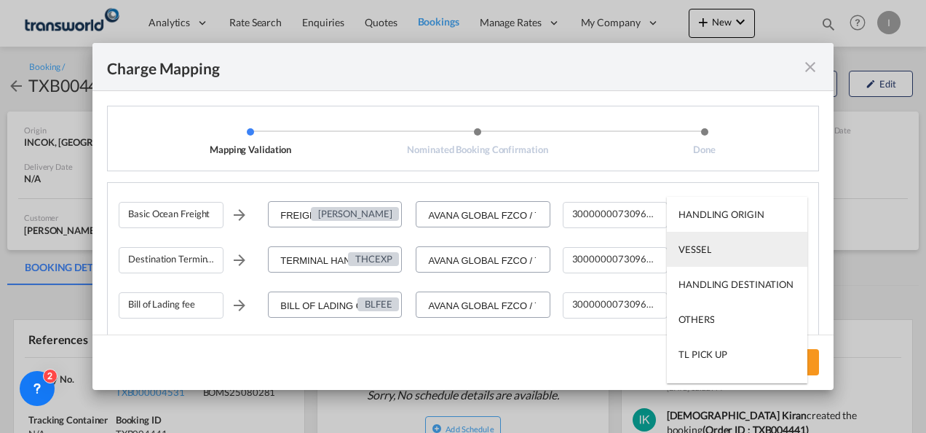
click at [700, 246] on div "VESSEL" at bounding box center [695, 248] width 33 height 13
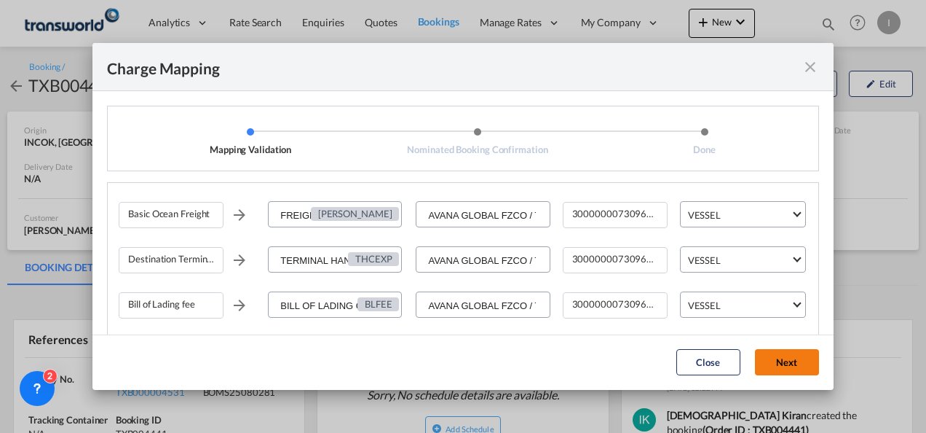
click at [778, 373] on button "Next" at bounding box center [787, 362] width 64 height 26
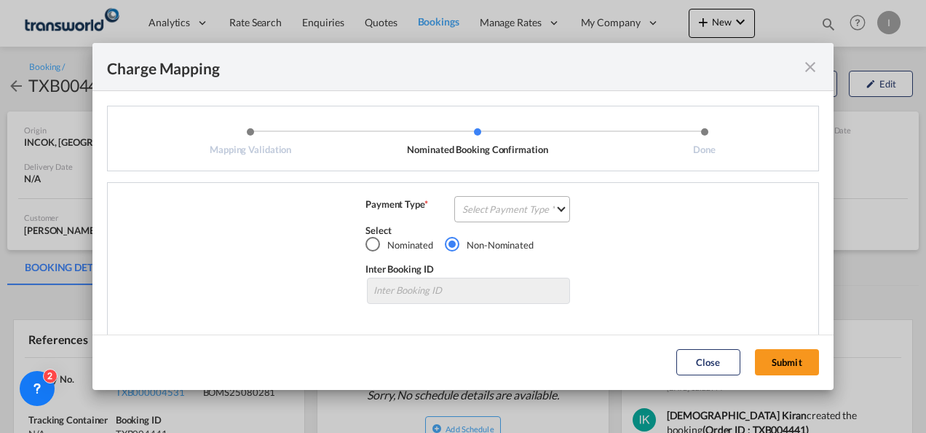
click at [511, 212] on md-select "Select Payment Type COLLECT PREPAID" at bounding box center [512, 209] width 116 height 26
click at [0, 0] on md-option "COLLECT" at bounding box center [0, 0] width 0 height 0
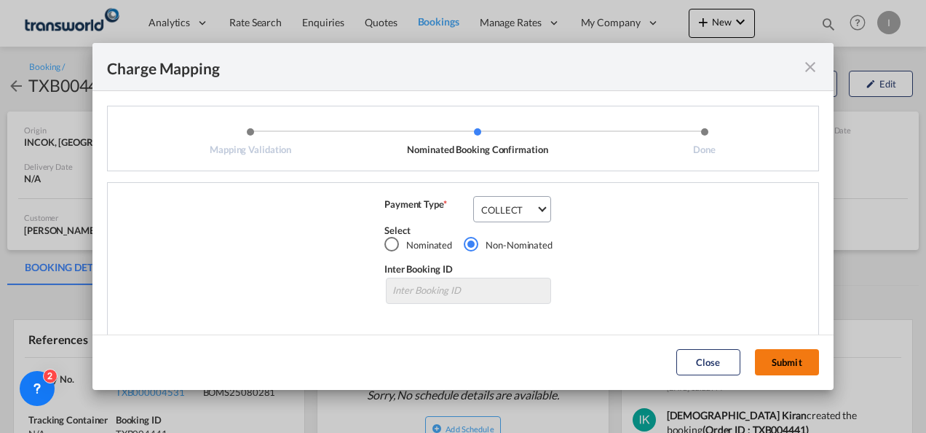
click at [785, 360] on button "Submit" at bounding box center [787, 362] width 64 height 26
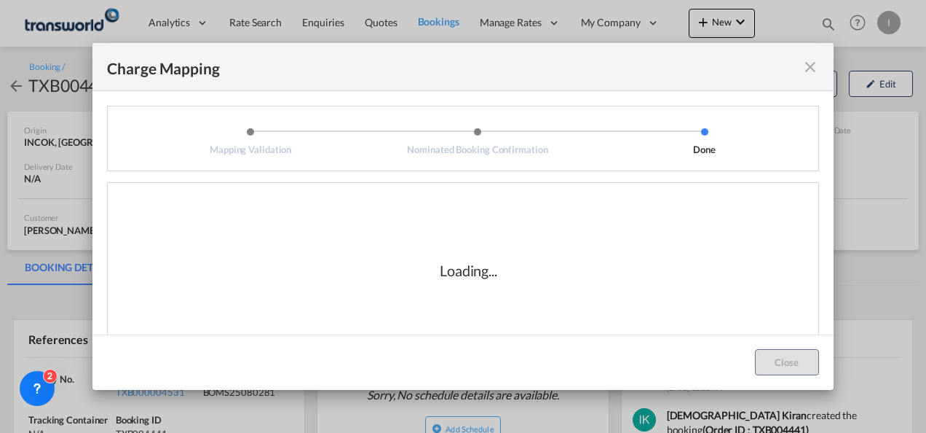
click at [545, 242] on div "Loading..." at bounding box center [469, 270] width 700 height 146
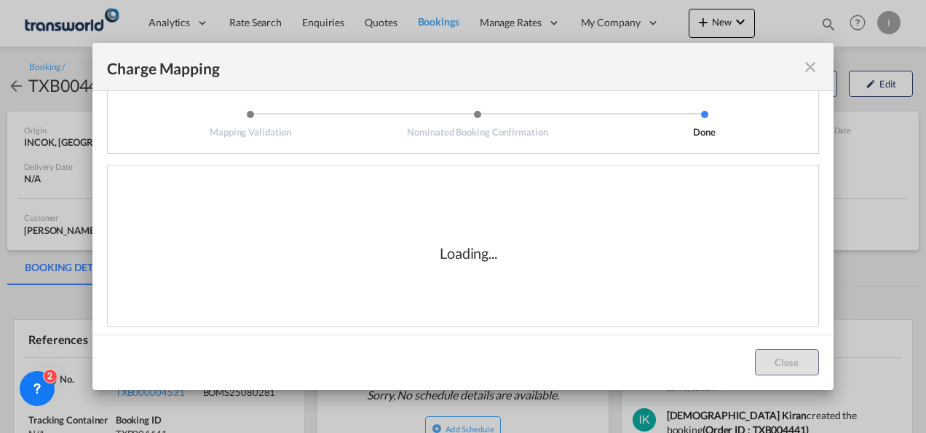
scroll to position [24, 0]
click at [491, 277] on div "Loading..." at bounding box center [469, 246] width 700 height 146
click at [472, 251] on div "Loading..." at bounding box center [469, 246] width 58 height 20
click at [471, 251] on div "Loading..." at bounding box center [469, 246] width 58 height 20
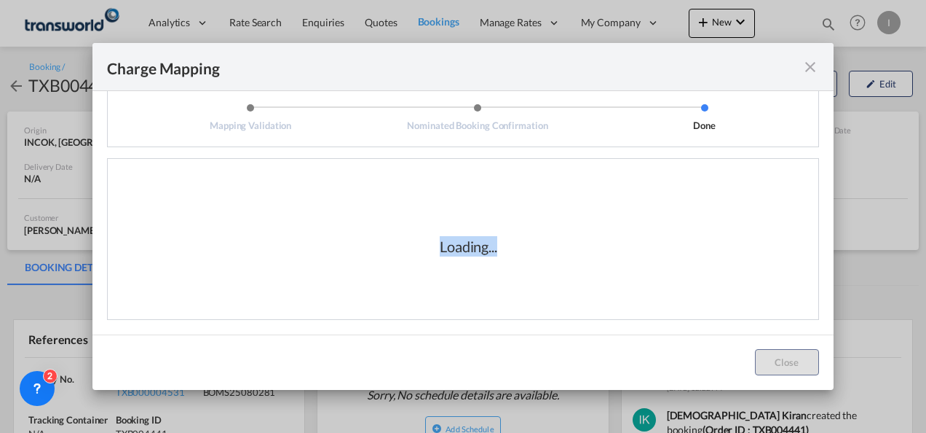
click at [471, 251] on div "Loading..." at bounding box center [469, 246] width 58 height 20
click at [529, 265] on div "Loading..." at bounding box center [469, 246] width 700 height 146
click at [459, 248] on div "Loading..." at bounding box center [469, 246] width 58 height 20
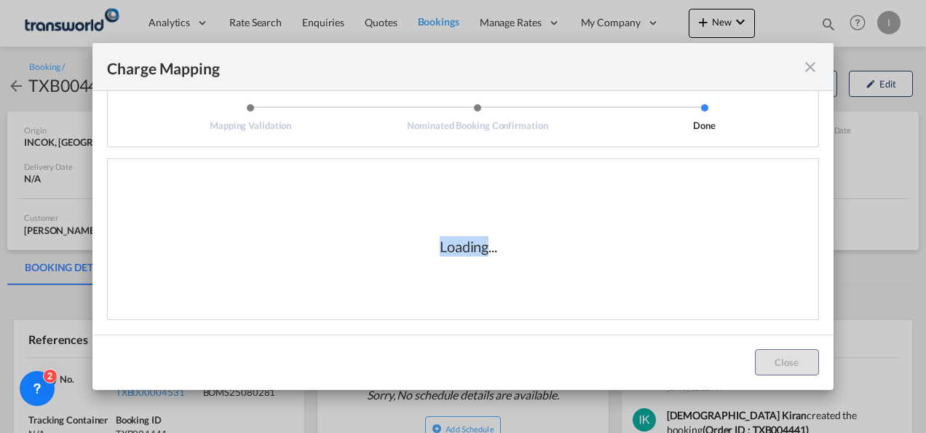
click at [459, 248] on div "Loading..." at bounding box center [469, 246] width 58 height 20
click at [461, 248] on div "Loading..." at bounding box center [469, 246] width 58 height 20
drag, startPoint x: 461, startPoint y: 248, endPoint x: 489, endPoint y: 288, distance: 48.7
click at [489, 288] on div "Loading..." at bounding box center [469, 246] width 700 height 146
click at [489, 290] on div "Loading..." at bounding box center [469, 246] width 700 height 146
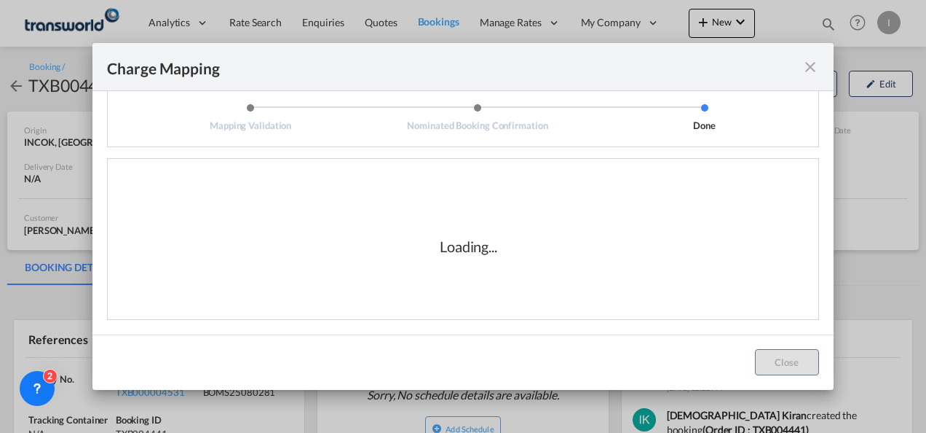
click at [514, 282] on div "Loading..." at bounding box center [469, 246] width 700 height 146
click at [558, 231] on div "Loading..." at bounding box center [469, 246] width 700 height 146
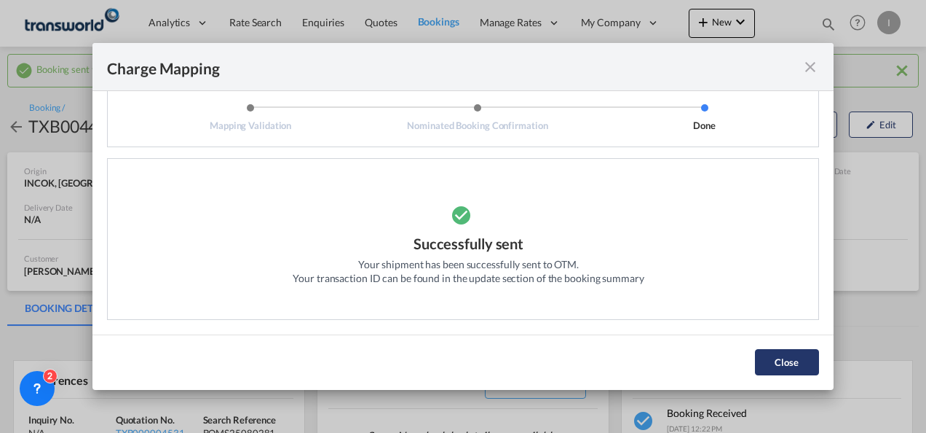
click at [797, 358] on button "Close" at bounding box center [787, 362] width 64 height 26
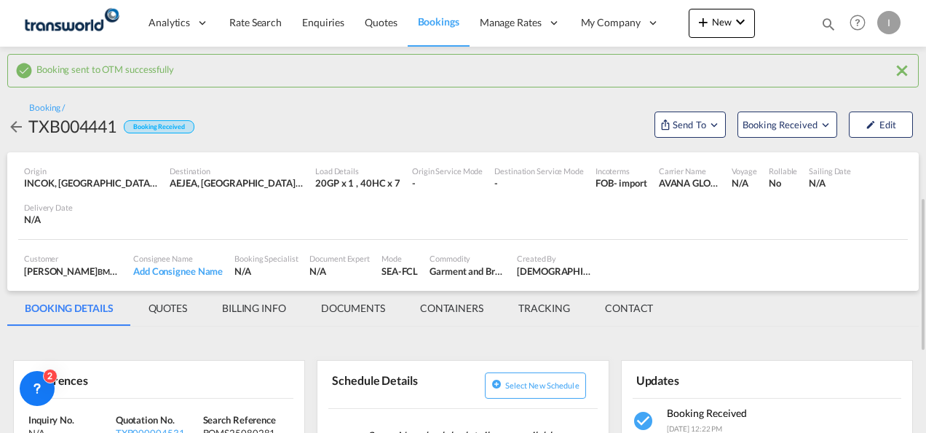
scroll to position [146, 0]
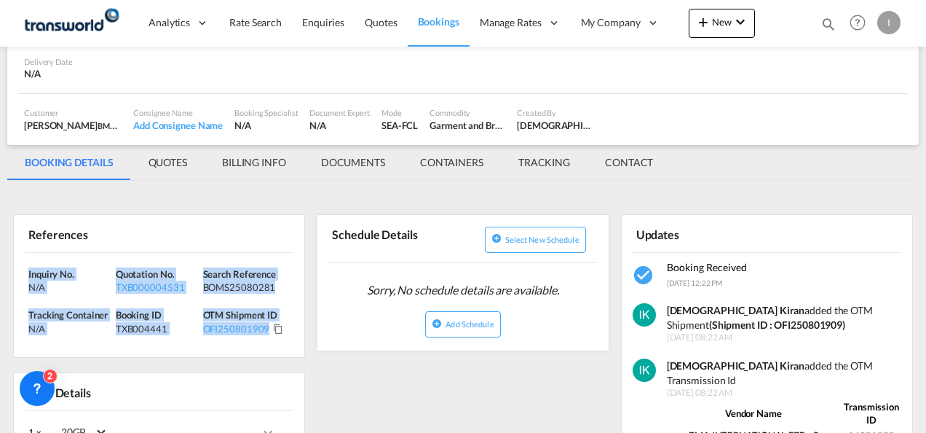
drag, startPoint x: 296, startPoint y: 339, endPoint x: -3, endPoint y: 264, distance: 307.6
click at [0, 264] on html "Analytics Reports Dashboard Rate Search Enquiries Quotes" at bounding box center [463, 216] width 926 height 433
drag, startPoint x: -3, startPoint y: 264, endPoint x: 58, endPoint y: 277, distance: 62.4
copy div "Inquiry No. N/A Quotation No. TXB000004531 Search Reference BOMS25080281 Tracki…"
click at [377, 24] on span "Quotes" at bounding box center [381, 22] width 32 height 12
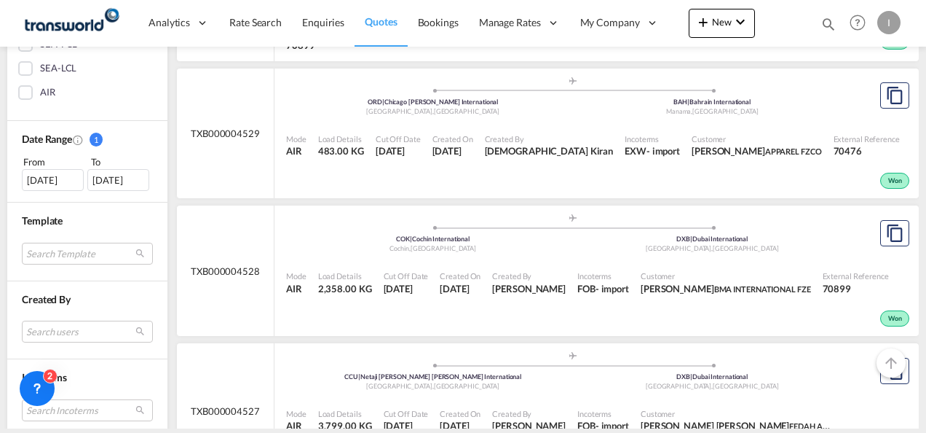
scroll to position [582, 0]
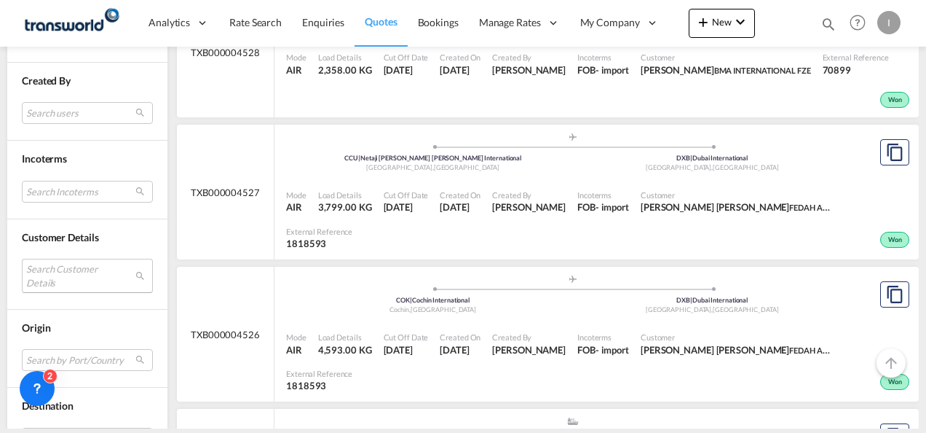
click at [55, 272] on md-select "Search Customer Details user name user [PERSON_NAME] [EMAIL_ADDRESS][DOMAIN_NAM…" at bounding box center [87, 274] width 131 height 33
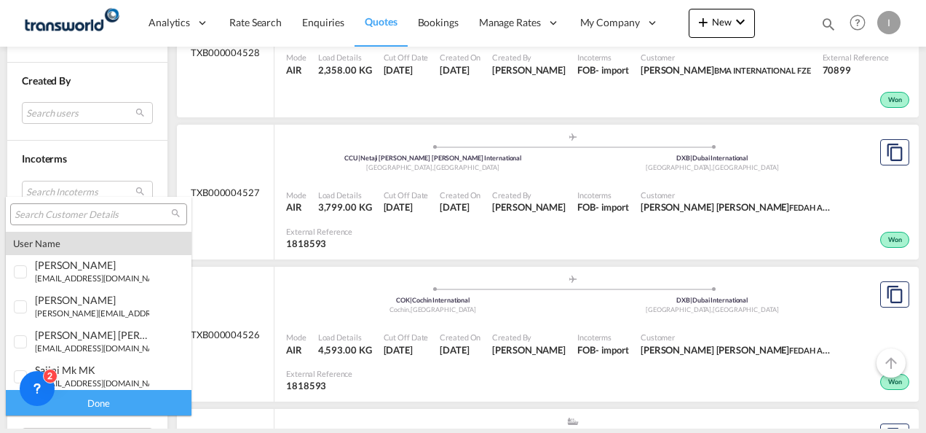
click at [64, 216] on input "search" at bounding box center [93, 214] width 157 height 13
type input "C"
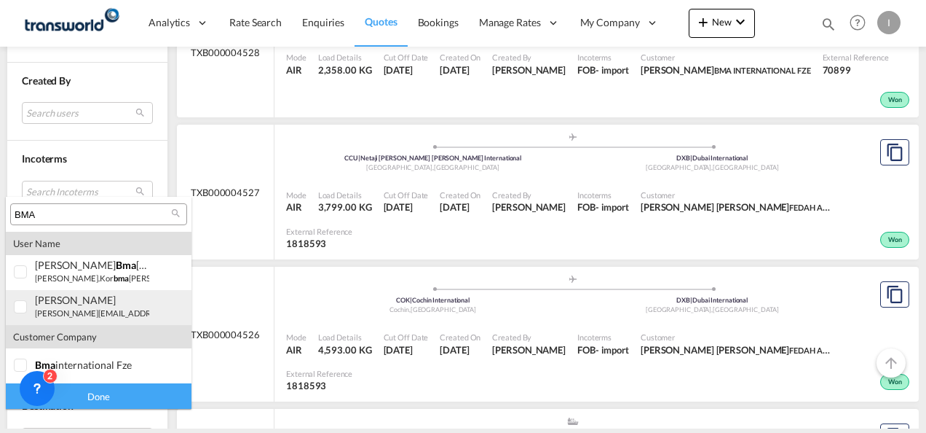
type input "BMA"
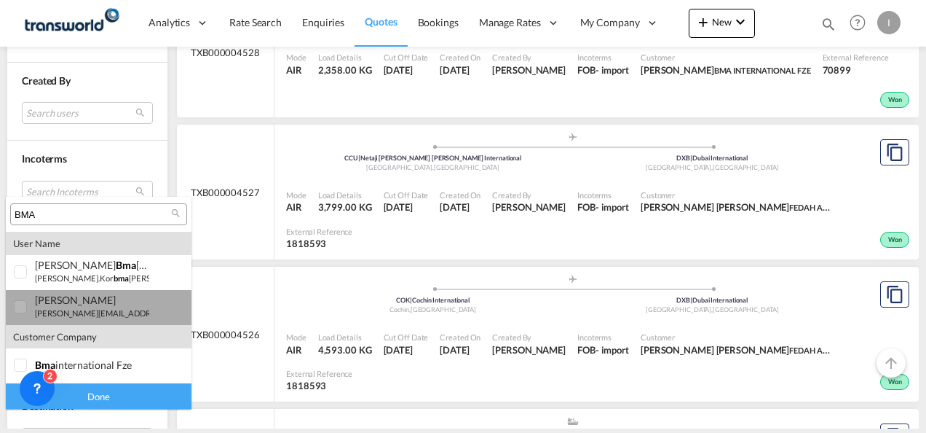
click at [54, 306] on div "[PERSON_NAME] [PERSON_NAME][EMAIL_ADDRESS][DOMAIN_NAME] | bma international fze" at bounding box center [92, 305] width 114 height 25
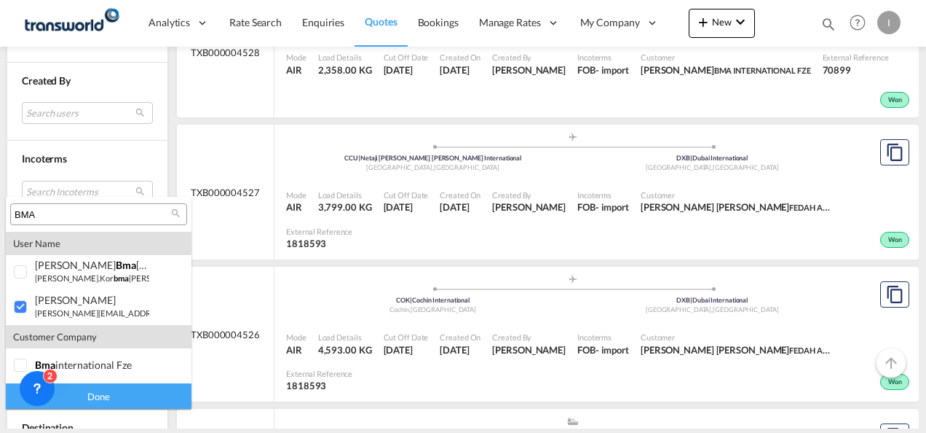
click at [76, 384] on div "Done" at bounding box center [99, 395] width 186 height 25
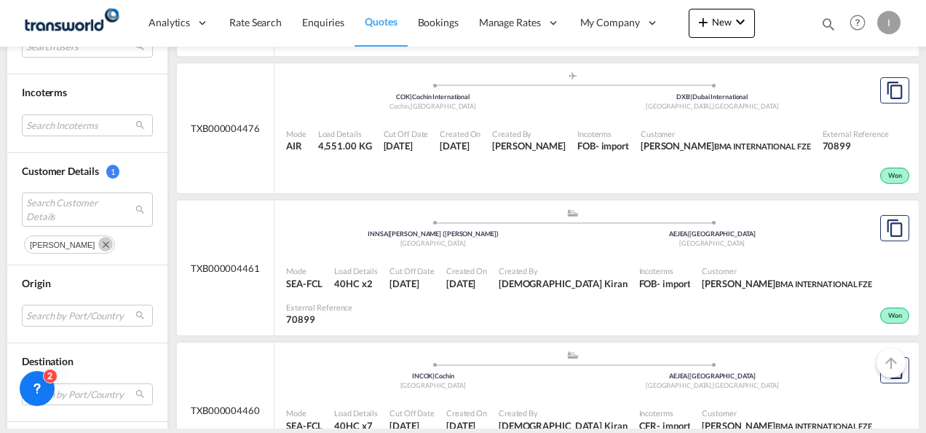
scroll to position [728, 0]
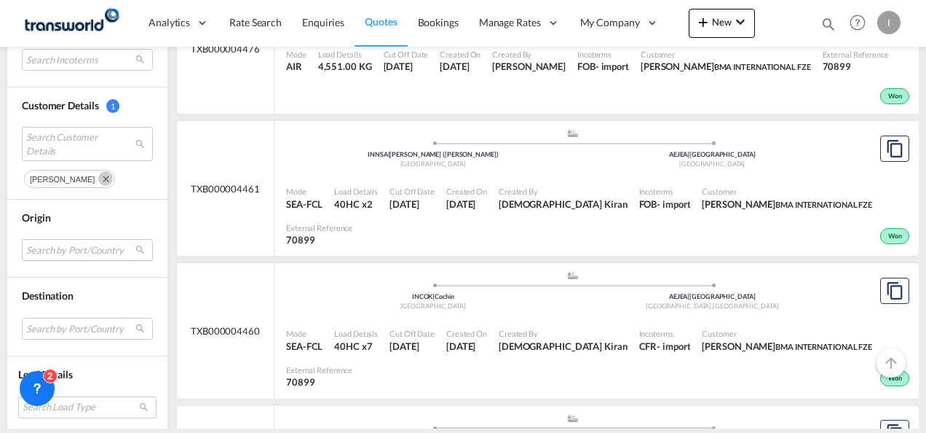
click at [60, 250] on md-select "Search by Port/Country JPNIC nichinan [GEOGRAPHIC_DATA] AEAMF mussafah [GEOGRAP…" at bounding box center [87, 250] width 131 height 22
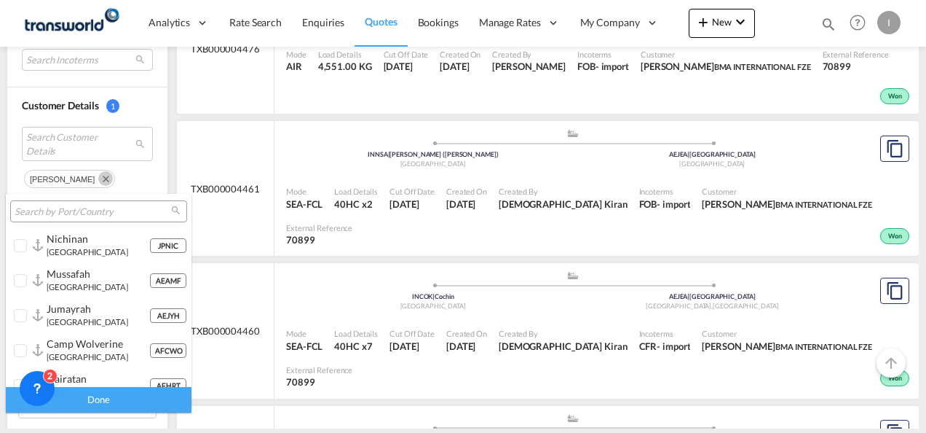
click at [42, 208] on input "search" at bounding box center [93, 211] width 157 height 13
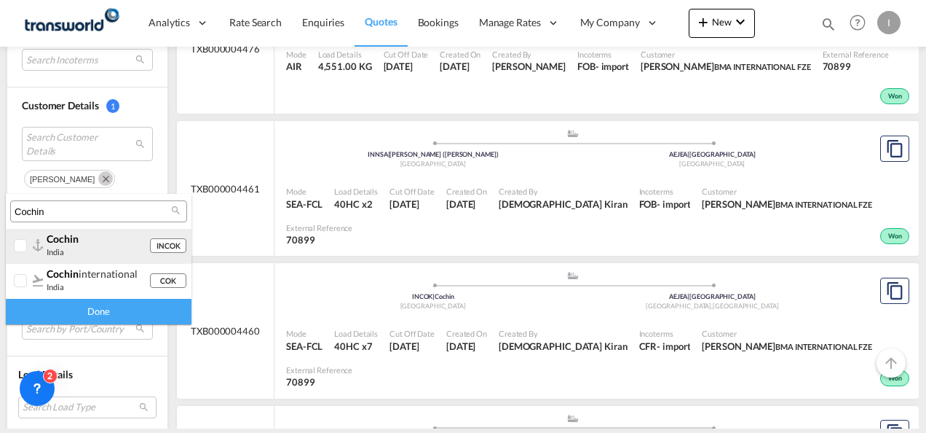
type input "Cochin"
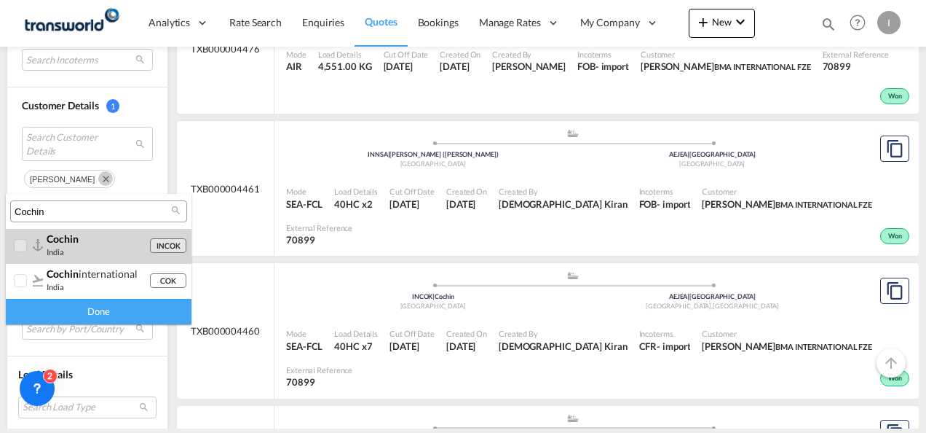
click at [26, 252] on div at bounding box center [21, 246] width 15 height 15
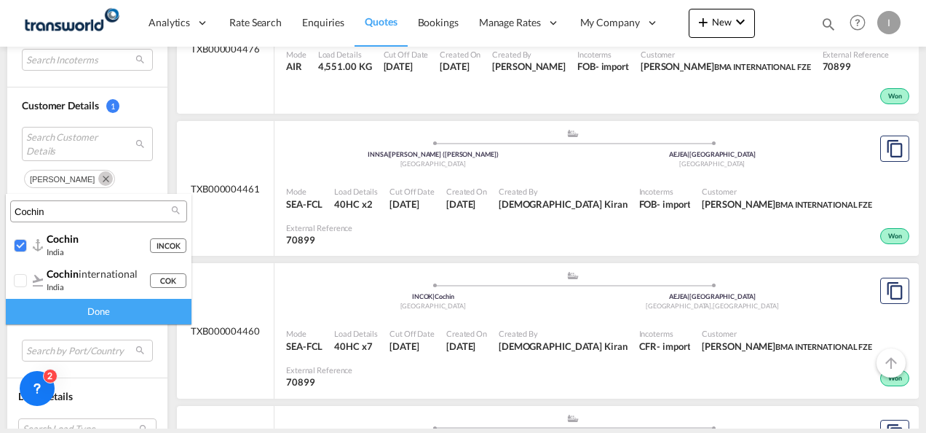
click at [68, 317] on div "Done" at bounding box center [99, 311] width 186 height 25
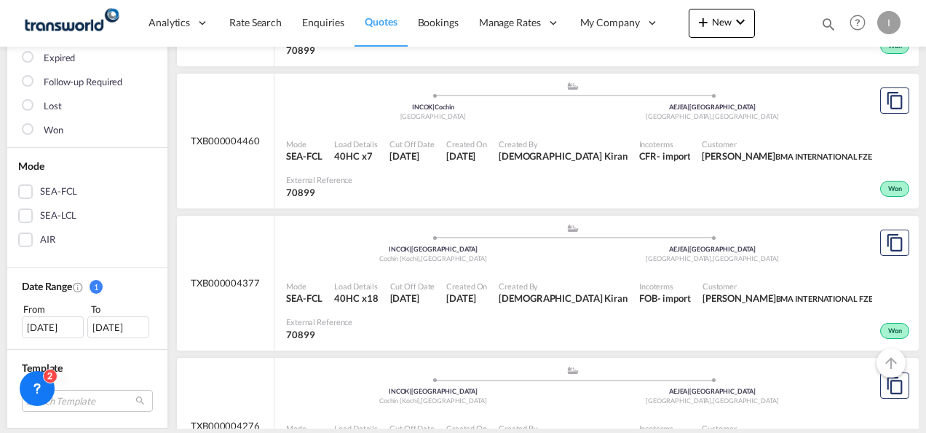
scroll to position [218, 0]
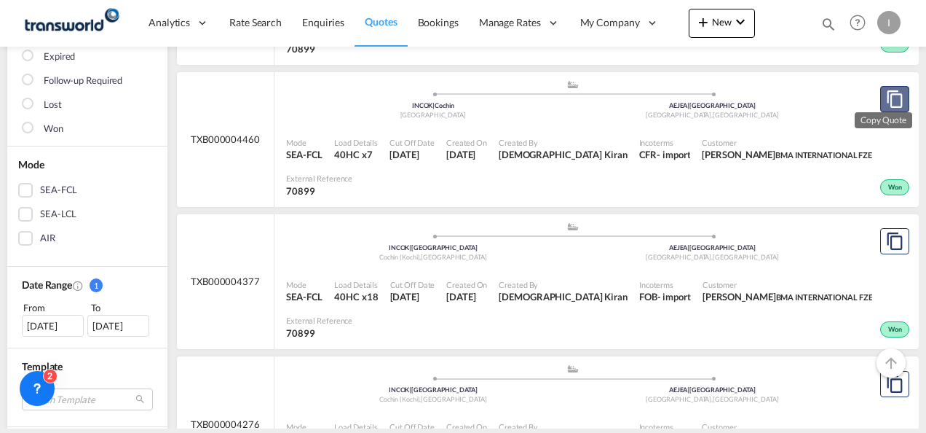
click at [887, 103] on md-icon "assets/icons/custom/copyQuote.svg" at bounding box center [894, 98] width 17 height 17
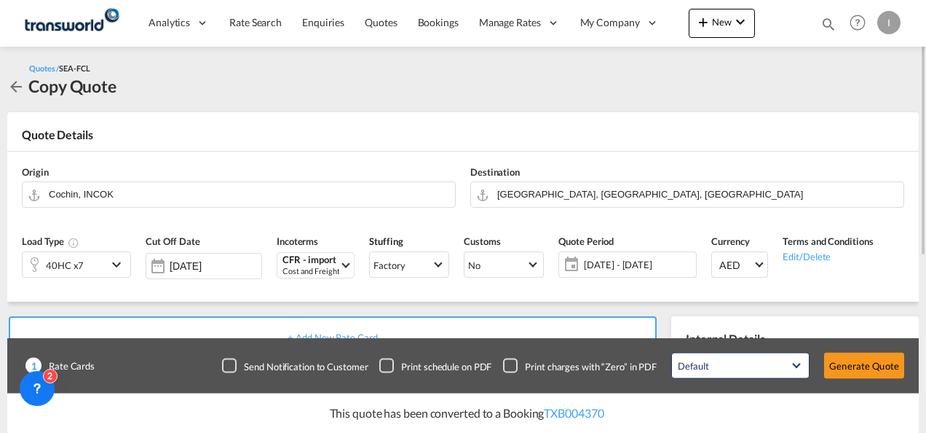
click at [89, 266] on div "40HC x7" at bounding box center [65, 264] width 84 height 25
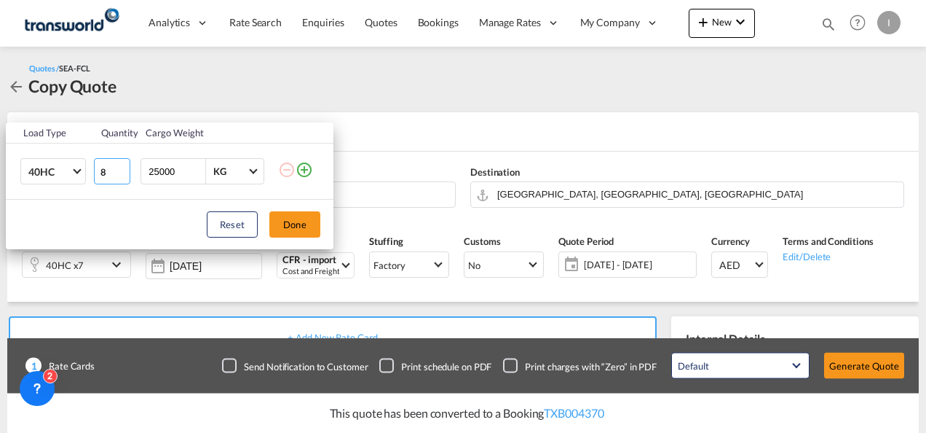
type input "8"
click at [121, 170] on input "8" at bounding box center [112, 171] width 36 height 26
click at [285, 232] on button "Done" at bounding box center [294, 224] width 51 height 26
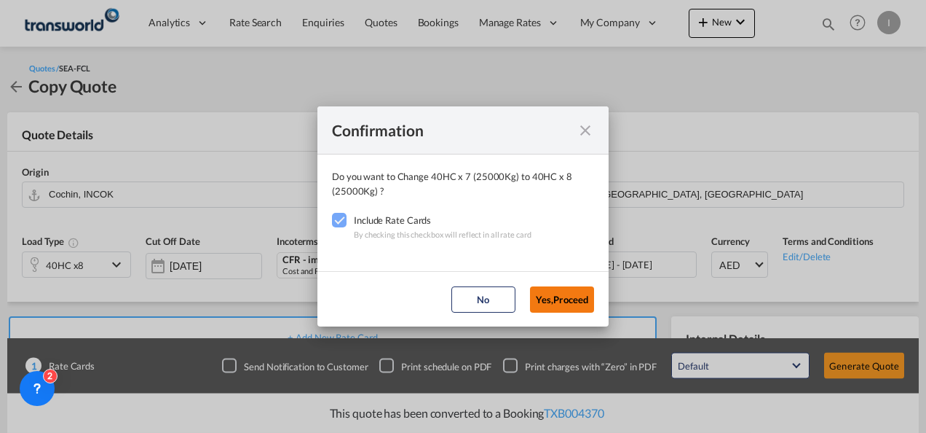
click at [545, 294] on button "Yes,Proceed" at bounding box center [562, 299] width 64 height 26
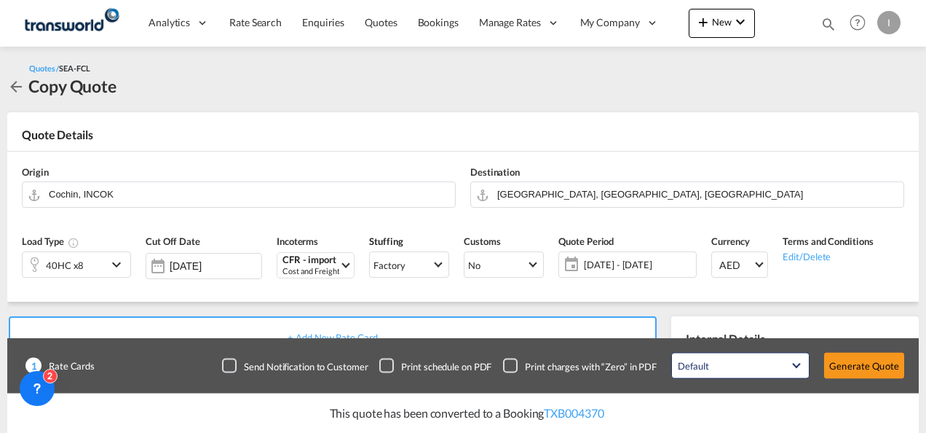
scroll to position [218, 0]
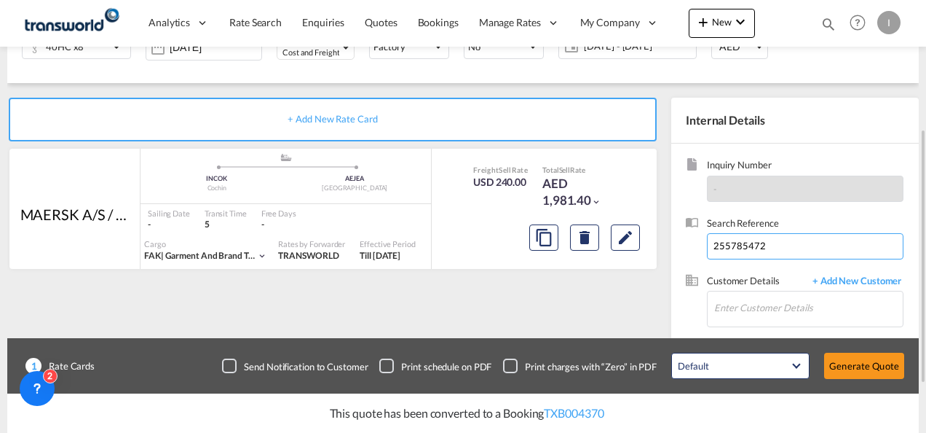
drag, startPoint x: 774, startPoint y: 238, endPoint x: 662, endPoint y: 242, distance: 112.2
click at [663, 242] on div "+ Add New Rate Card MAERSK A/S / TDWC-[GEOGRAPHIC_DATA] added by you .a{fill:#a…" at bounding box center [463, 246] width 912 height 326
paste input "7860689"
type input "257860689"
click at [735, 296] on input "Enter Customer Details" at bounding box center [808, 307] width 189 height 33
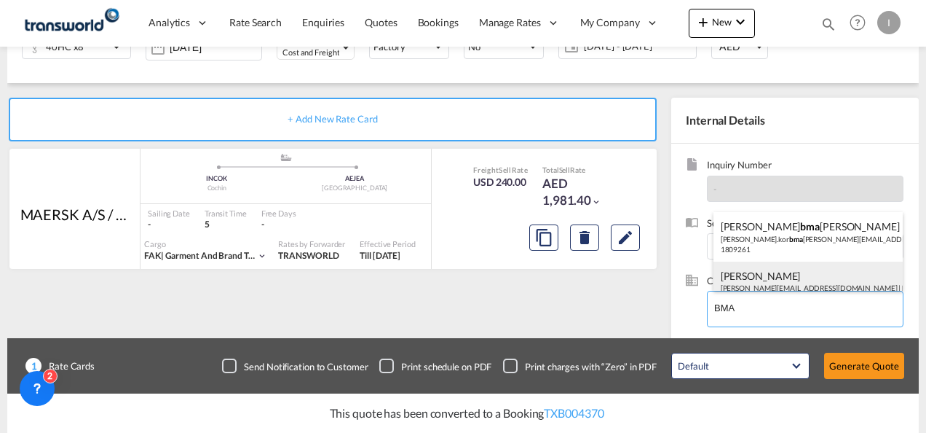
click at [737, 276] on div "[PERSON_NAME] [EMAIL_ADDRESS][DOMAIN_NAME] | BMA INTERNATIONAL FZE | 70899" at bounding box center [809, 286] width 190 height 50
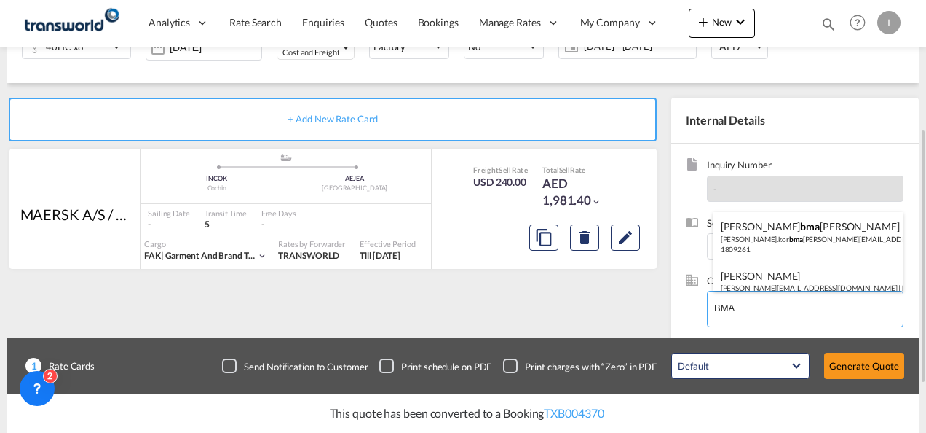
type input "BMA INTERNATIONAL FZE, [PERSON_NAME], [PERSON_NAME][EMAIL_ADDRESS][DOMAIN_NAME]"
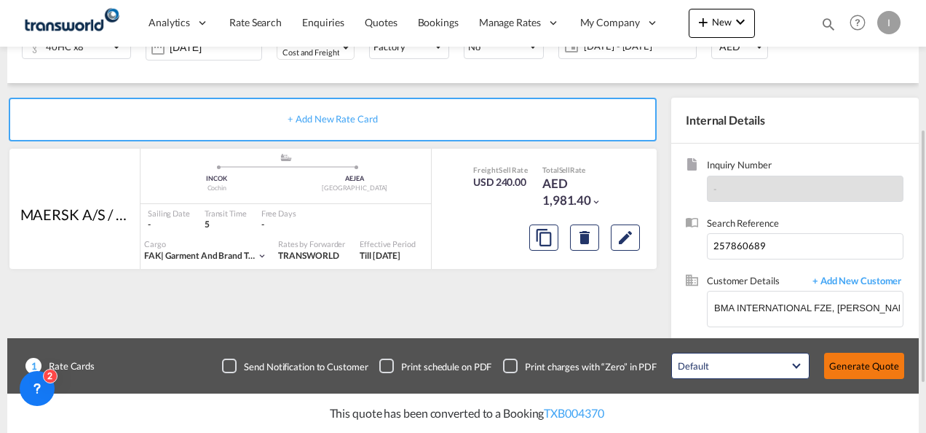
click at [875, 366] on button "Generate Quote" at bounding box center [864, 365] width 80 height 26
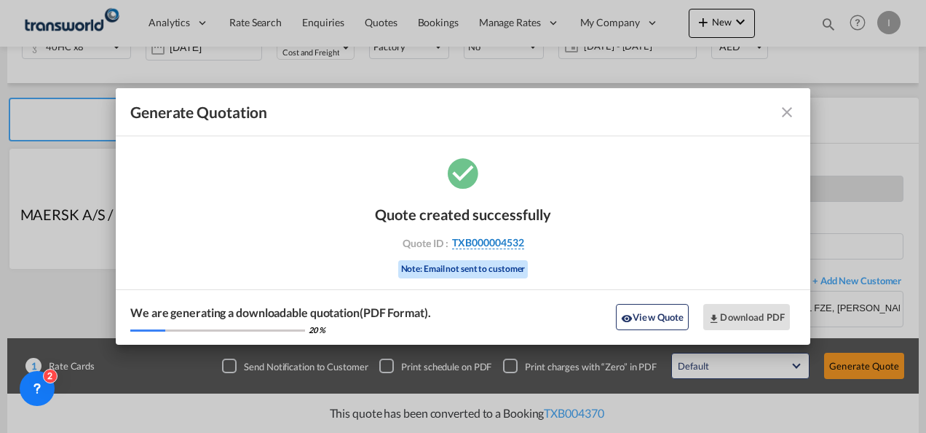
click at [459, 245] on span "TXB000004532" at bounding box center [488, 242] width 72 height 13
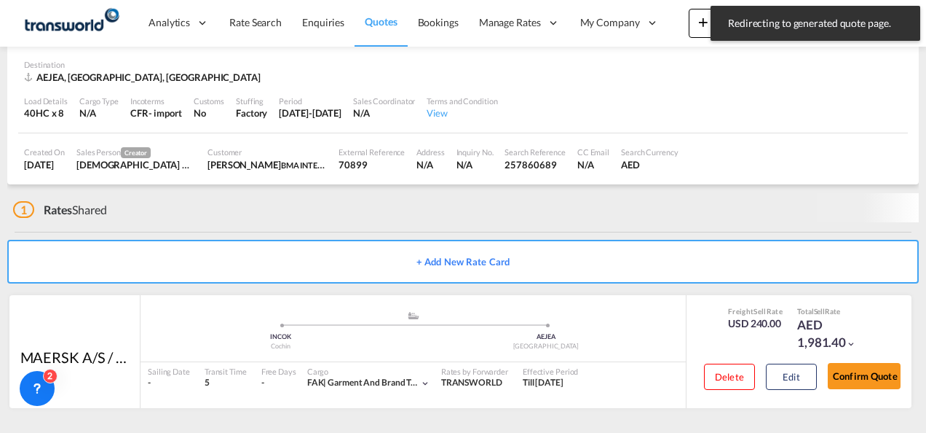
scroll to position [89, 0]
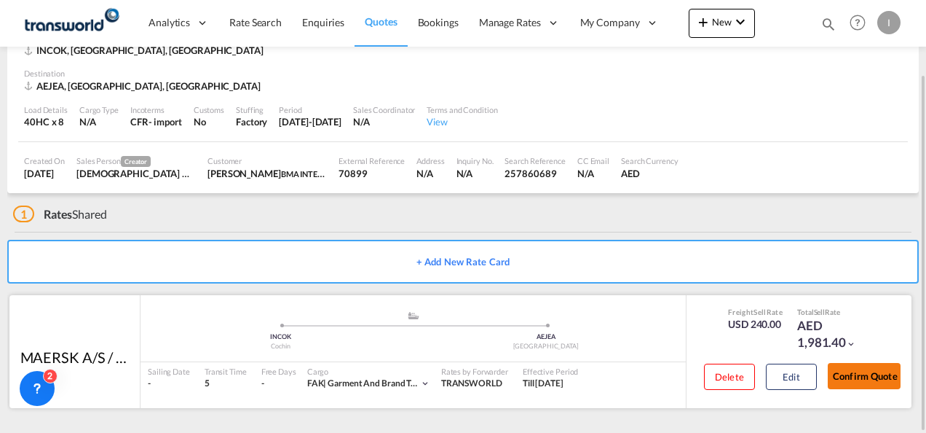
click at [853, 374] on button "Confirm Quote" at bounding box center [864, 376] width 73 height 26
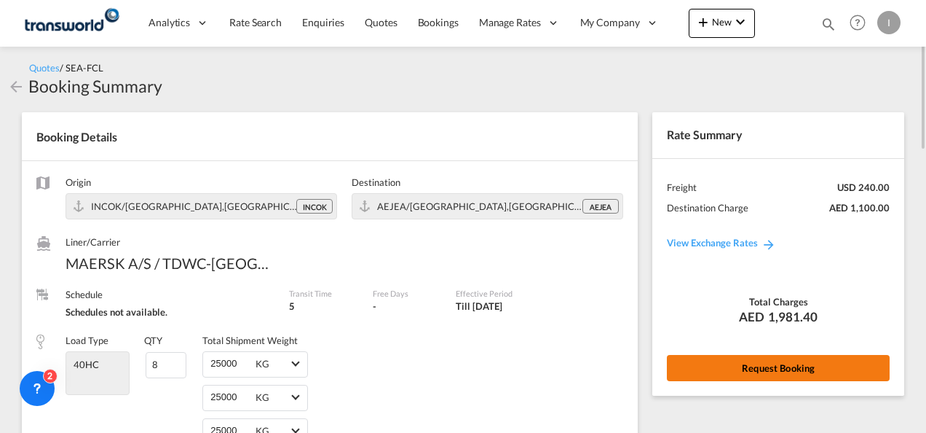
click at [713, 370] on button "Request Booking" at bounding box center [778, 368] width 223 height 26
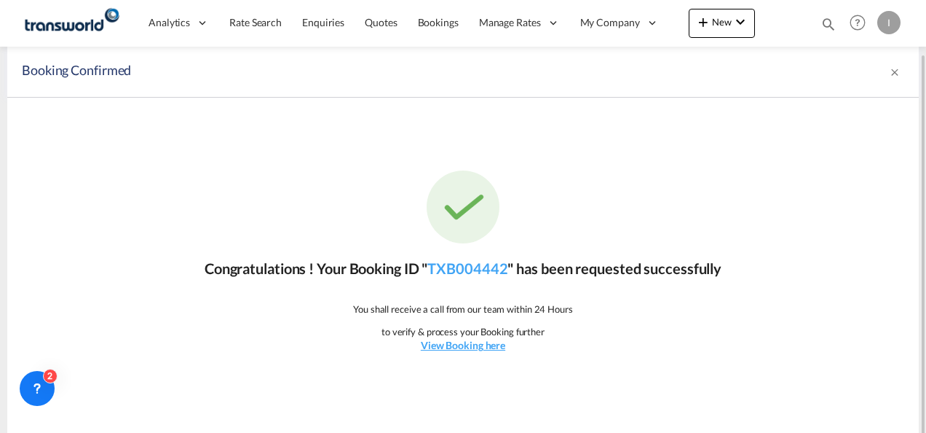
scroll to position [27, 0]
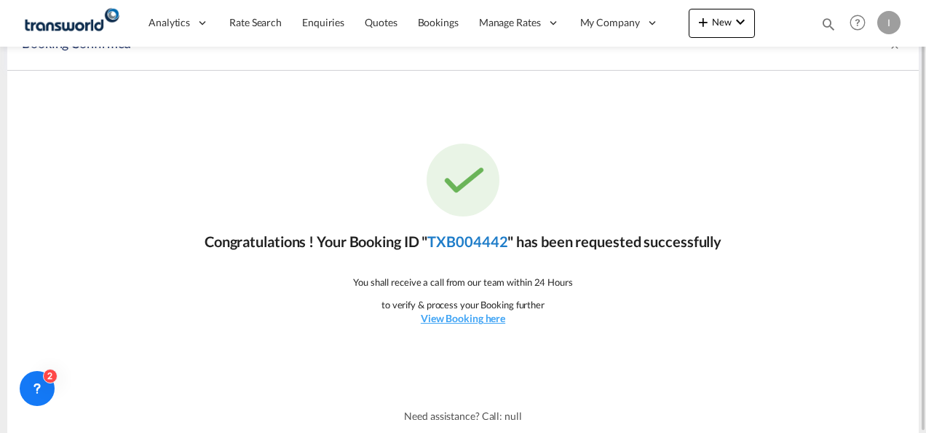
click at [478, 242] on link "TXB004442" at bounding box center [467, 240] width 80 height 17
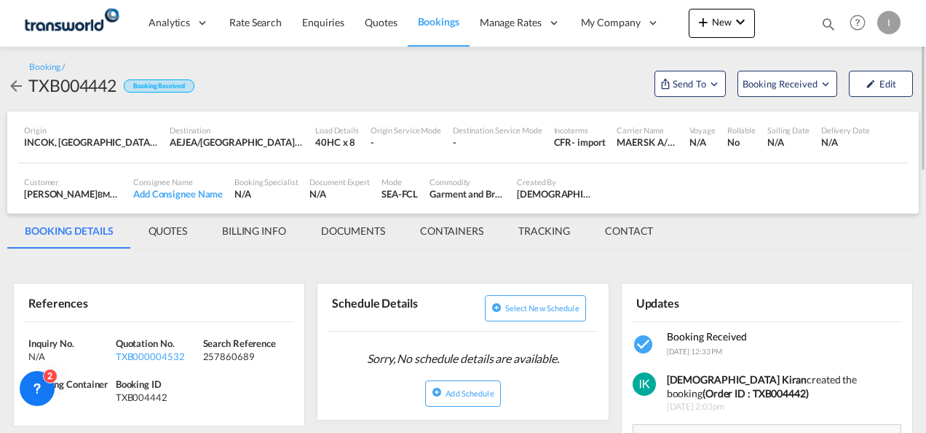
click at [252, 236] on md-tab-item "BILLING INFO" at bounding box center [254, 230] width 99 height 35
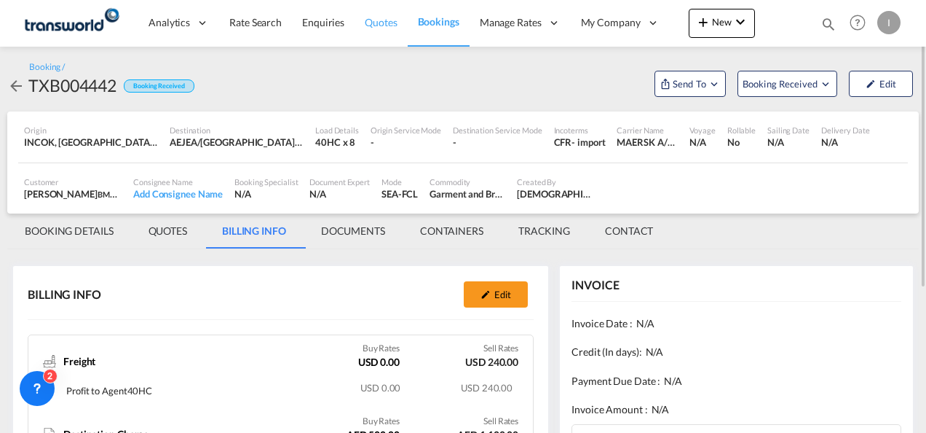
click at [383, 33] on link "Quotes" at bounding box center [381, 22] width 52 height 47
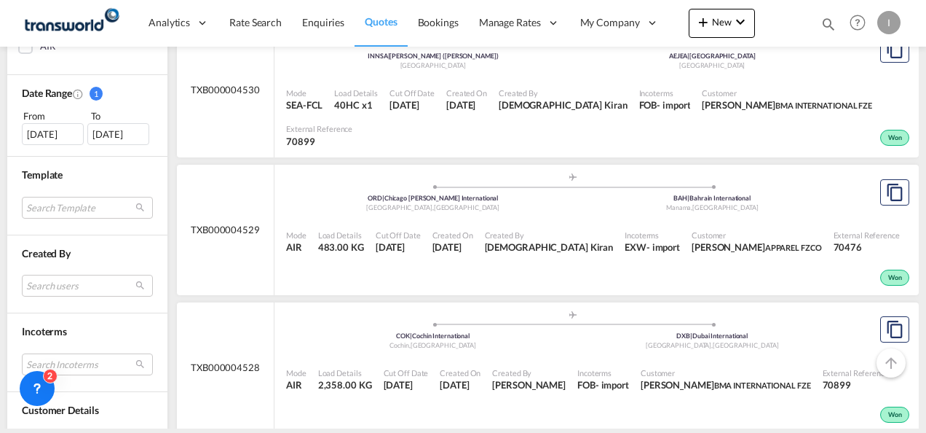
scroll to position [582, 0]
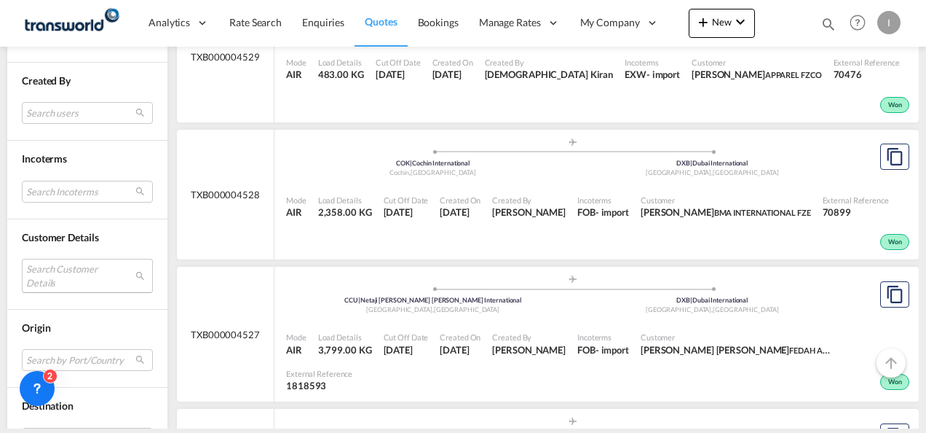
click at [63, 277] on md-select "Search Customer Details user name user [PERSON_NAME] [EMAIL_ADDRESS][DOMAIN_NAM…" at bounding box center [87, 274] width 131 height 33
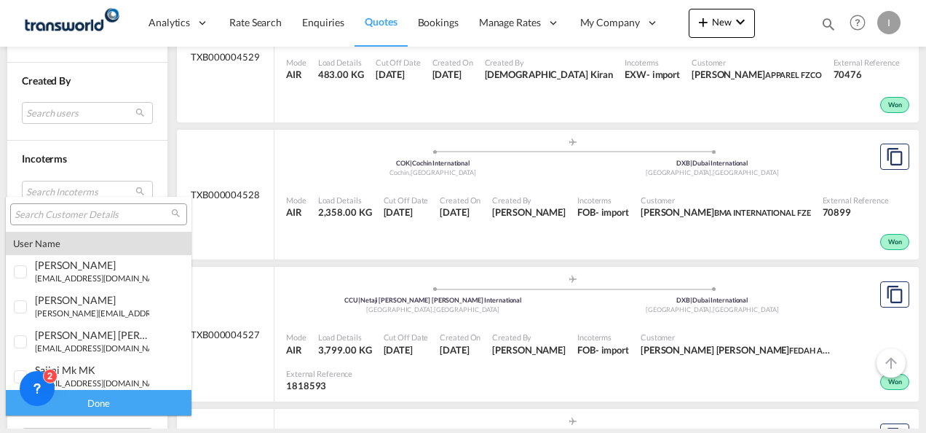
click at [45, 216] on input "search" at bounding box center [93, 214] width 157 height 13
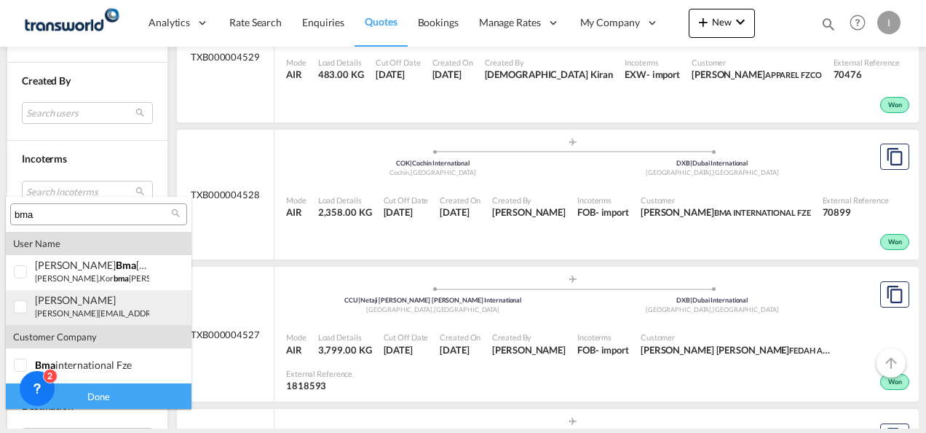
type input "bma"
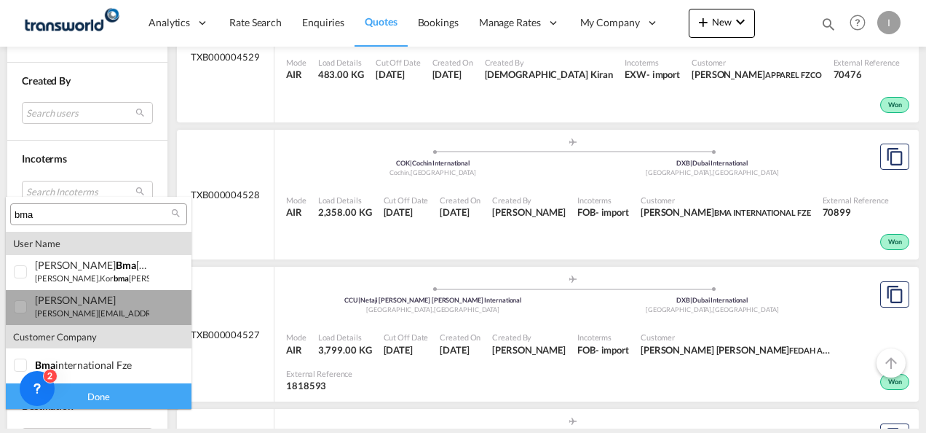
click at [68, 301] on div "[PERSON_NAME]" at bounding box center [92, 299] width 114 height 12
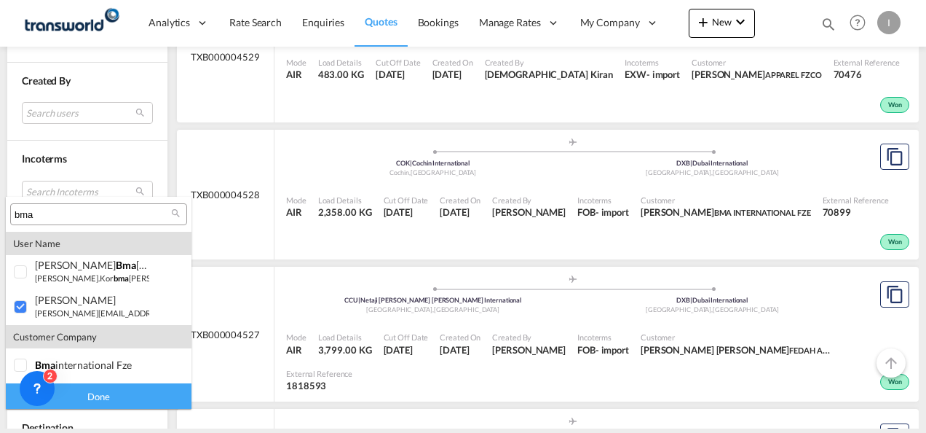
click at [87, 394] on div "Done" at bounding box center [99, 395] width 186 height 25
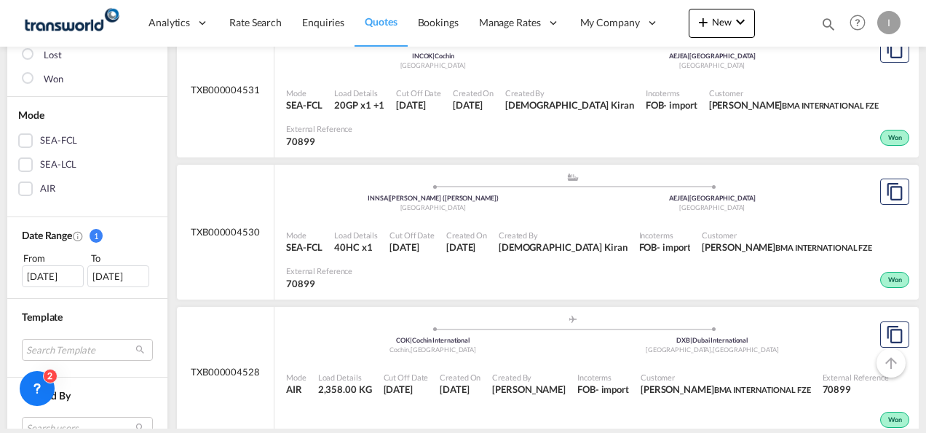
scroll to position [218, 0]
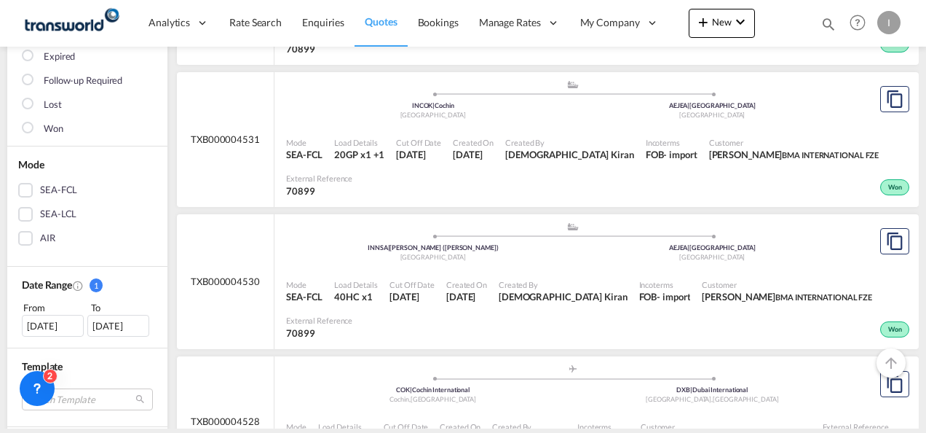
click at [65, 325] on div "[DATE]" at bounding box center [53, 326] width 62 height 22
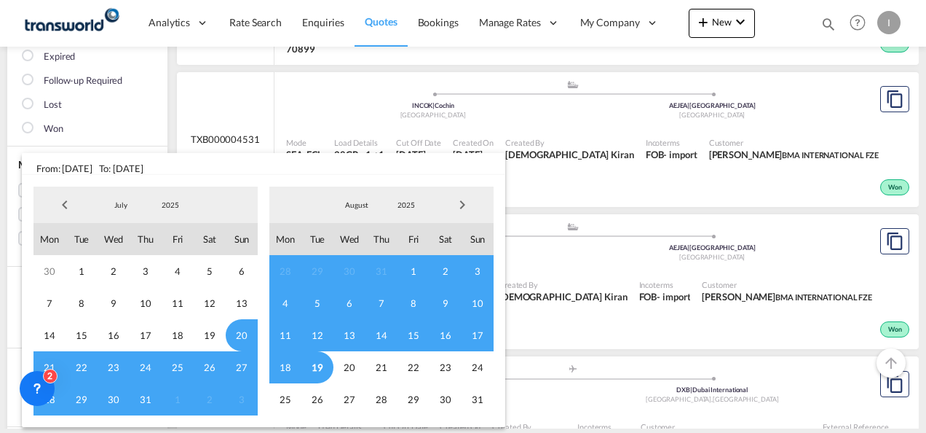
click at [59, 206] on span "Previous Month" at bounding box center [64, 204] width 29 height 29
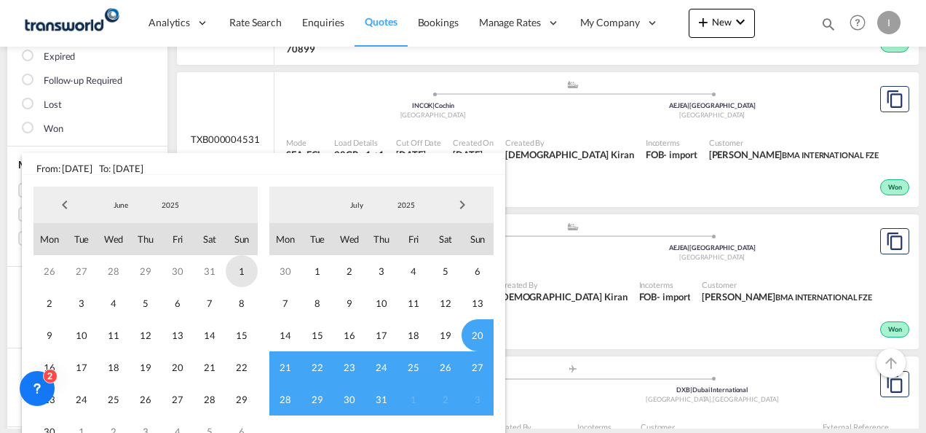
click at [226, 270] on span "1" at bounding box center [242, 271] width 32 height 32
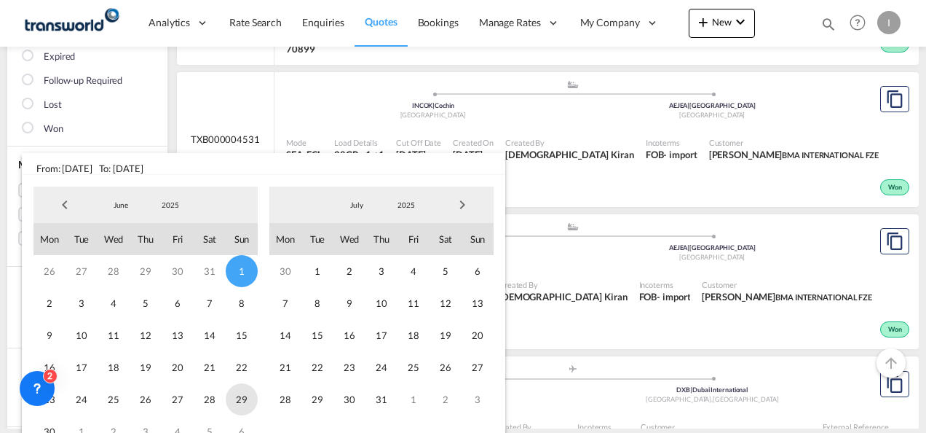
click at [245, 402] on span "29" at bounding box center [242, 399] width 32 height 32
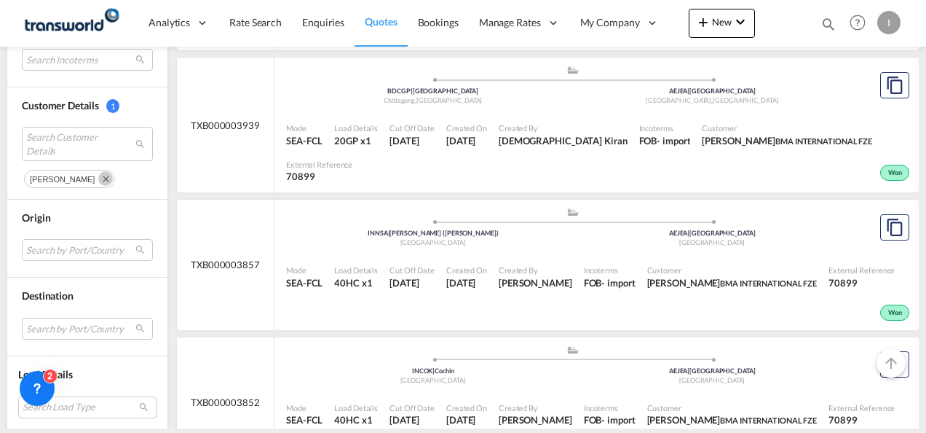
scroll to position [1529, 0]
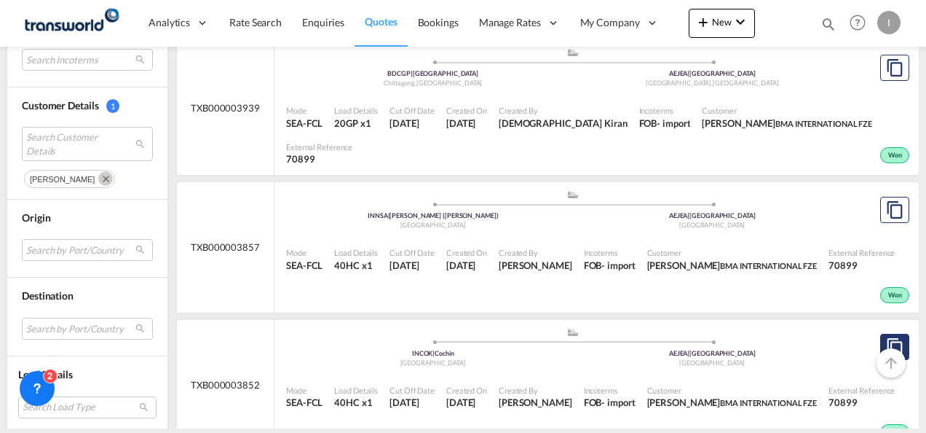
click at [886, 338] on md-icon "assets/icons/custom/copyQuote.svg" at bounding box center [894, 346] width 17 height 17
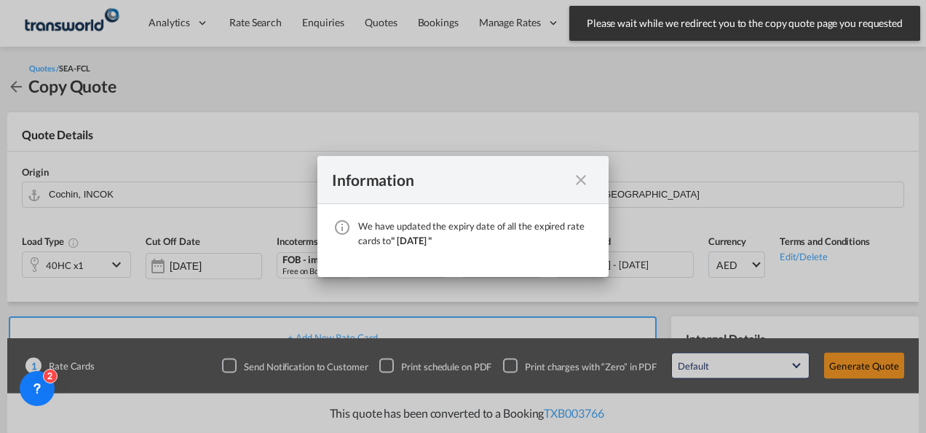
click at [582, 183] on md-icon "icon-close fg-AAA8AD cursor" at bounding box center [580, 179] width 17 height 17
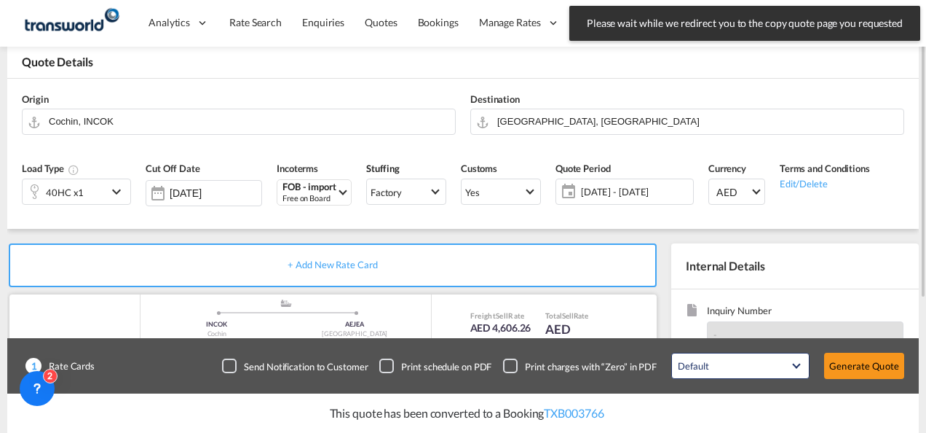
scroll to position [218, 0]
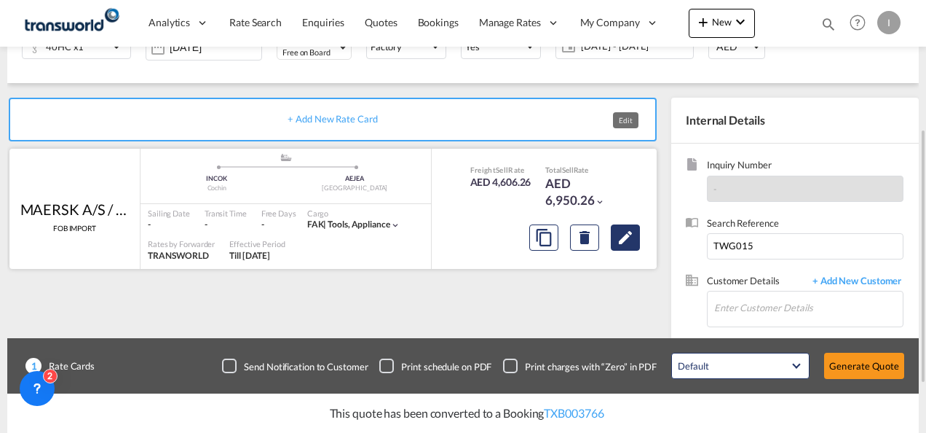
click at [626, 232] on md-icon "Edit" at bounding box center [625, 237] width 17 height 17
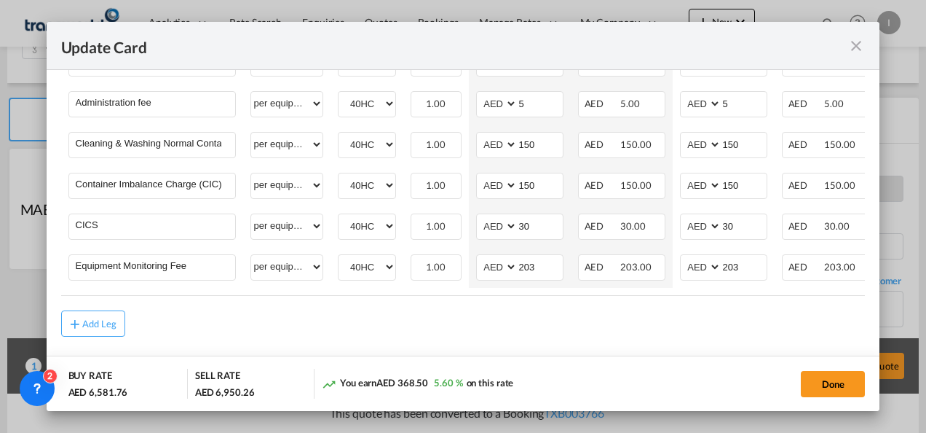
scroll to position [824, 0]
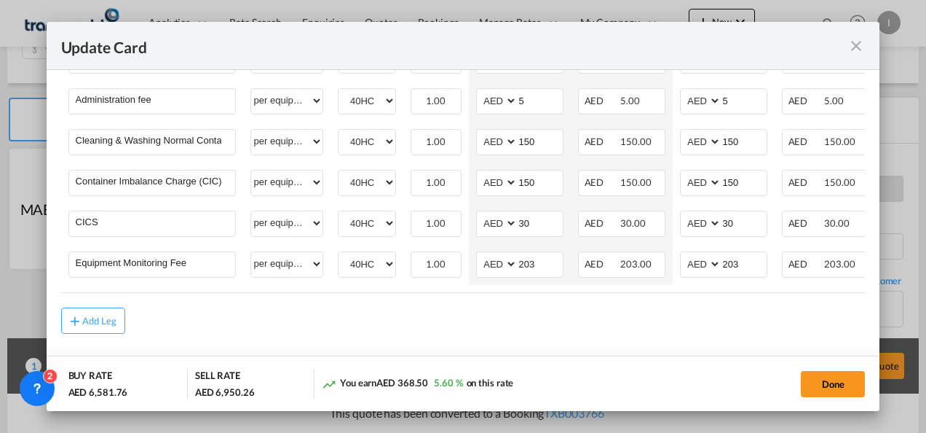
click at [856, 44] on md-icon "icon-close fg-AAA8AD m-0 pointer" at bounding box center [856, 45] width 17 height 17
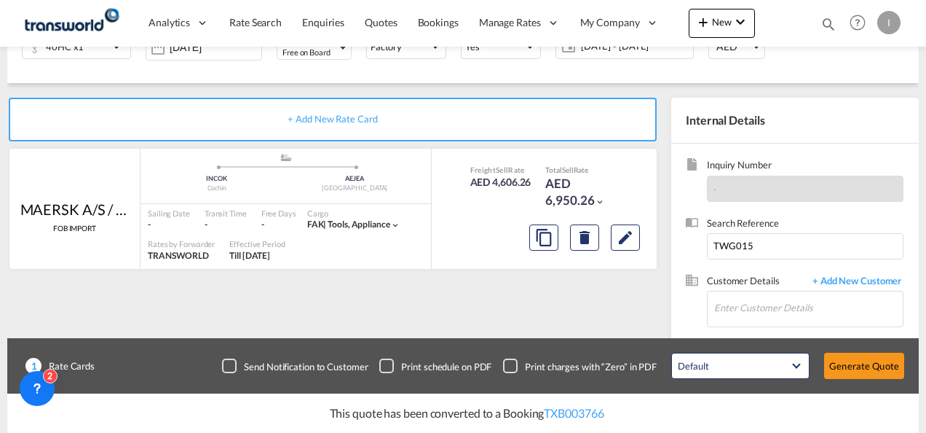
scroll to position [0, 0]
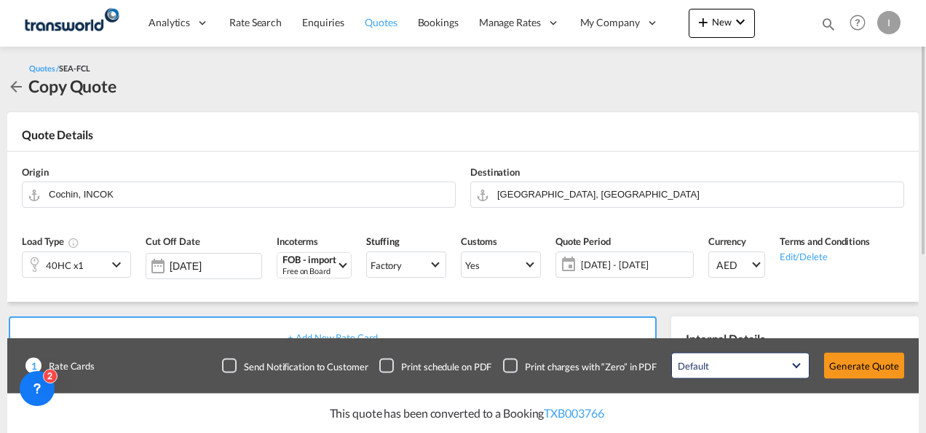
click at [399, 27] on link "Quotes" at bounding box center [381, 22] width 52 height 47
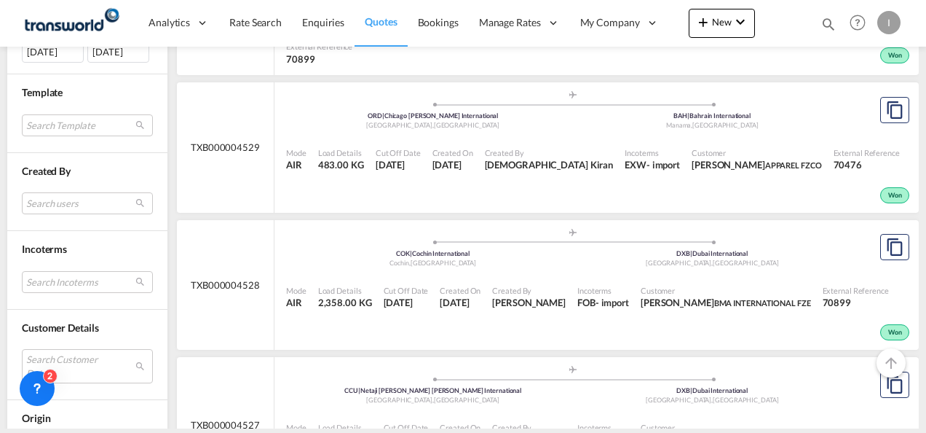
scroll to position [582, 0]
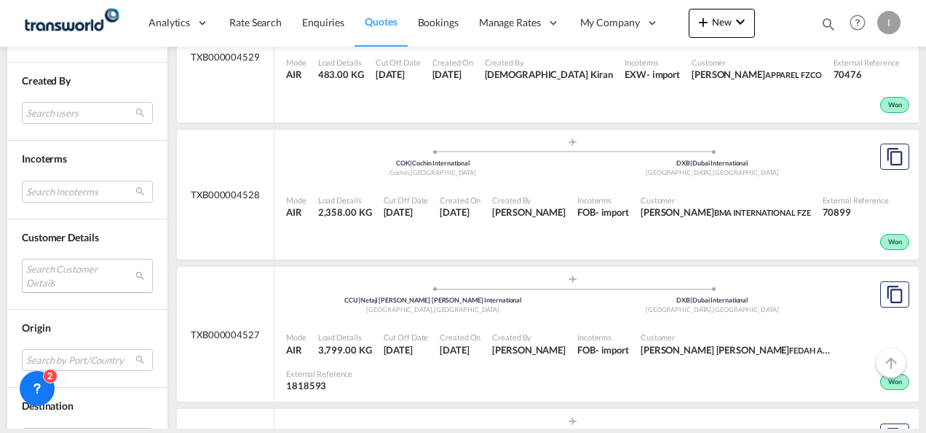
click at [39, 276] on md-select "Search Customer Details user name user [PERSON_NAME] [EMAIL_ADDRESS][DOMAIN_NAM…" at bounding box center [87, 274] width 131 height 33
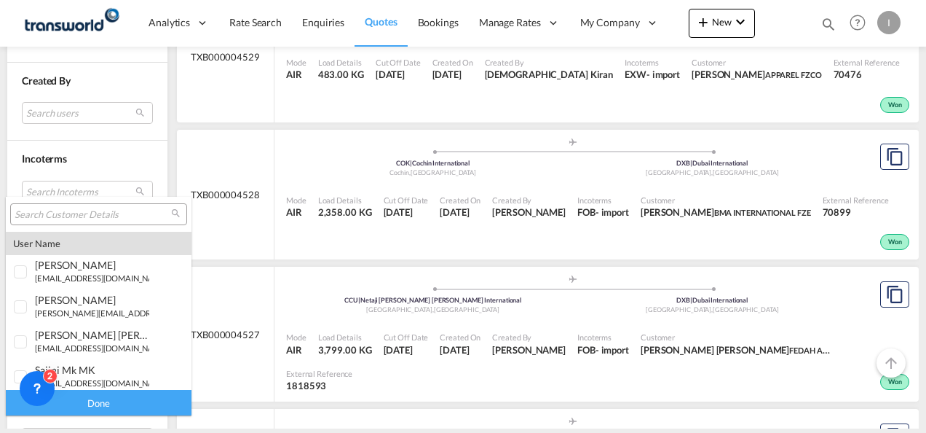
click at [48, 210] on input "search" at bounding box center [93, 214] width 157 height 13
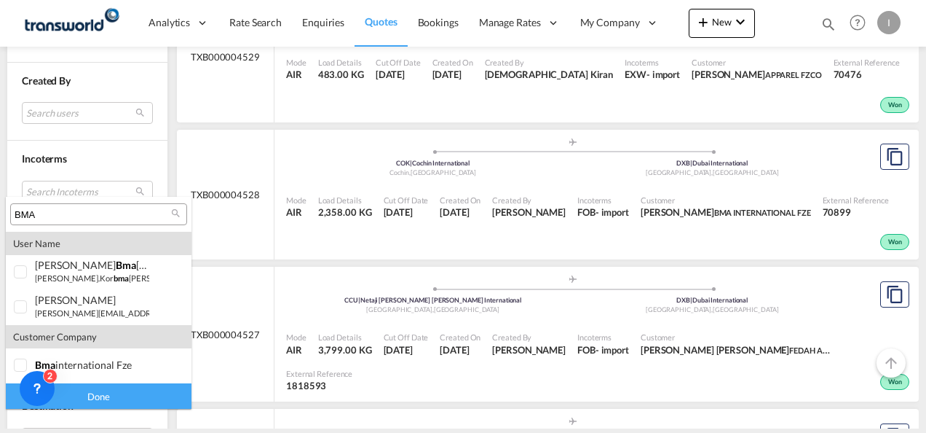
type input "BMA"
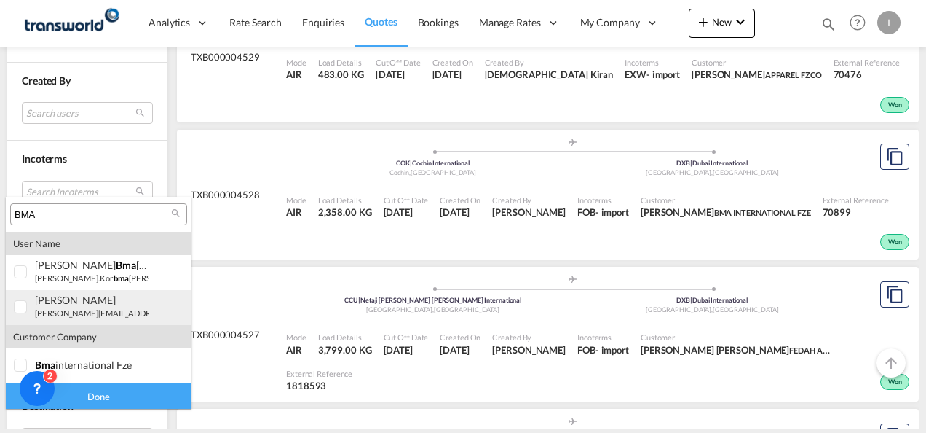
click at [68, 307] on div "[PERSON_NAME] [PERSON_NAME][EMAIL_ADDRESS][DOMAIN_NAME] | bma international fze" at bounding box center [92, 305] width 114 height 25
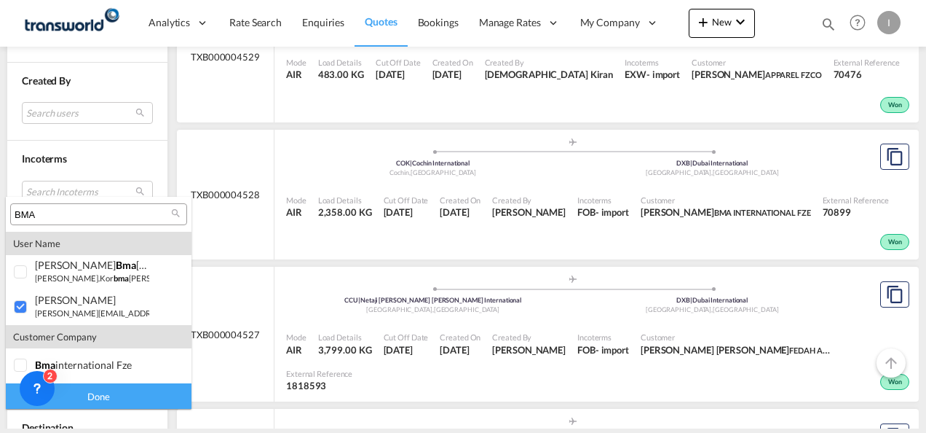
click at [105, 399] on div "Done" at bounding box center [99, 395] width 186 height 25
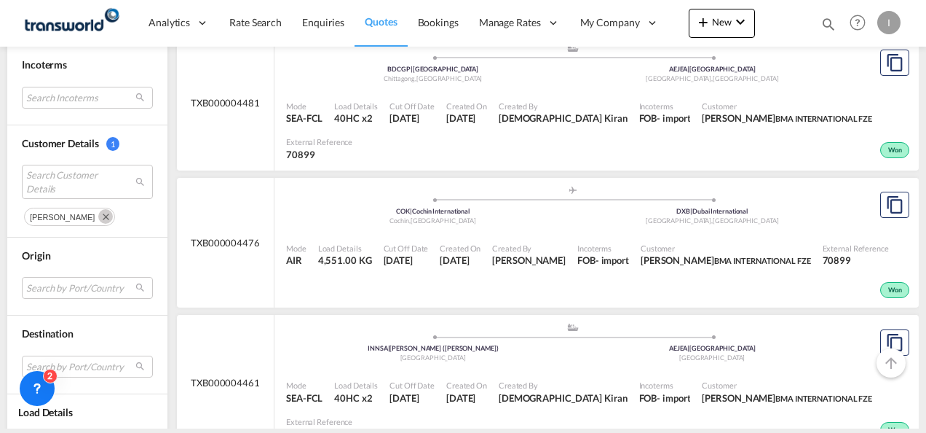
scroll to position [728, 0]
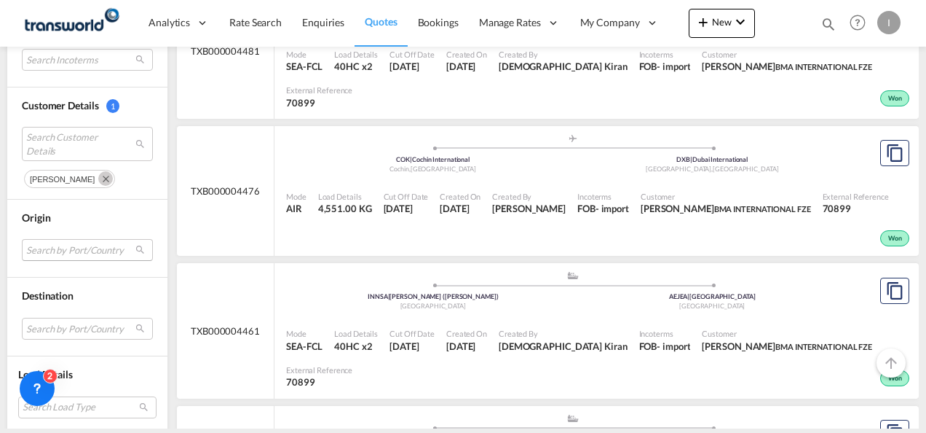
click at [68, 250] on md-select "Search by Port/Country JPNIC nichinan [GEOGRAPHIC_DATA] AEAMF mussafah [GEOGRAP…" at bounding box center [87, 250] width 131 height 22
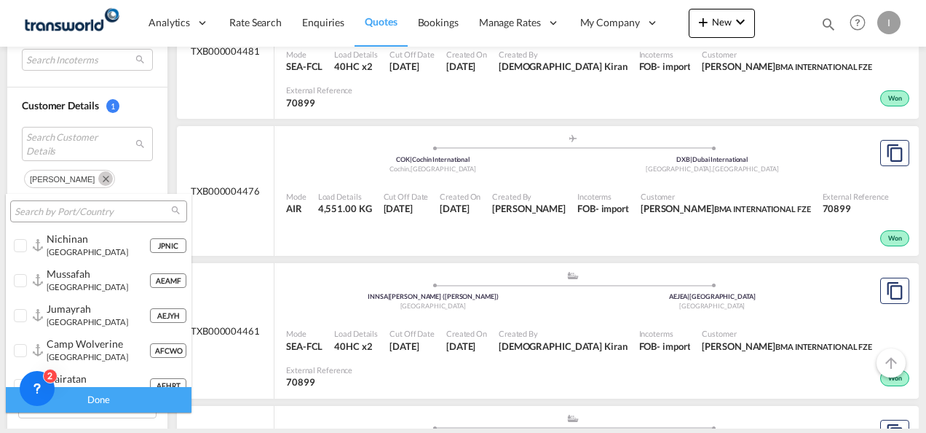
click at [64, 214] on input "search" at bounding box center [93, 211] width 157 height 13
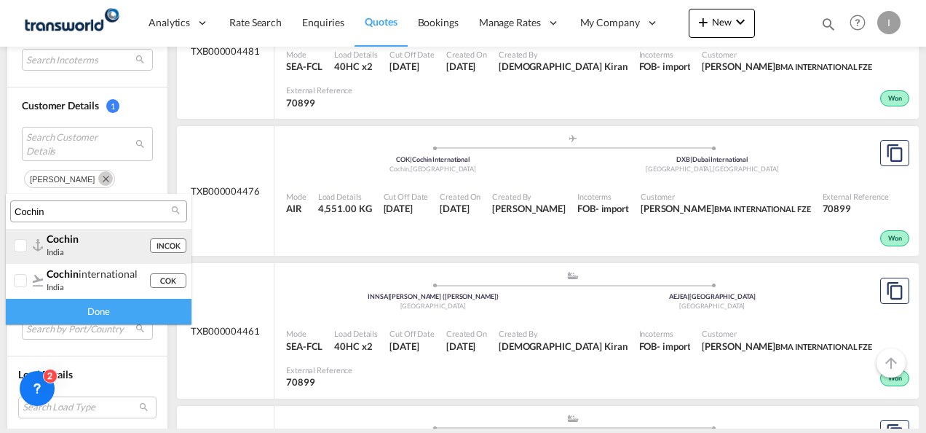
type input "Cochin"
click at [75, 251] on div "cochin [GEOGRAPHIC_DATA]" at bounding box center [98, 244] width 103 height 25
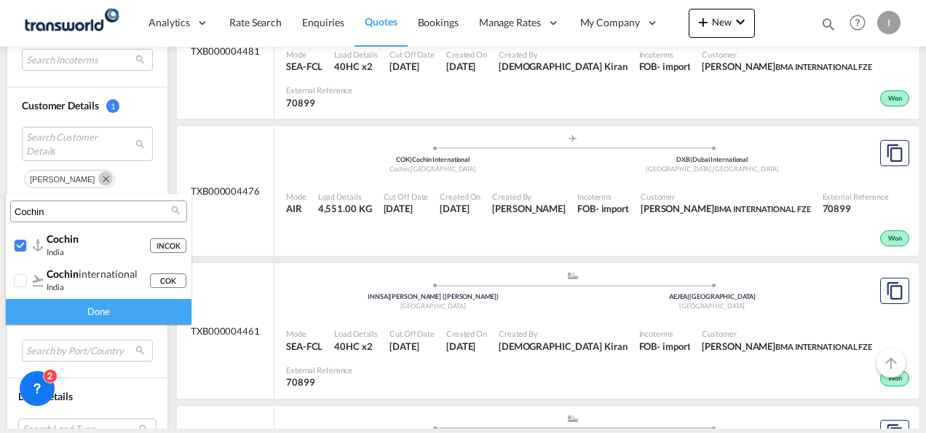
click at [87, 309] on div "Done" at bounding box center [99, 311] width 186 height 25
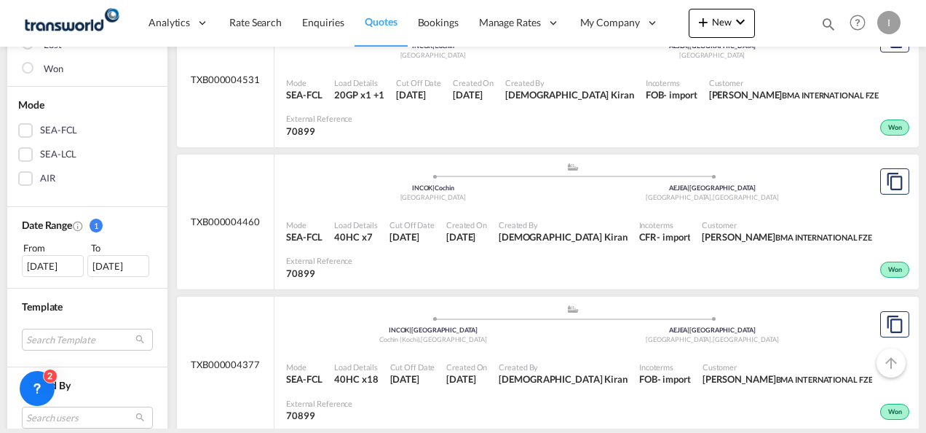
scroll to position [291, 0]
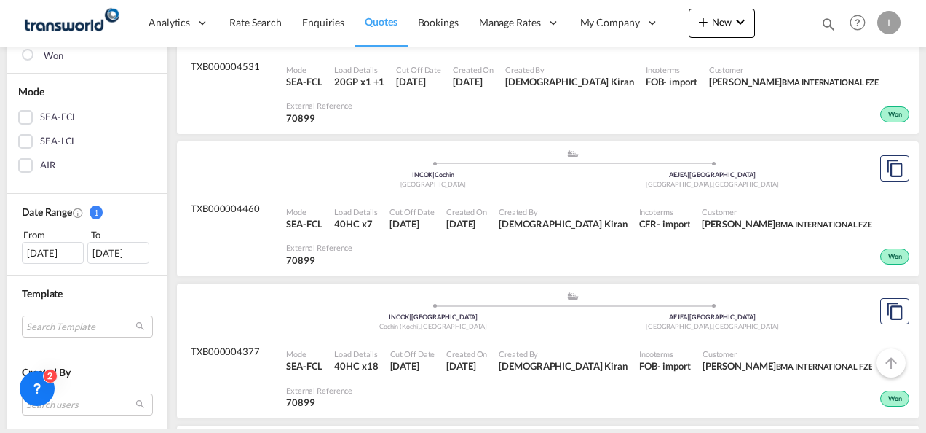
click at [43, 253] on div "[DATE]" at bounding box center [53, 253] width 62 height 22
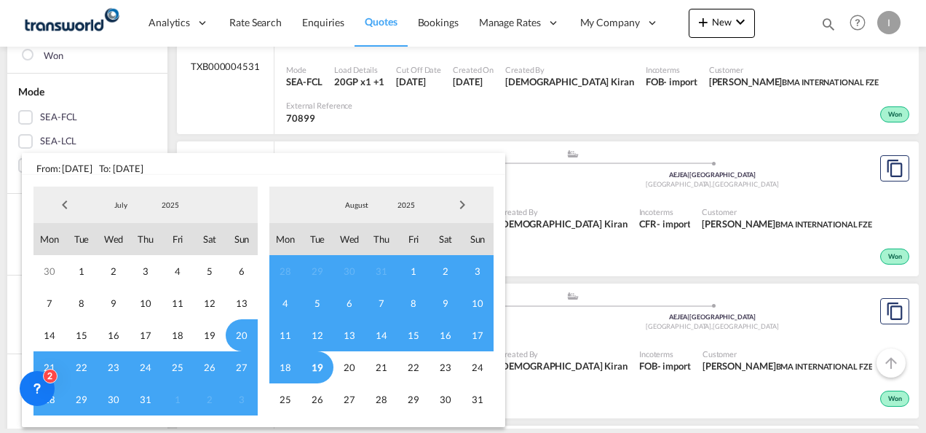
click at [64, 203] on span "Previous Month" at bounding box center [64, 204] width 29 height 29
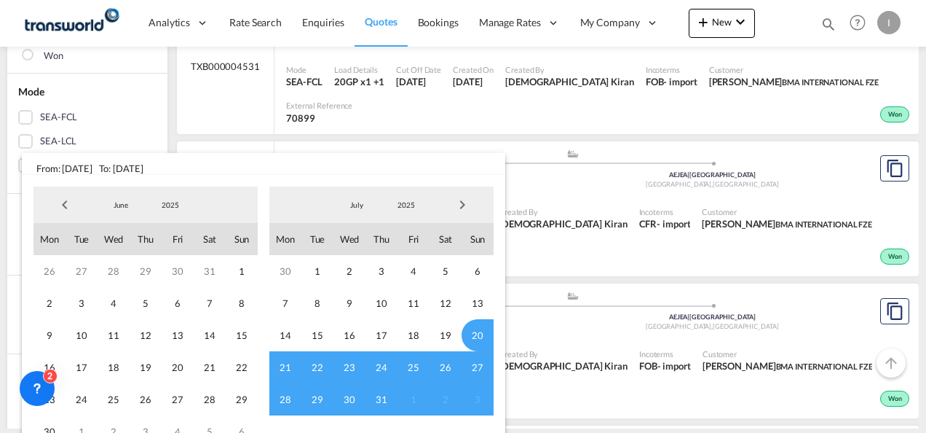
click at [64, 203] on span "Previous Month" at bounding box center [64, 204] width 29 height 29
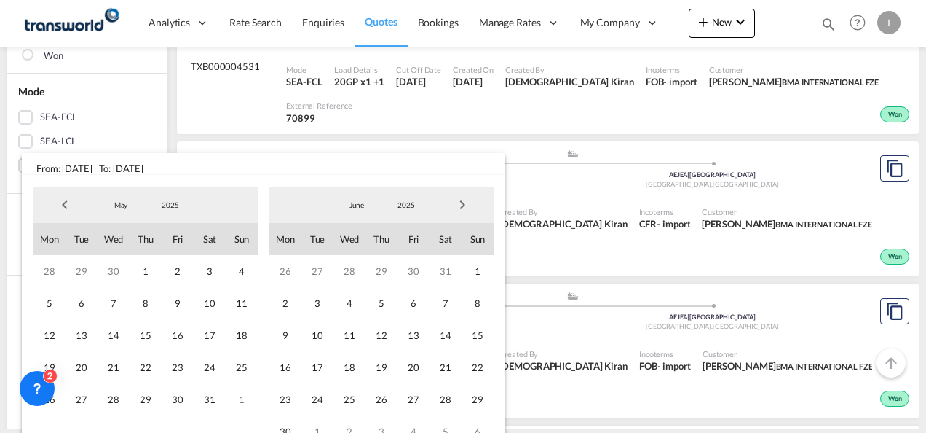
click at [64, 204] on span "Previous Month" at bounding box center [64, 204] width 29 height 29
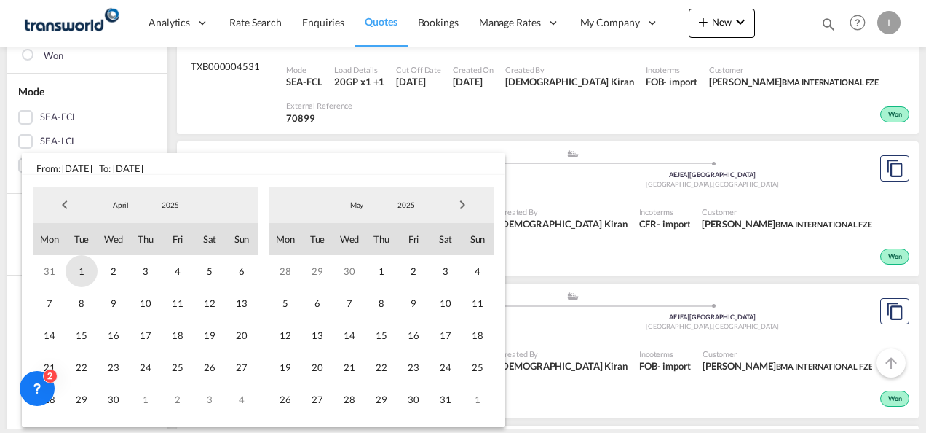
click at [89, 267] on span "1" at bounding box center [82, 271] width 32 height 32
click at [116, 408] on span "30" at bounding box center [114, 399] width 32 height 32
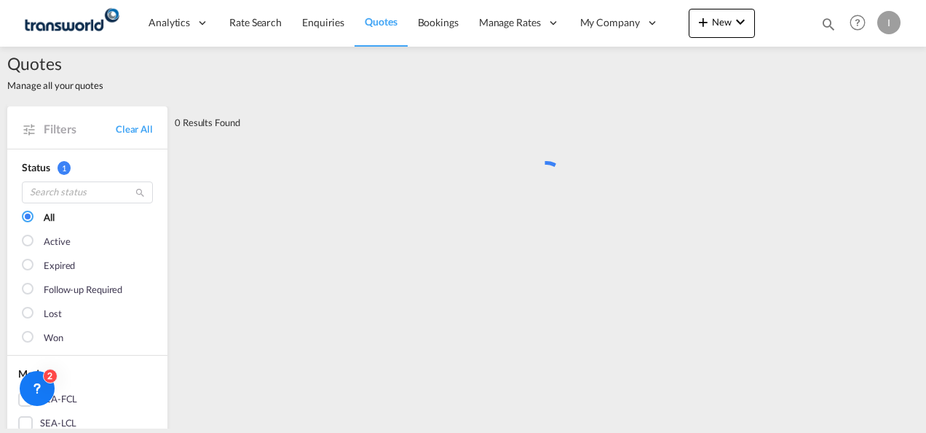
scroll to position [0, 0]
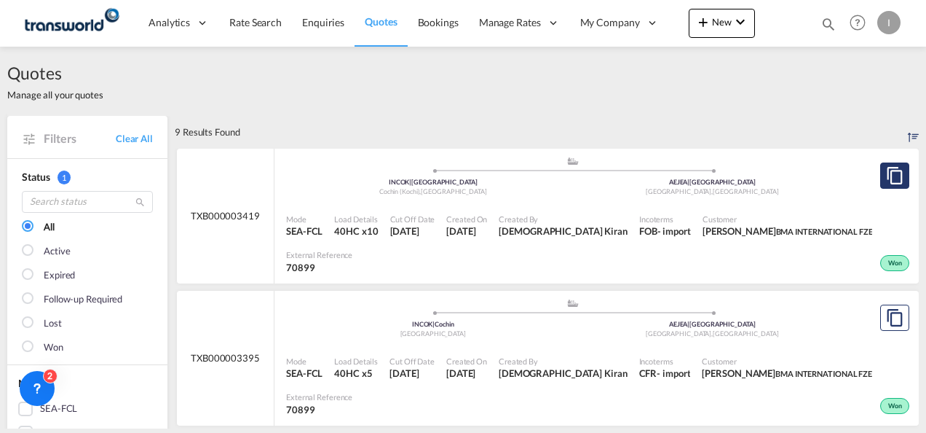
click at [886, 169] on md-icon "assets/icons/custom/copyQuote.svg" at bounding box center [894, 175] width 17 height 17
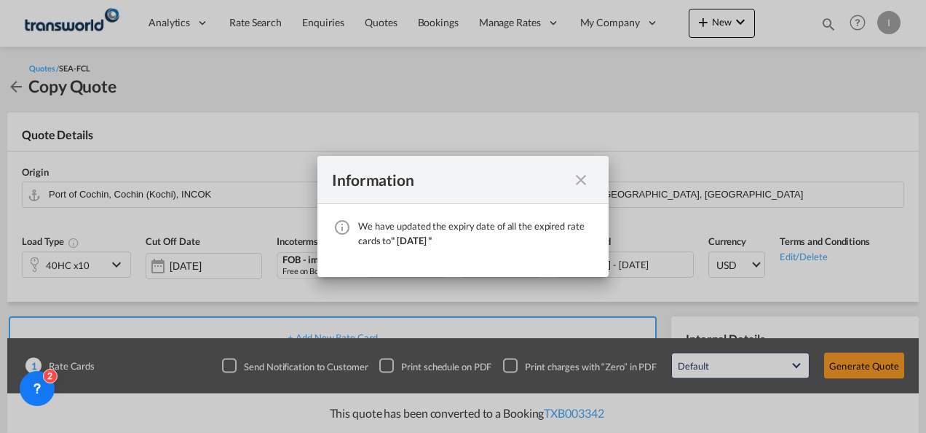
drag, startPoint x: 579, startPoint y: 181, endPoint x: 418, endPoint y: 218, distance: 165.1
click at [579, 181] on md-icon "icon-close fg-AAA8AD cursor" at bounding box center [580, 179] width 17 height 17
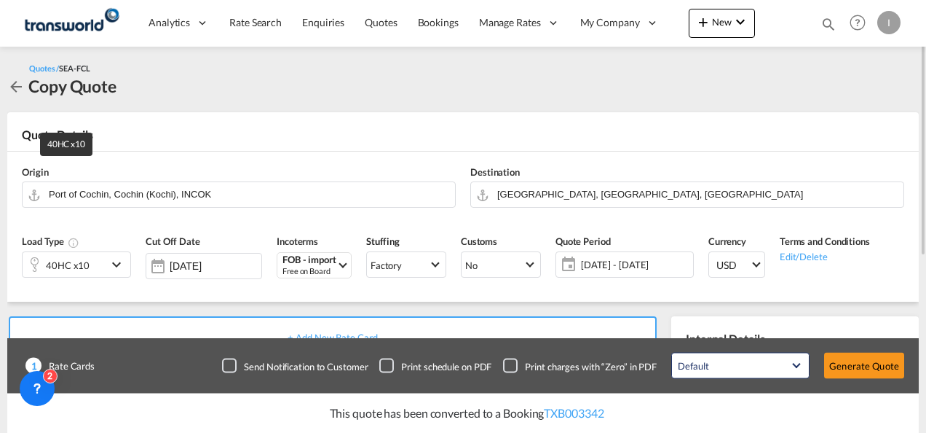
click at [70, 264] on div "40HC x10" at bounding box center [68, 265] width 44 height 20
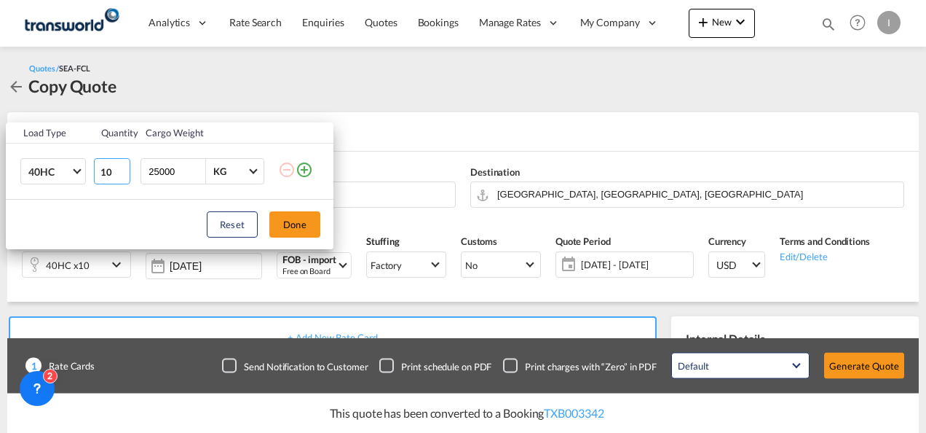
click at [121, 177] on input "10" at bounding box center [112, 171] width 36 height 26
click at [121, 173] on input "9" at bounding box center [112, 171] width 36 height 26
type input "8"
click at [121, 173] on input "8" at bounding box center [112, 171] width 36 height 26
click at [297, 222] on button "Done" at bounding box center [294, 224] width 51 height 26
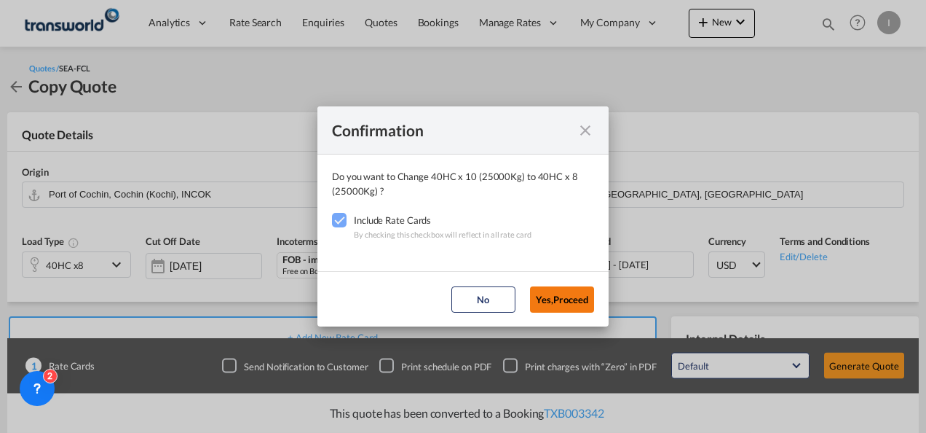
click at [557, 286] on button "Yes,Proceed" at bounding box center [562, 299] width 64 height 26
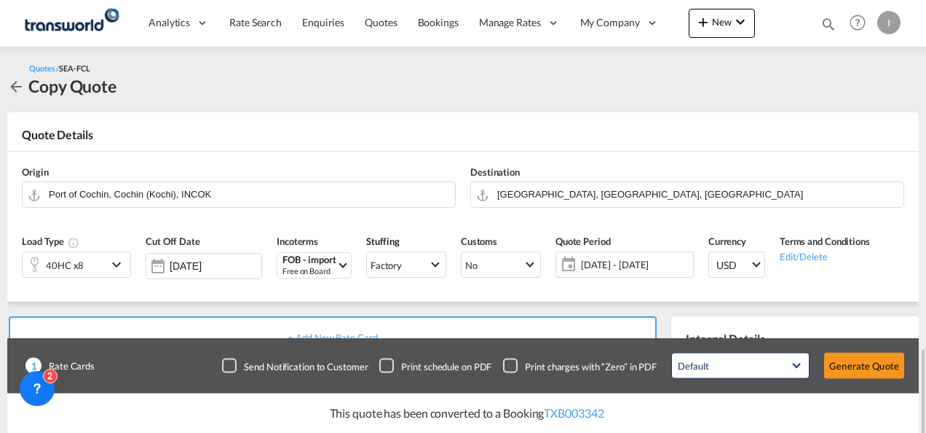
scroll to position [218, 0]
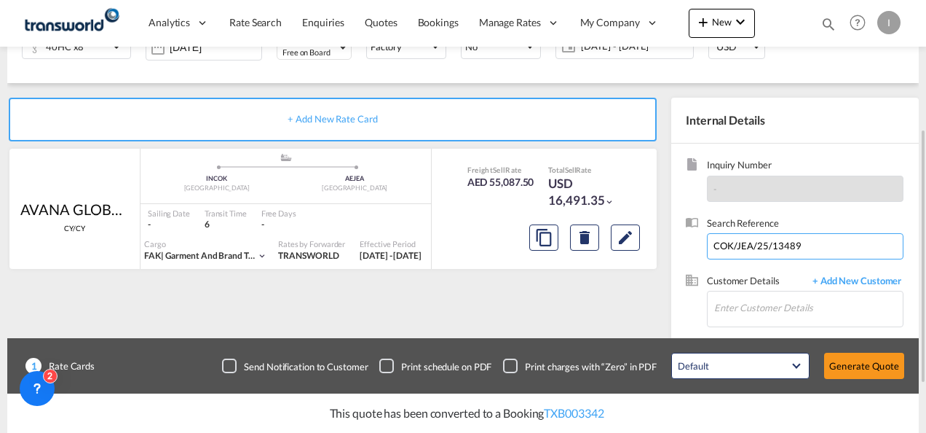
drag, startPoint x: 802, startPoint y: 247, endPoint x: 659, endPoint y: 250, distance: 143.5
click at [659, 250] on div "+ Add New Rate Card AVANA GLOBAL FZCO / TDWC - [GEOGRAPHIC_DATA] CY/CY added by…" at bounding box center [463, 246] width 912 height 326
paste input "2578606"
type input "257860689"
click at [816, 288] on span "+ Add New Customer" at bounding box center [854, 282] width 98 height 17
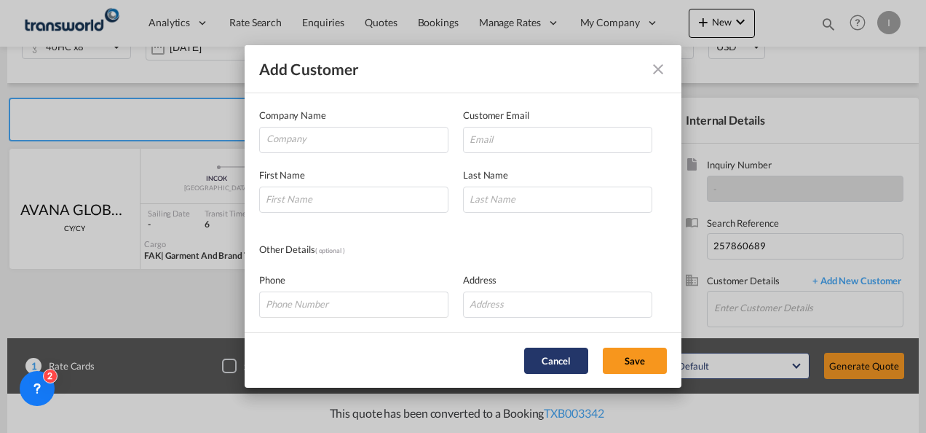
click at [555, 363] on button "Cancel" at bounding box center [556, 360] width 64 height 26
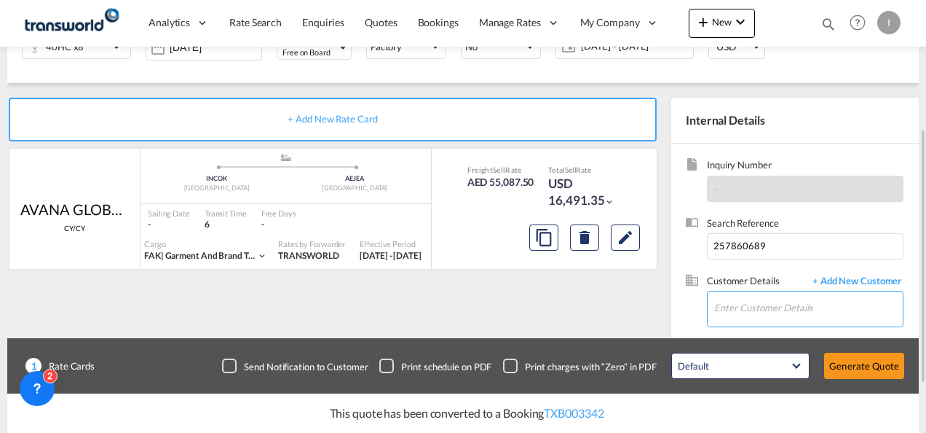
click at [780, 313] on input "Enter Customer Details" at bounding box center [808, 307] width 189 height 33
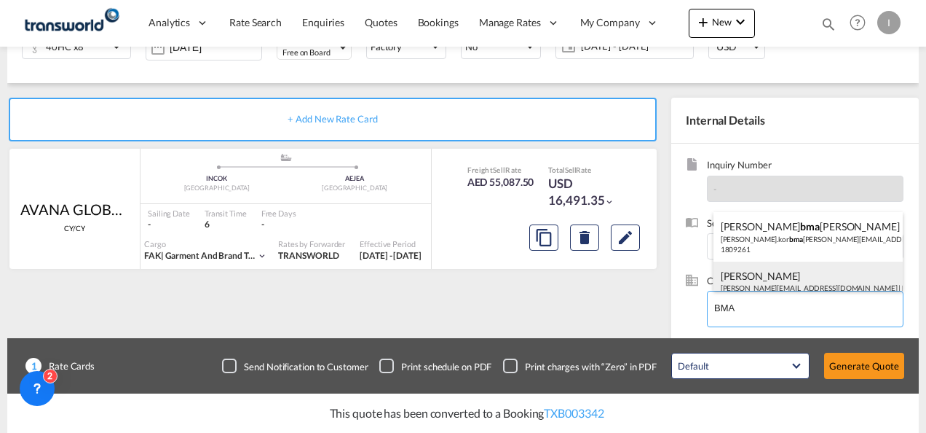
click at [744, 285] on div "[PERSON_NAME] [EMAIL_ADDRESS][DOMAIN_NAME] | BMA INTERNATIONAL FZE | 70899" at bounding box center [809, 286] width 190 height 50
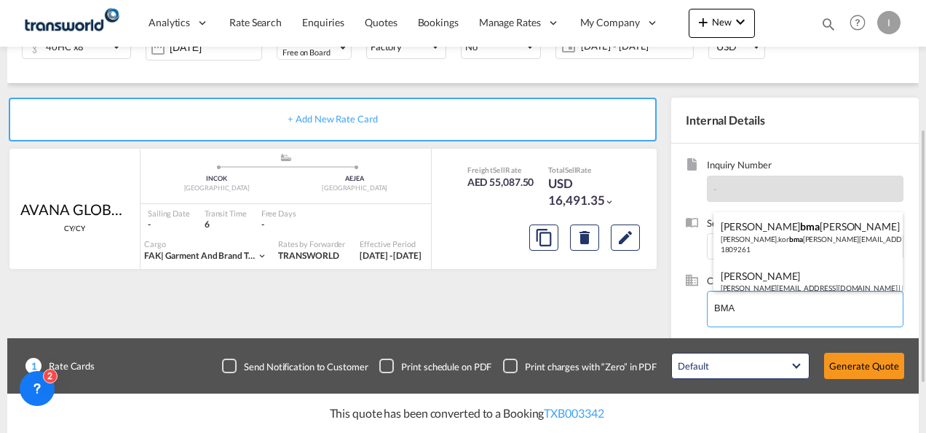
type input "BMA INTERNATIONAL FZE, [PERSON_NAME], [PERSON_NAME][EMAIL_ADDRESS][DOMAIN_NAME]"
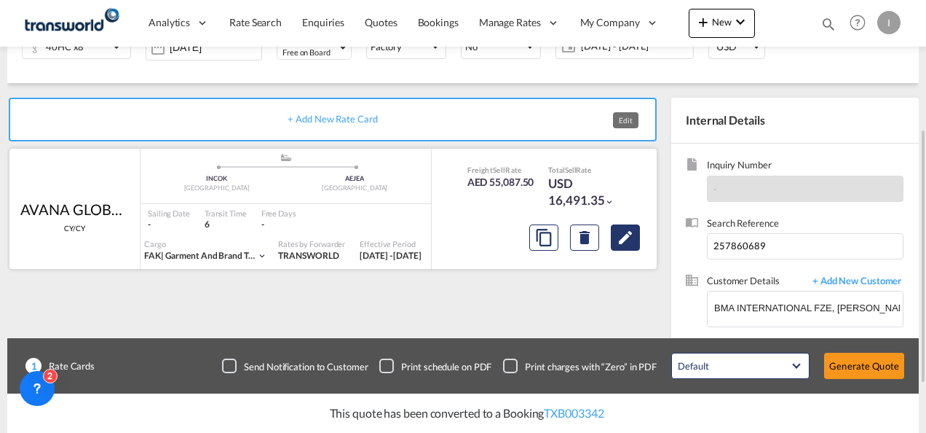
click at [638, 250] on button "Edit" at bounding box center [625, 237] width 29 height 26
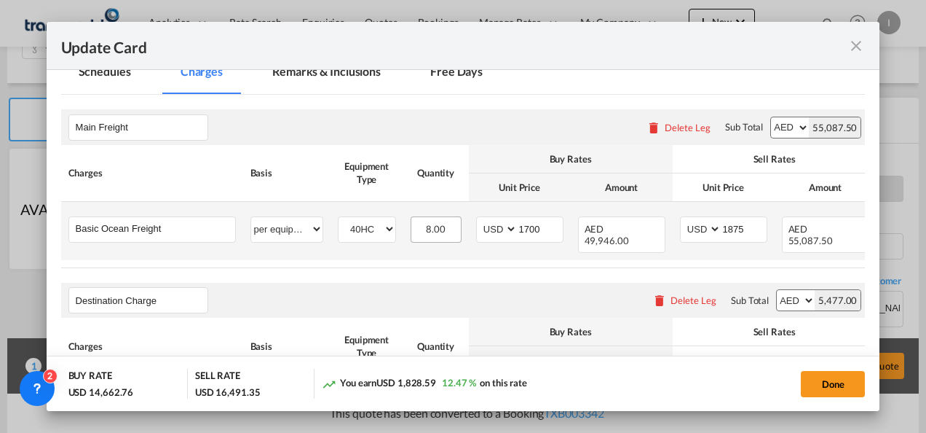
scroll to position [364, 0]
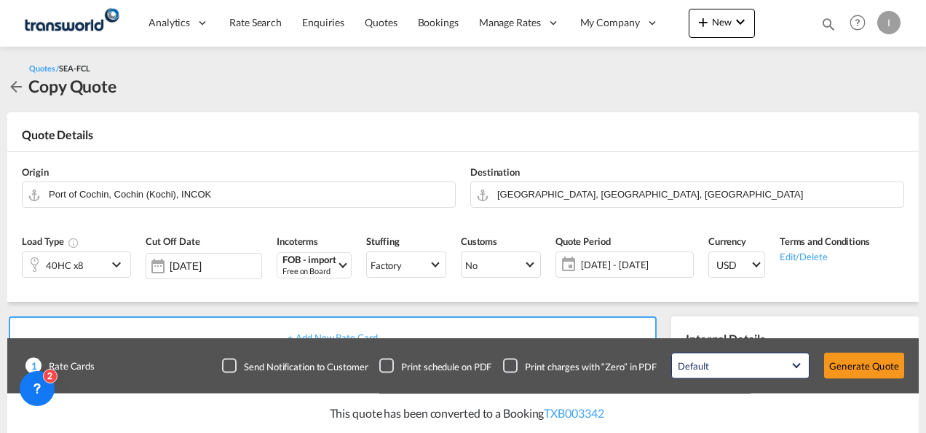
scroll to position [364, 0]
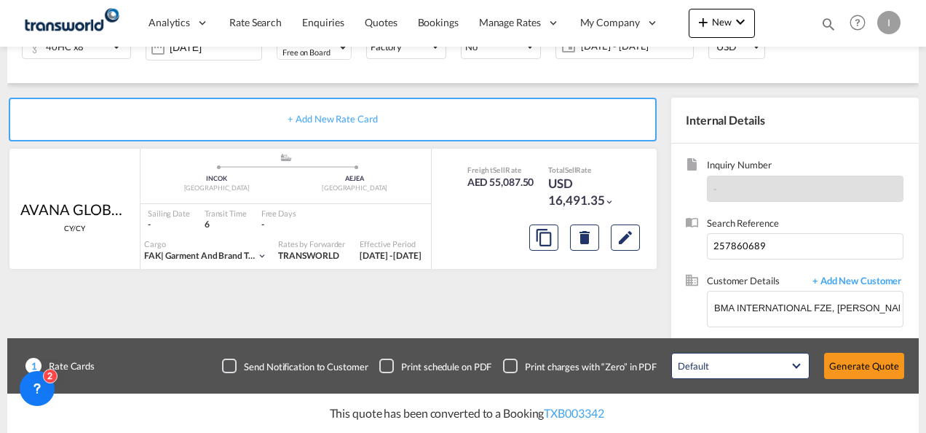
click at [858, 367] on div "Update Card Port of [GEOGRAPHIC_DATA] INCOK T/S Liner/Carrier AVANA GLOBAL FZCO…" at bounding box center [463, 216] width 926 height 433
click at [904, 352] on div "Default All in Leg Totals Default Generate Quote" at bounding box center [788, 365] width 248 height 41
click at [861, 367] on button "Generate Quote" at bounding box center [864, 365] width 80 height 26
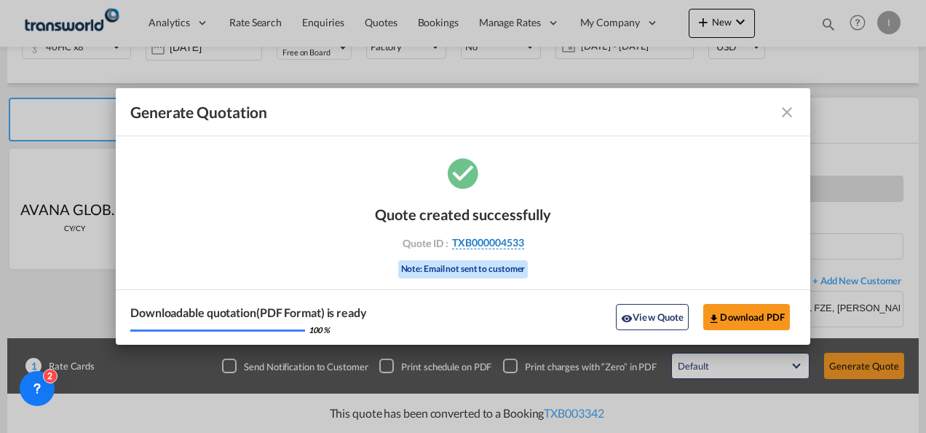
click at [474, 239] on span "TXB000004533" at bounding box center [488, 242] width 72 height 13
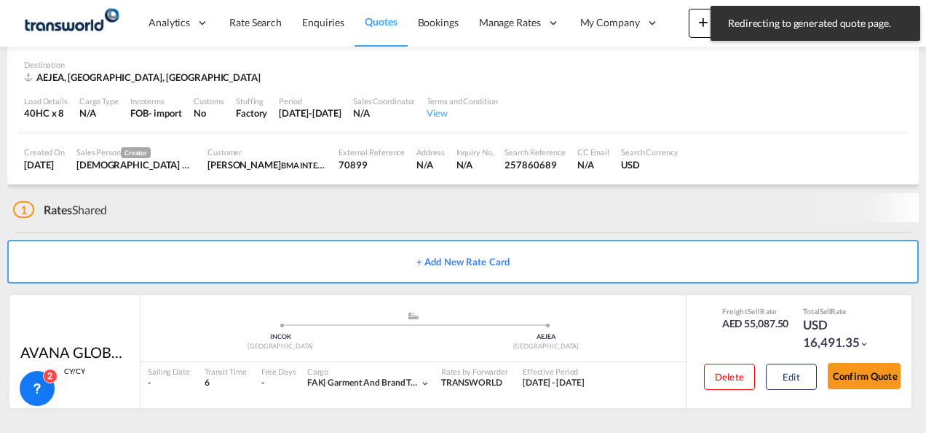
scroll to position [89, 0]
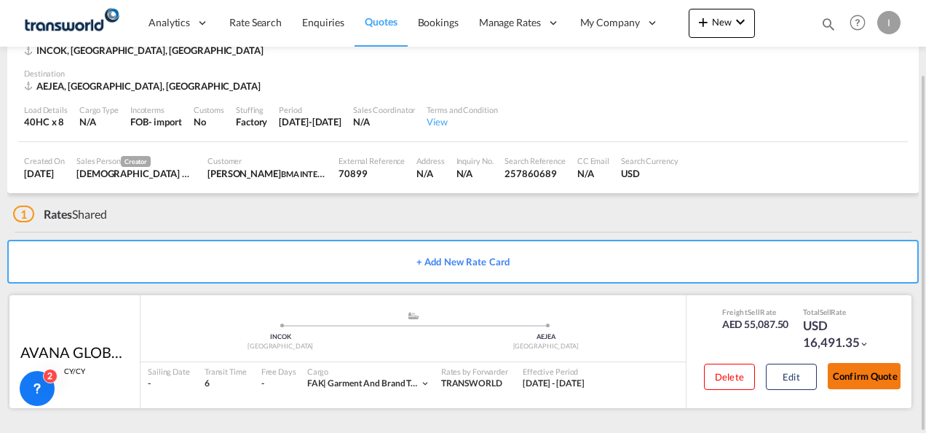
click at [856, 378] on button "Confirm Quote" at bounding box center [864, 376] width 73 height 26
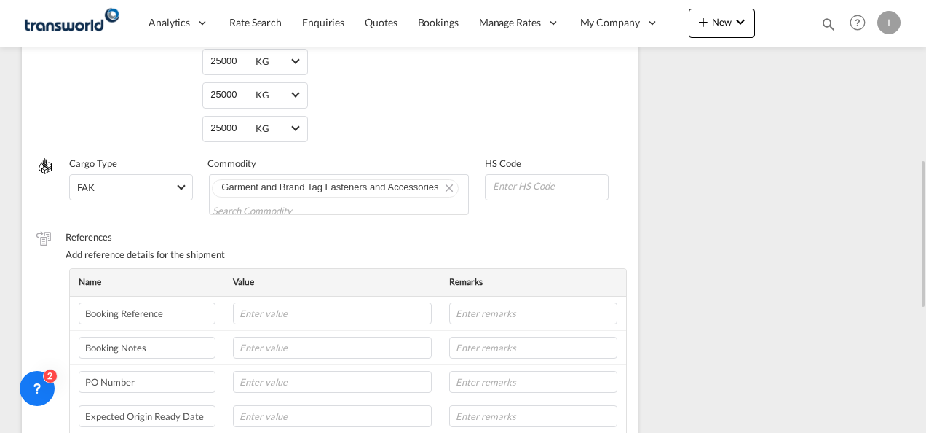
scroll to position [251, 0]
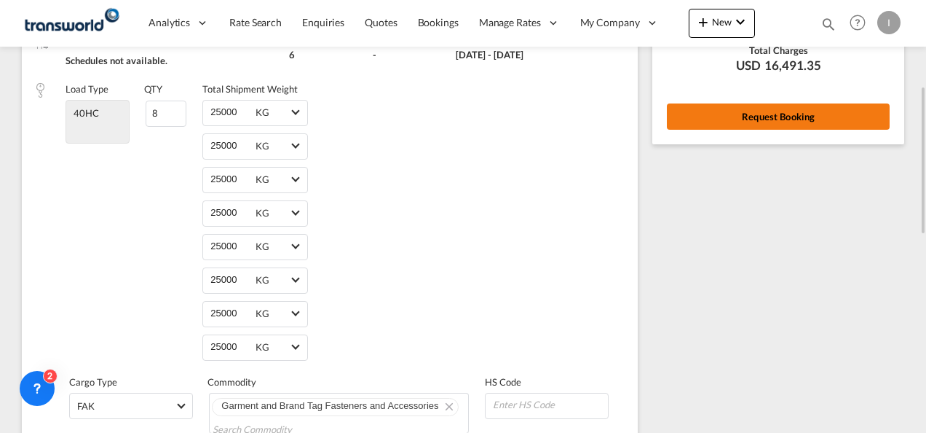
click at [771, 128] on button "Request Booking" at bounding box center [778, 116] width 223 height 26
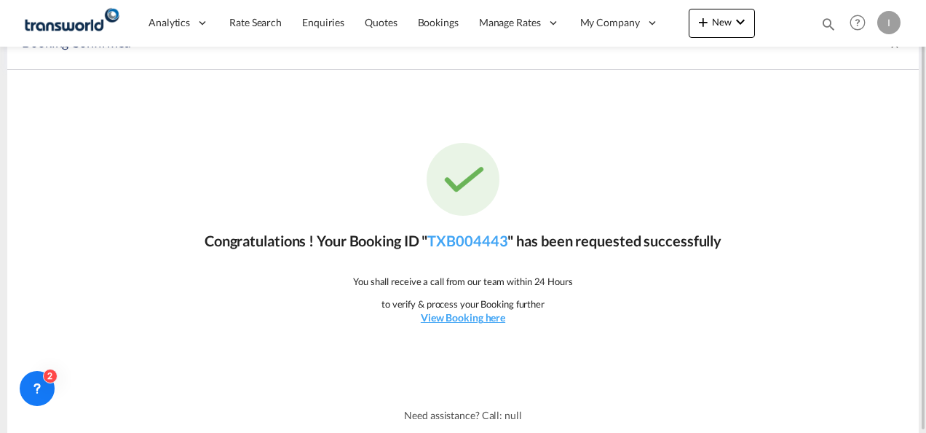
scroll to position [27, 0]
click at [446, 243] on link "TXB004443" at bounding box center [467, 240] width 80 height 17
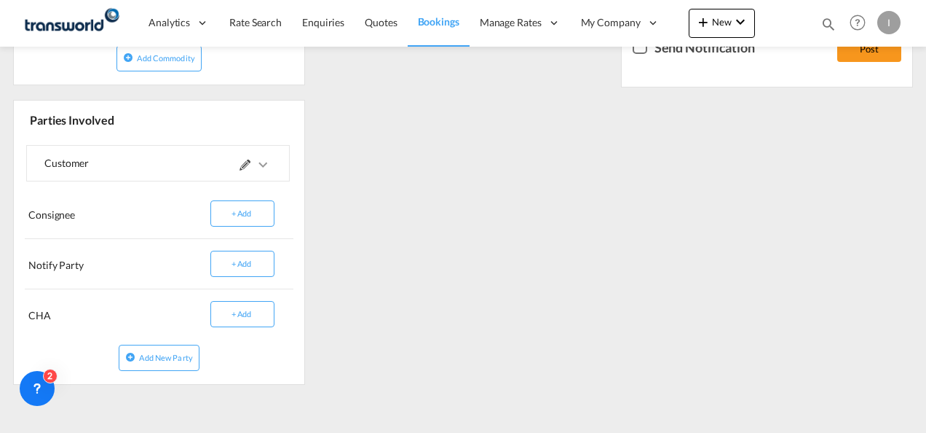
scroll to position [242, 0]
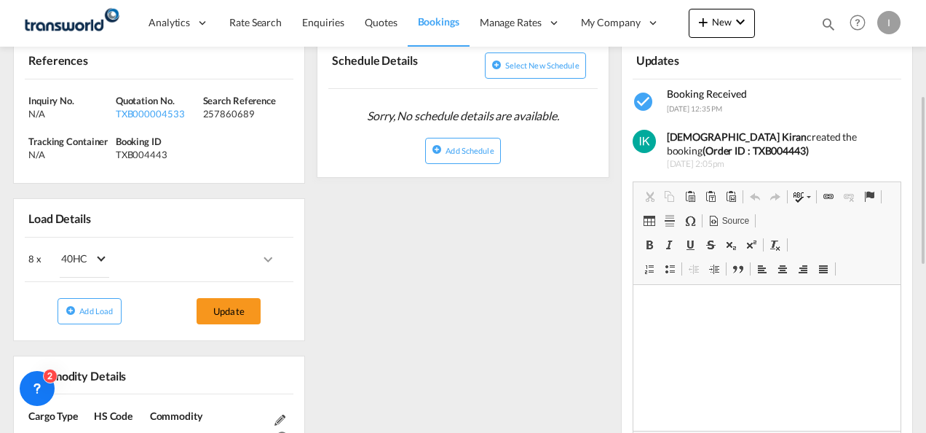
click at [441, 301] on div "References Inquiry No. N/A Quotation No. TXB000004533 Search Reference 25786068…" at bounding box center [463, 421] width 912 height 814
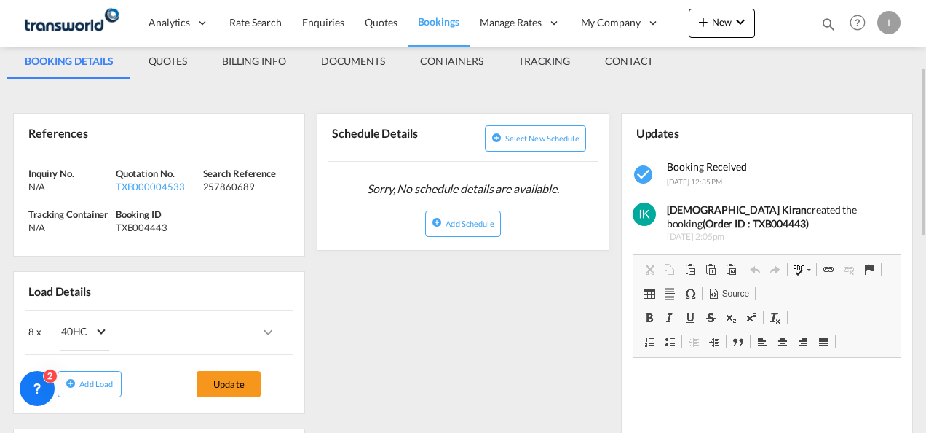
scroll to position [0, 0]
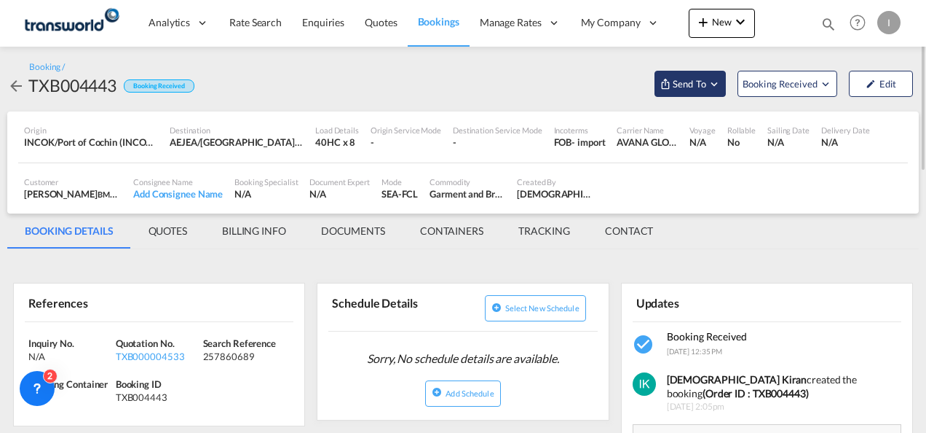
click at [679, 90] on span "Send To" at bounding box center [689, 83] width 36 height 15
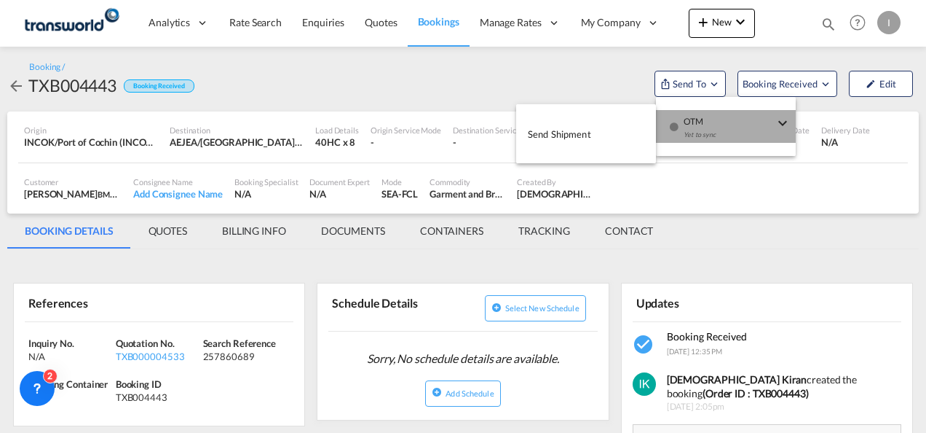
click at [690, 119] on span "OTM" at bounding box center [729, 116] width 90 height 13
click at [593, 134] on button "Send Shipment" at bounding box center [586, 133] width 140 height 33
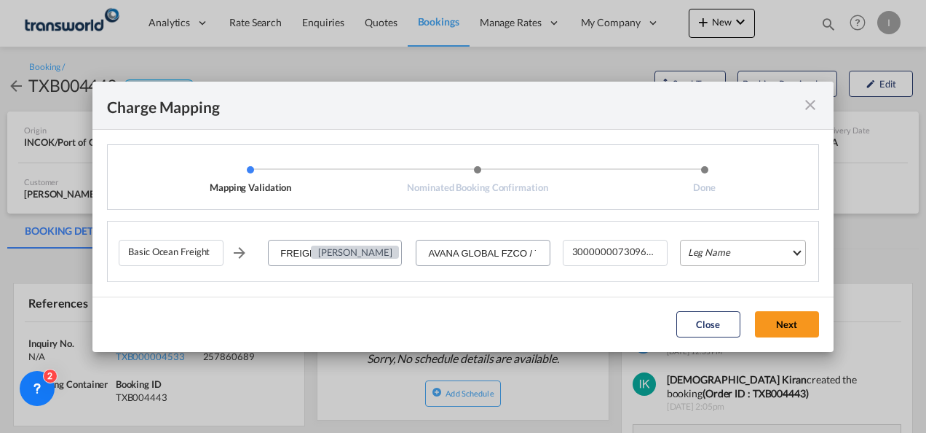
click at [698, 258] on md-select "Leg Name HANDLING ORIGIN VESSEL HANDLING DESTINATION OTHERS TL PICK UP CUSTOMS …" at bounding box center [743, 253] width 126 height 26
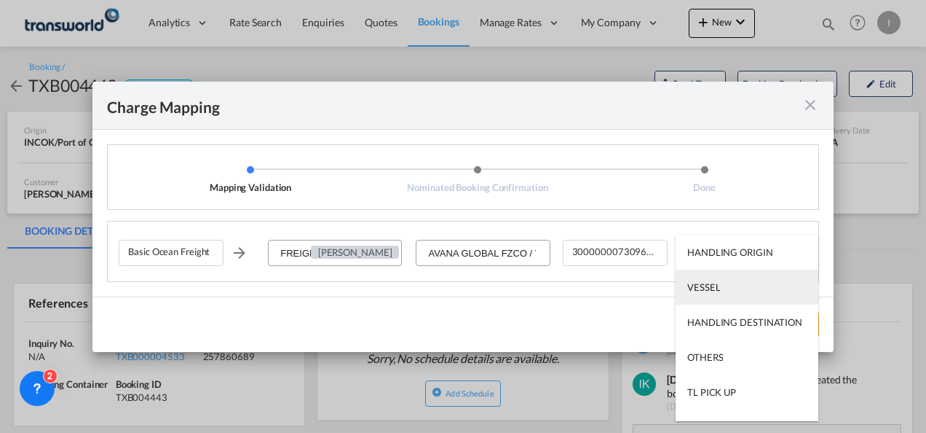
click at [698, 285] on div "VESSEL" at bounding box center [703, 286] width 33 height 13
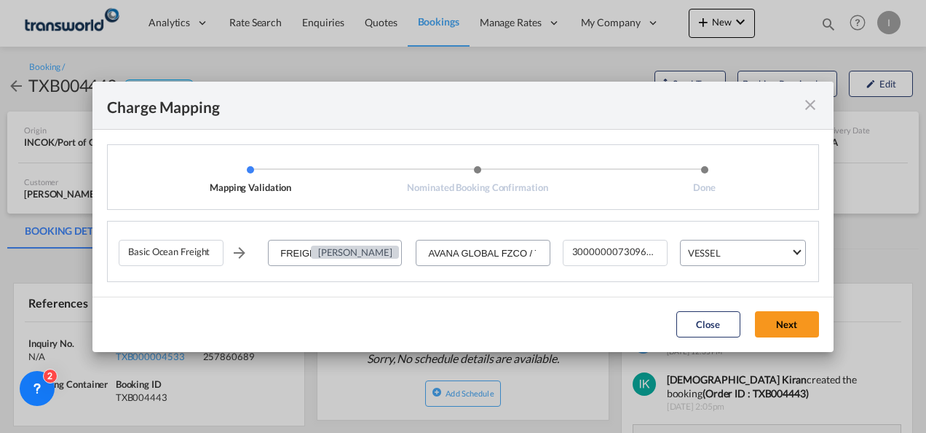
click at [788, 325] on button "Next" at bounding box center [787, 324] width 64 height 26
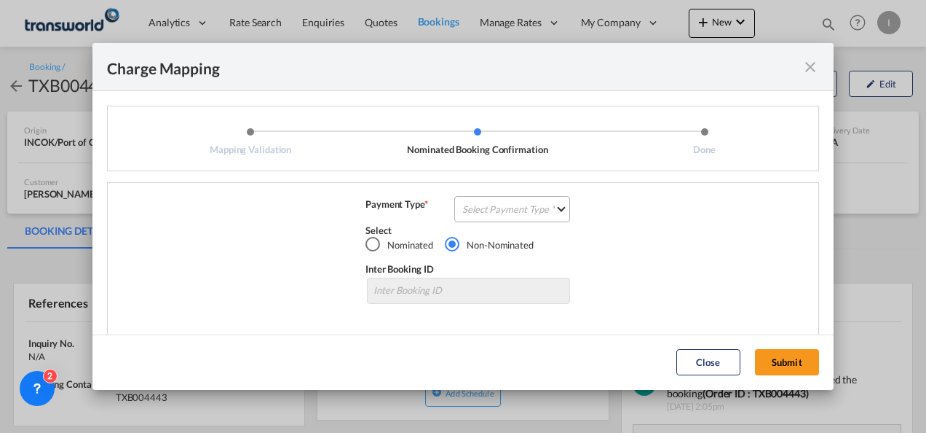
click at [513, 205] on md-select "Select Payment Type COLLECT PREPAID" at bounding box center [512, 209] width 116 height 26
click at [0, 0] on md-option "COLLECT" at bounding box center [0, 0] width 0 height 0
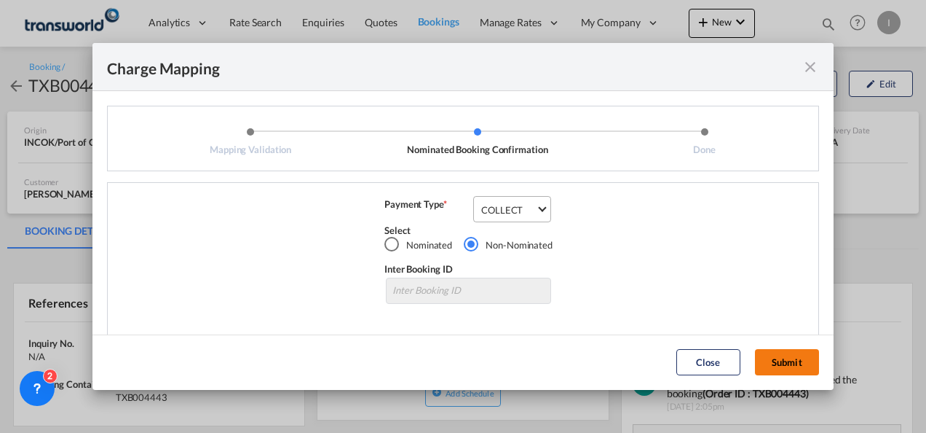
click at [795, 365] on button "Submit" at bounding box center [787, 362] width 64 height 26
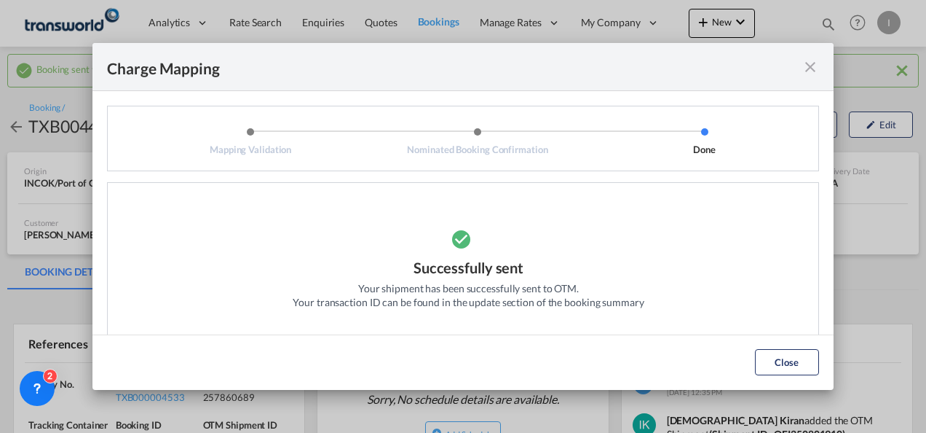
click at [785, 346] on md-dialog-actions "Close" at bounding box center [462, 361] width 741 height 55
click at [772, 360] on button "Close" at bounding box center [787, 362] width 64 height 26
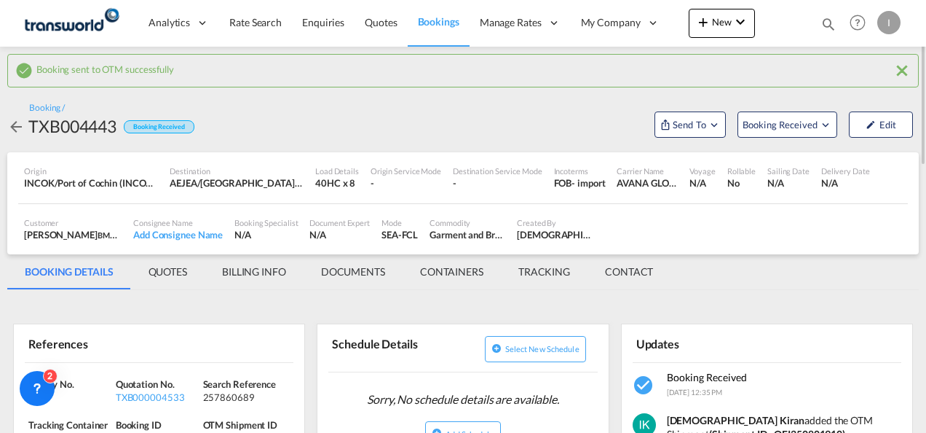
scroll to position [146, 0]
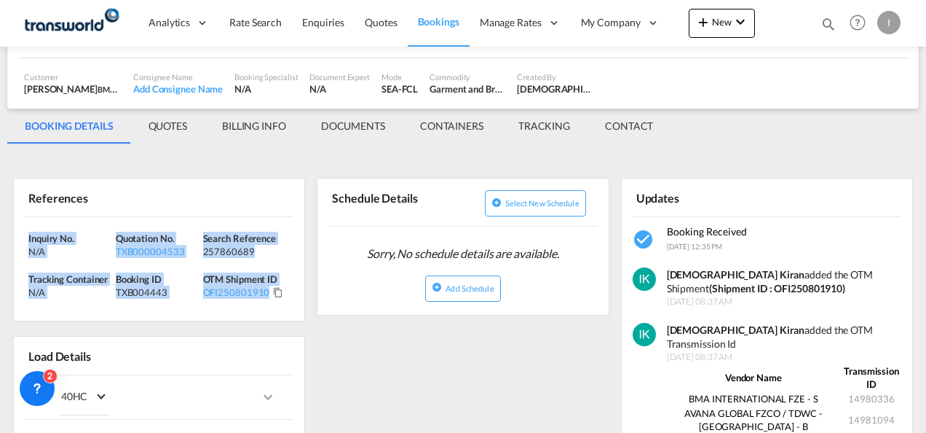
drag, startPoint x: 285, startPoint y: 307, endPoint x: -3, endPoint y: 240, distance: 296.0
click at [0, 240] on html "Analytics Reports Dashboard Rate Search Enquiries Quotes" at bounding box center [463, 216] width 926 height 433
copy div "Inquiry No. N/A Quotation No. TXB000004533 Search Reference 257860689 Tracking …"
